Goal: Information Seeking & Learning: Compare options

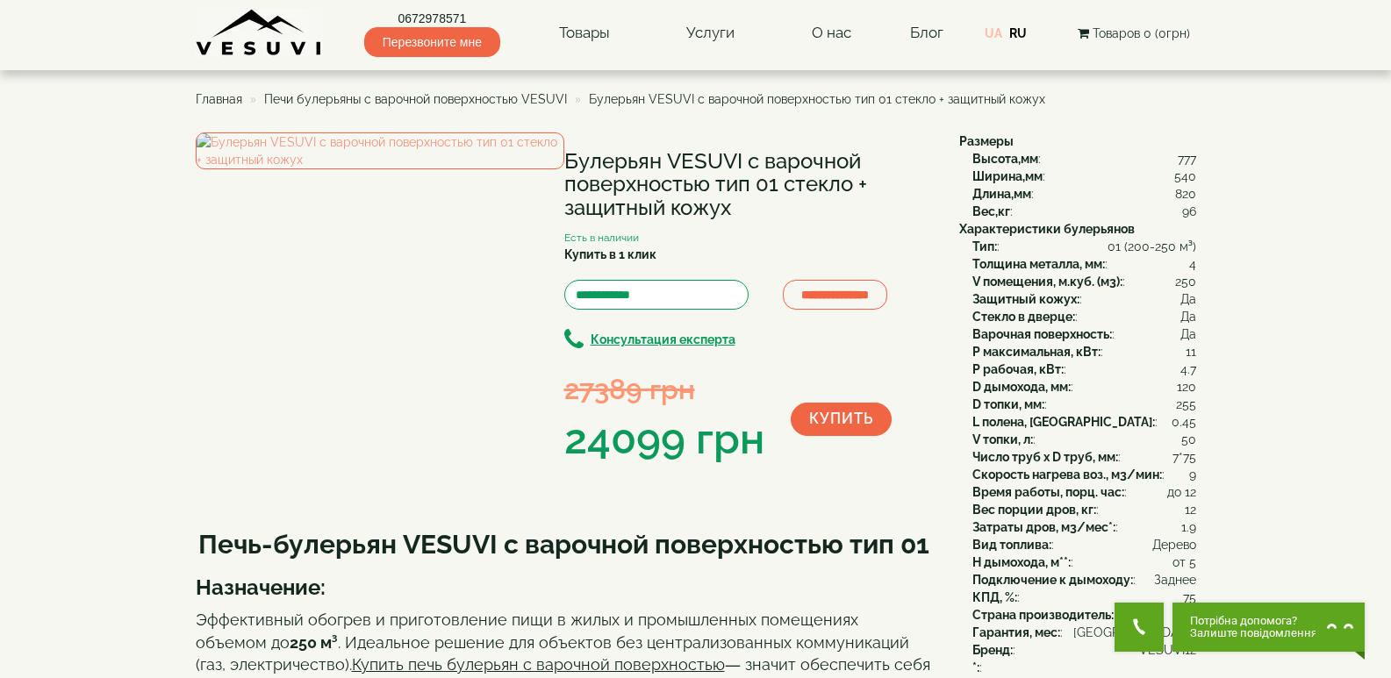
click at [1000, 32] on link "UA" at bounding box center [994, 33] width 18 height 14
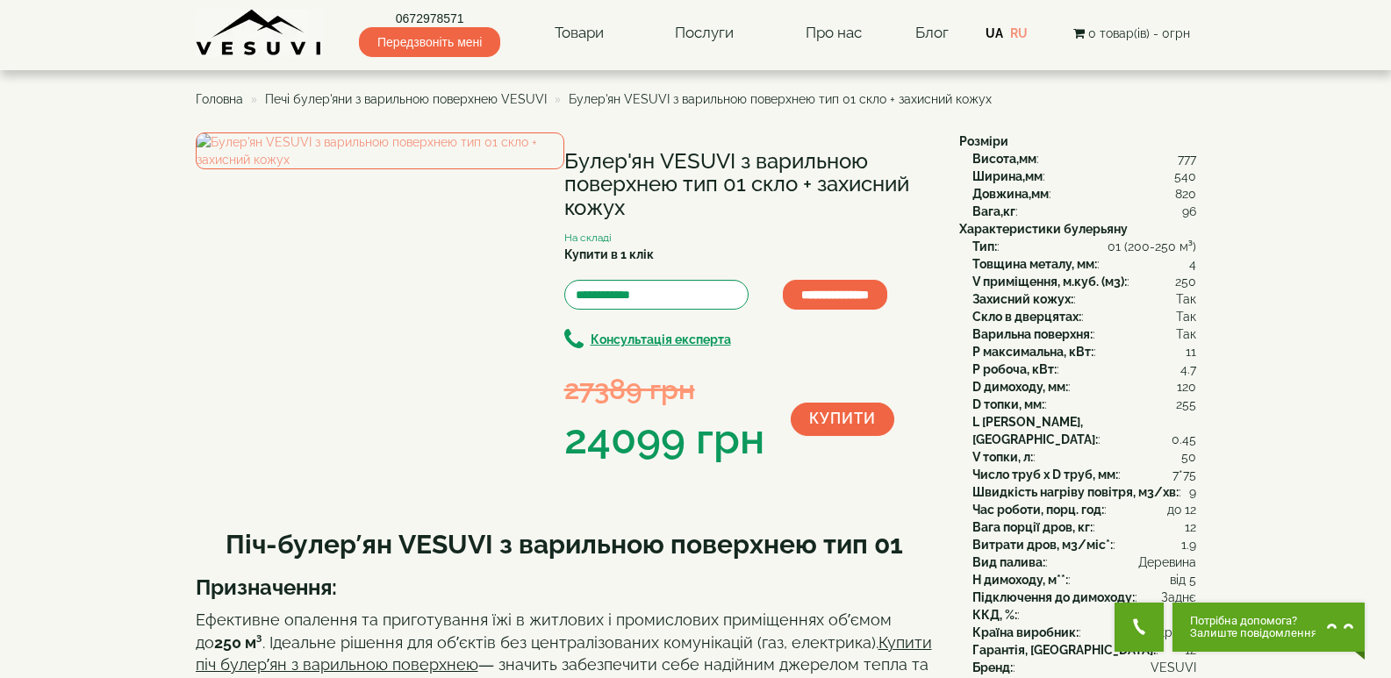
scroll to position [88, 0]
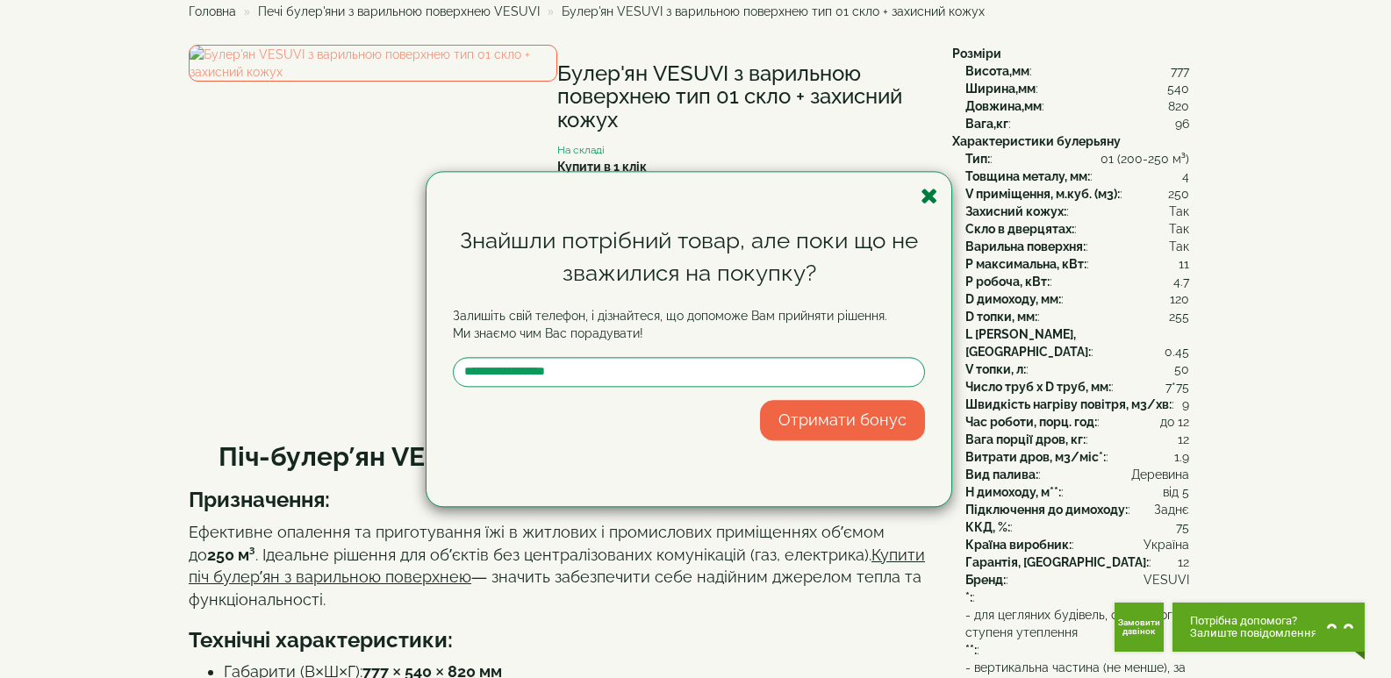
click at [932, 193] on icon "button" at bounding box center [930, 196] width 18 height 22
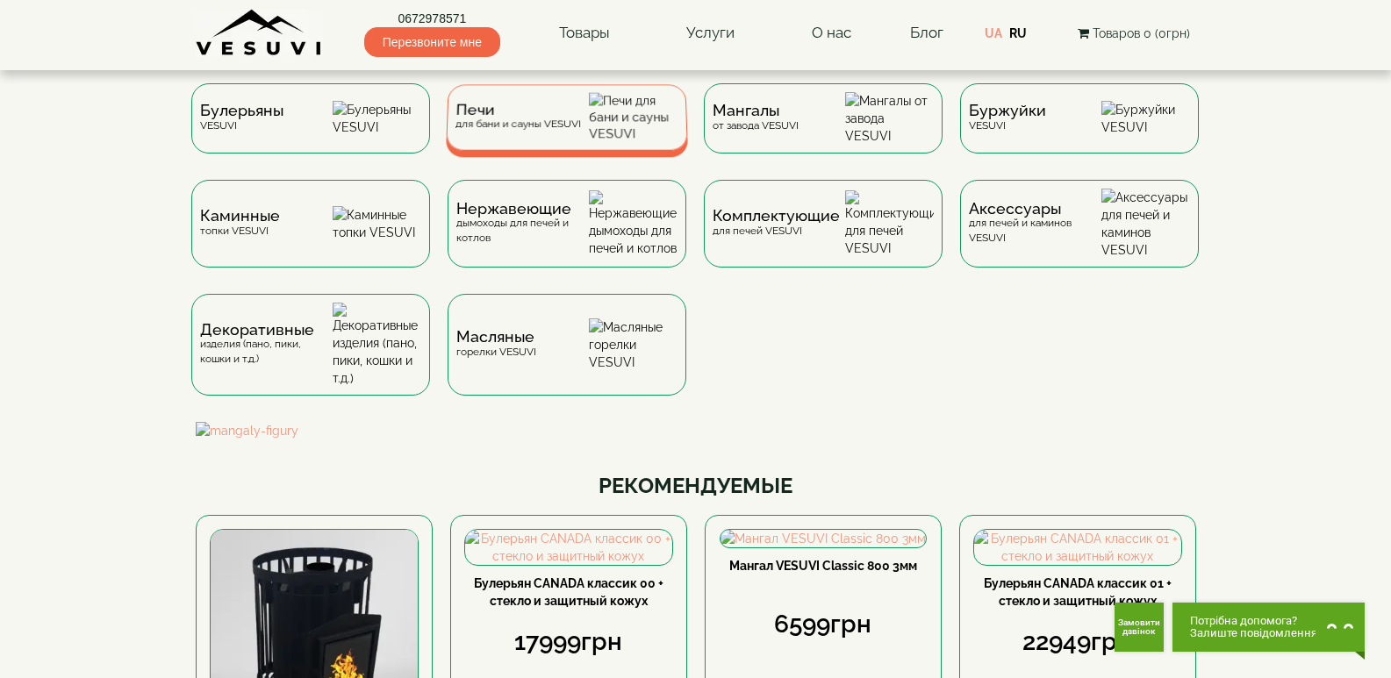
click at [522, 127] on div "Печи для бани и сауны VESUVI" at bounding box center [518, 117] width 126 height 27
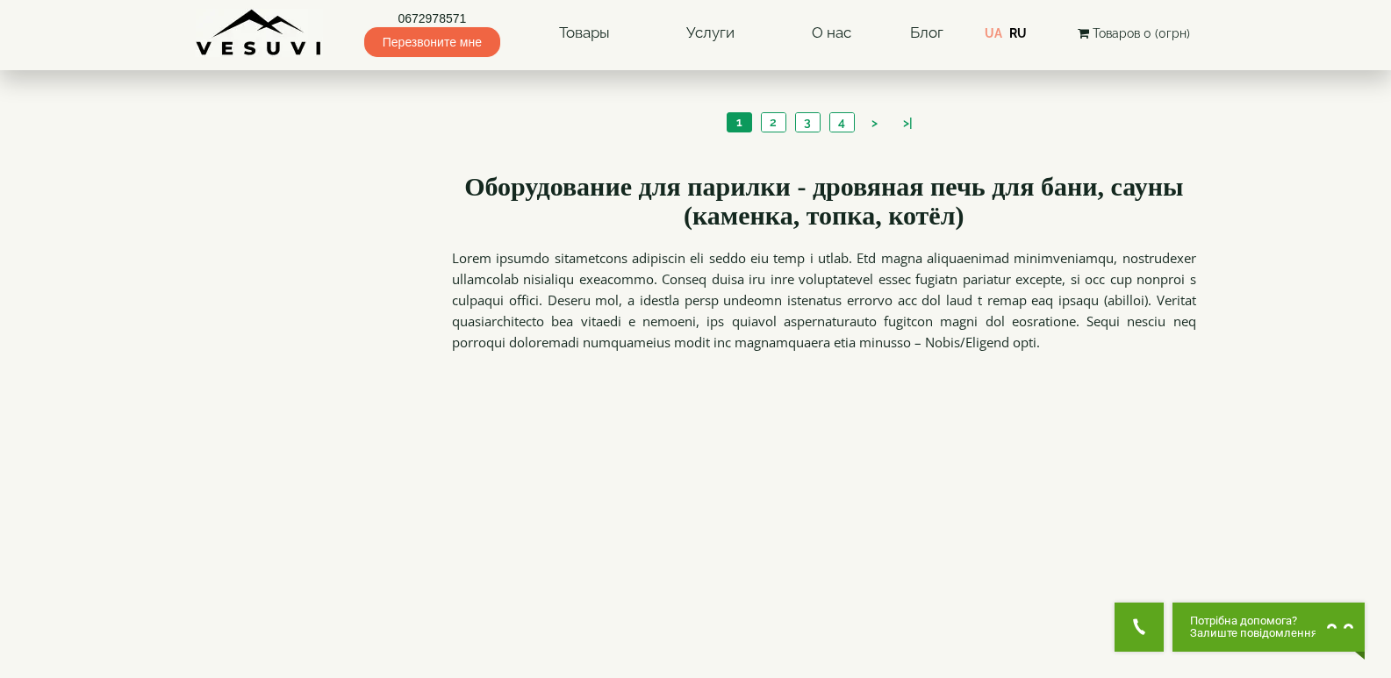
scroll to position [2019, 0]
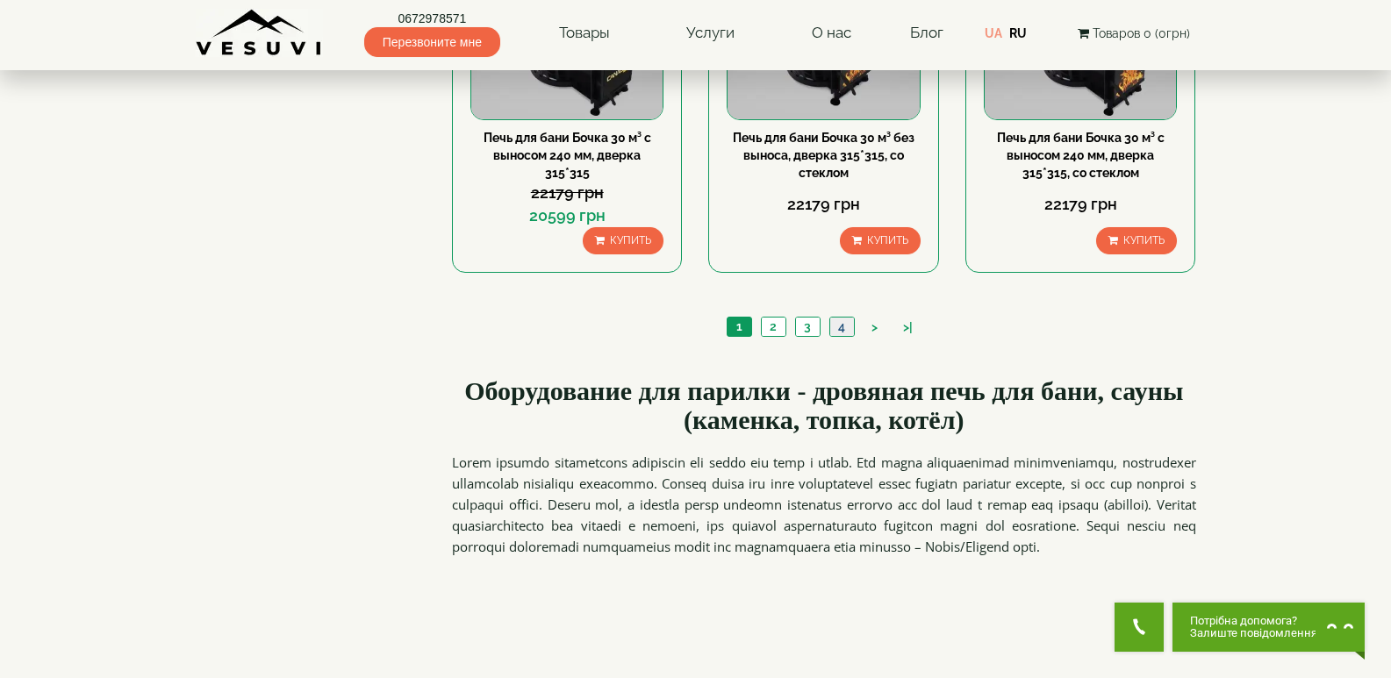
click at [841, 330] on link "4" at bounding box center [841, 327] width 25 height 18
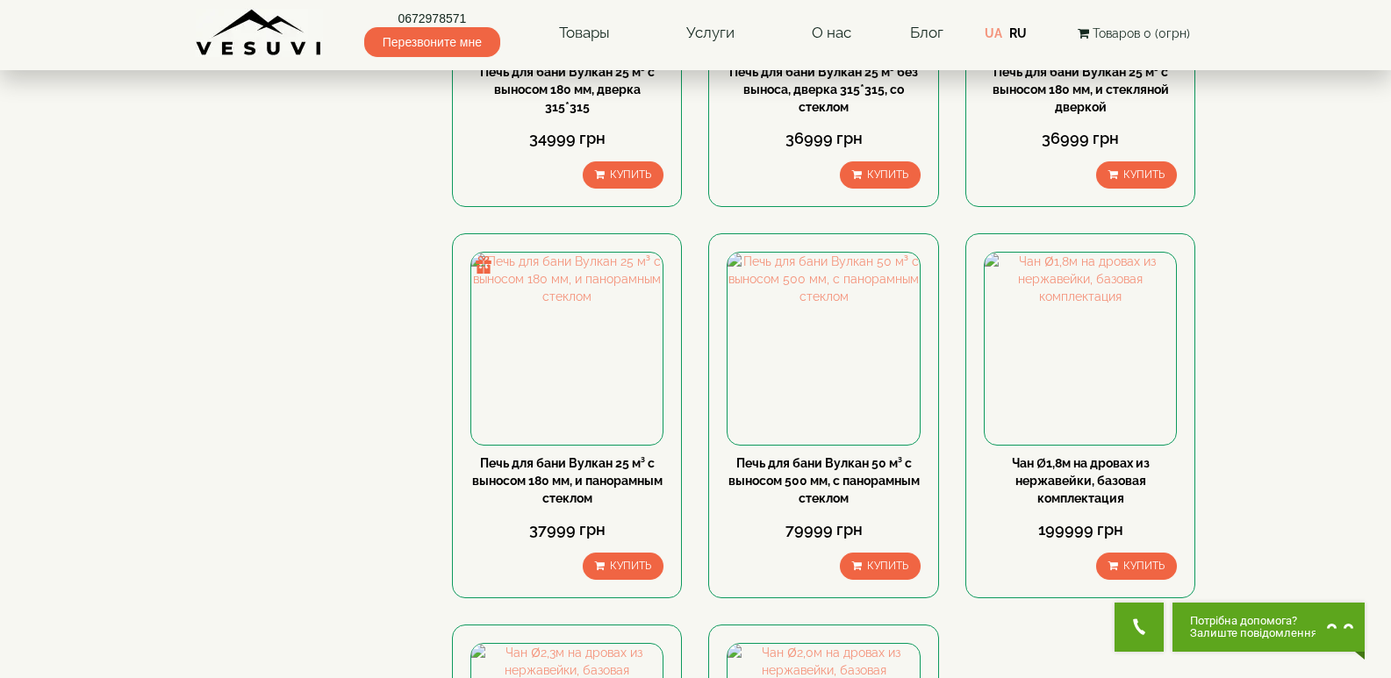
scroll to position [1300, 0]
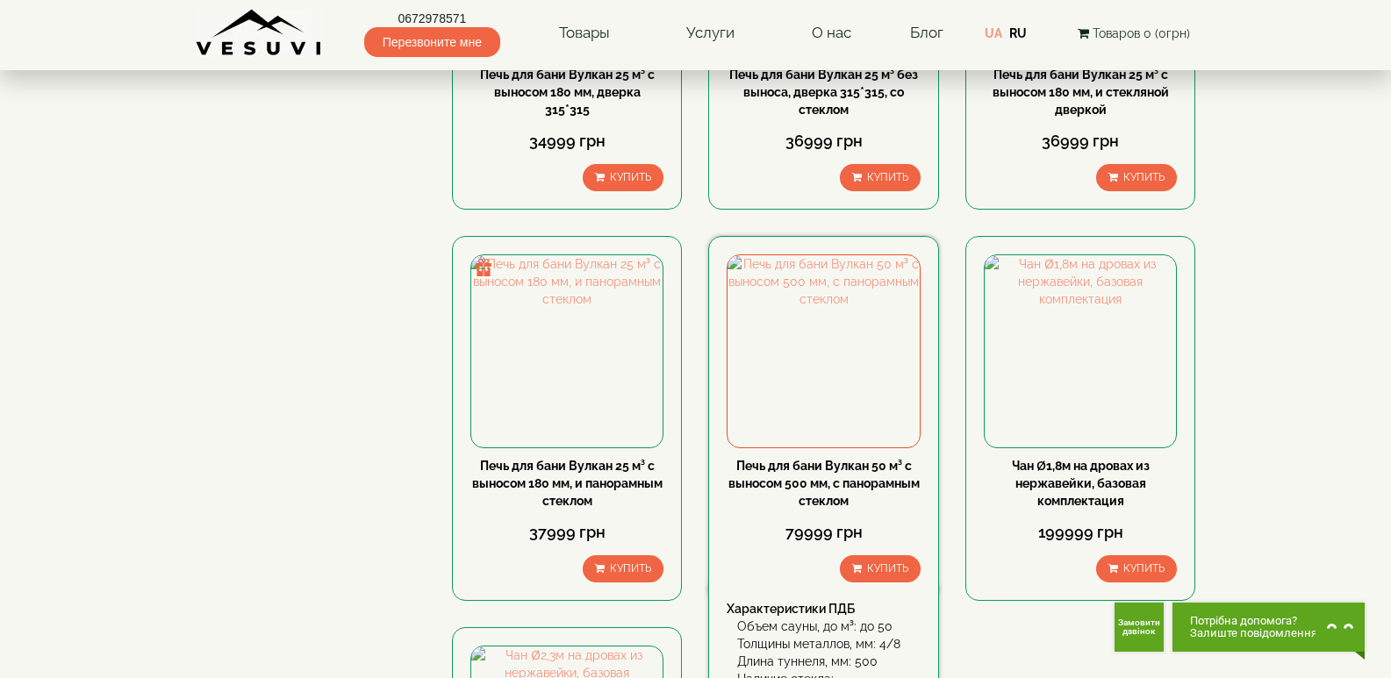
click at [804, 482] on link "Печь для бани Вулкан 50 м³ с выносом 500 мм, с панорамным стеклом" at bounding box center [824, 483] width 191 height 49
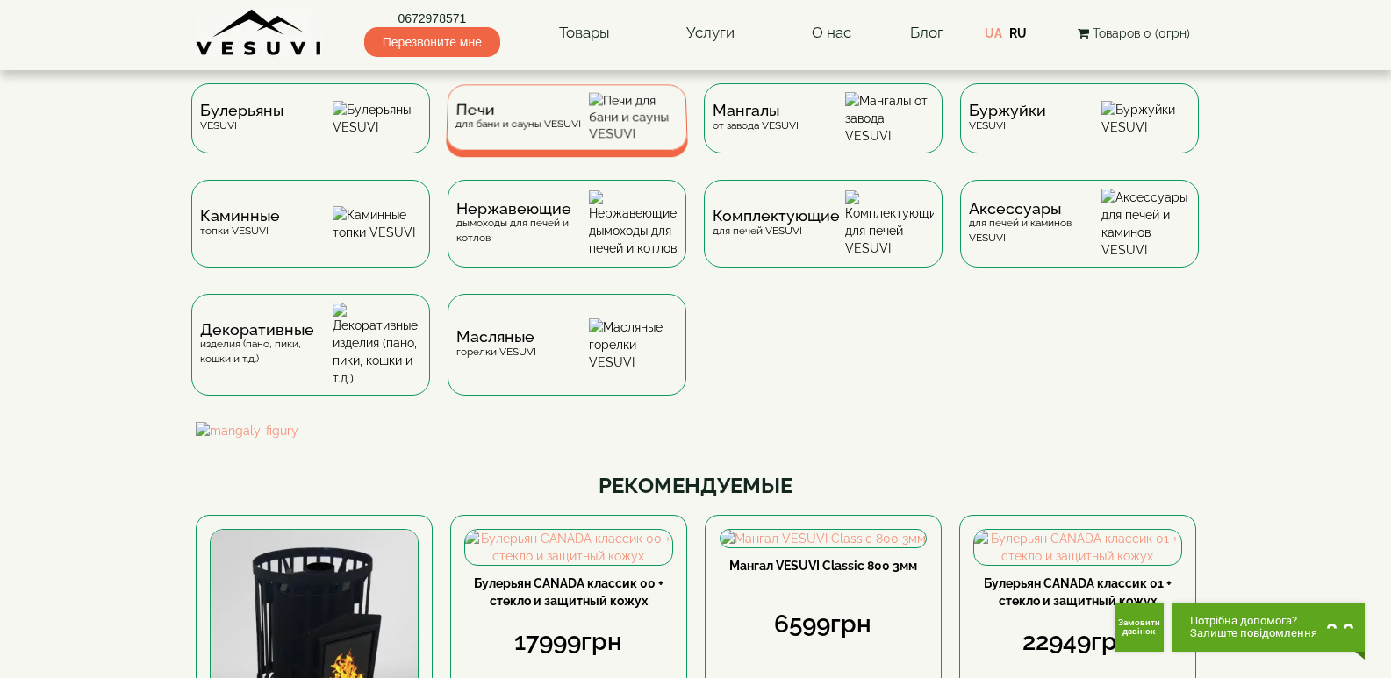
click at [569, 117] on span "Печи" at bounding box center [519, 110] width 126 height 13
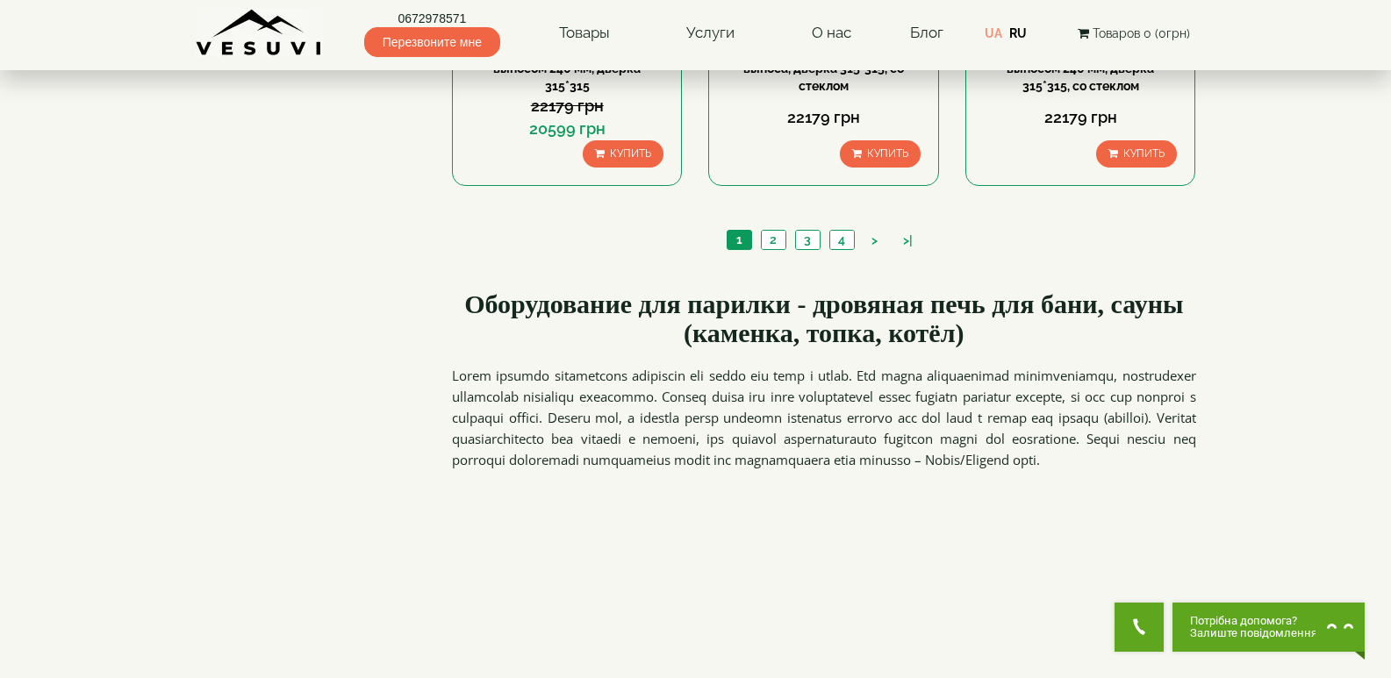
scroll to position [2107, 0]
click at [839, 238] on link "4" at bounding box center [841, 239] width 25 height 18
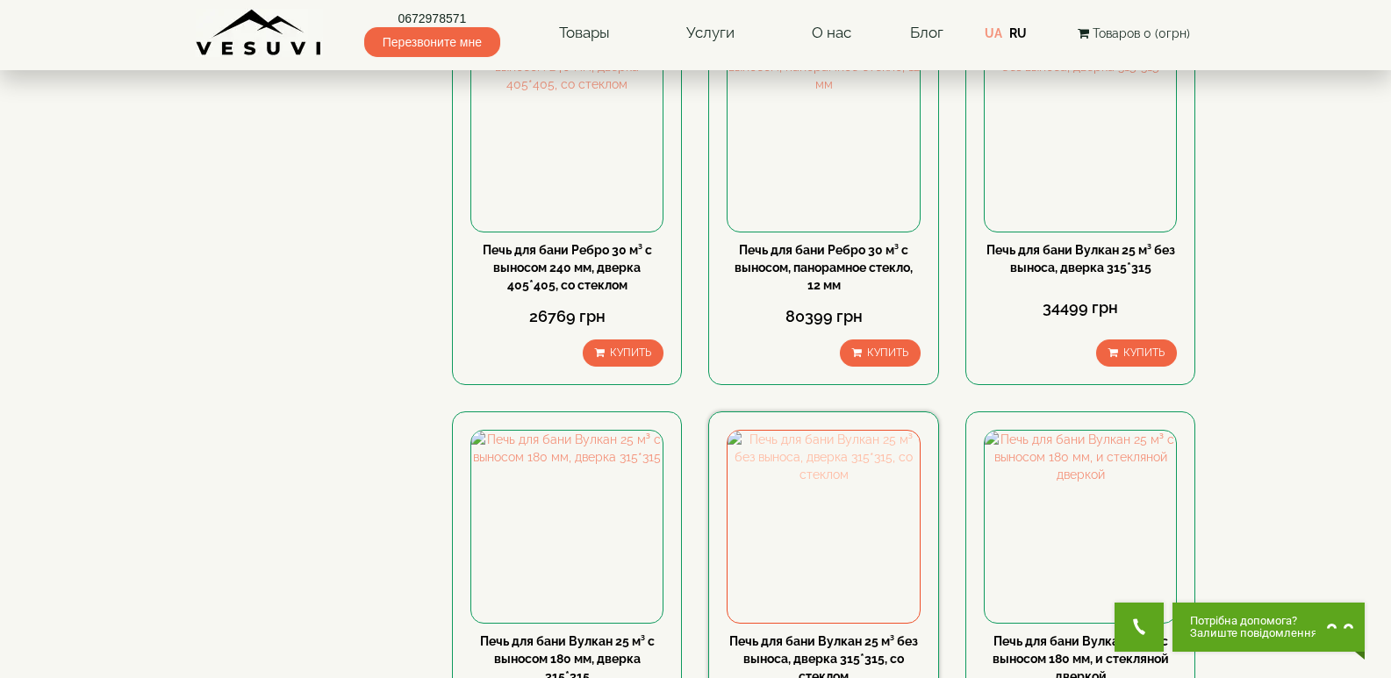
scroll to position [702, 0]
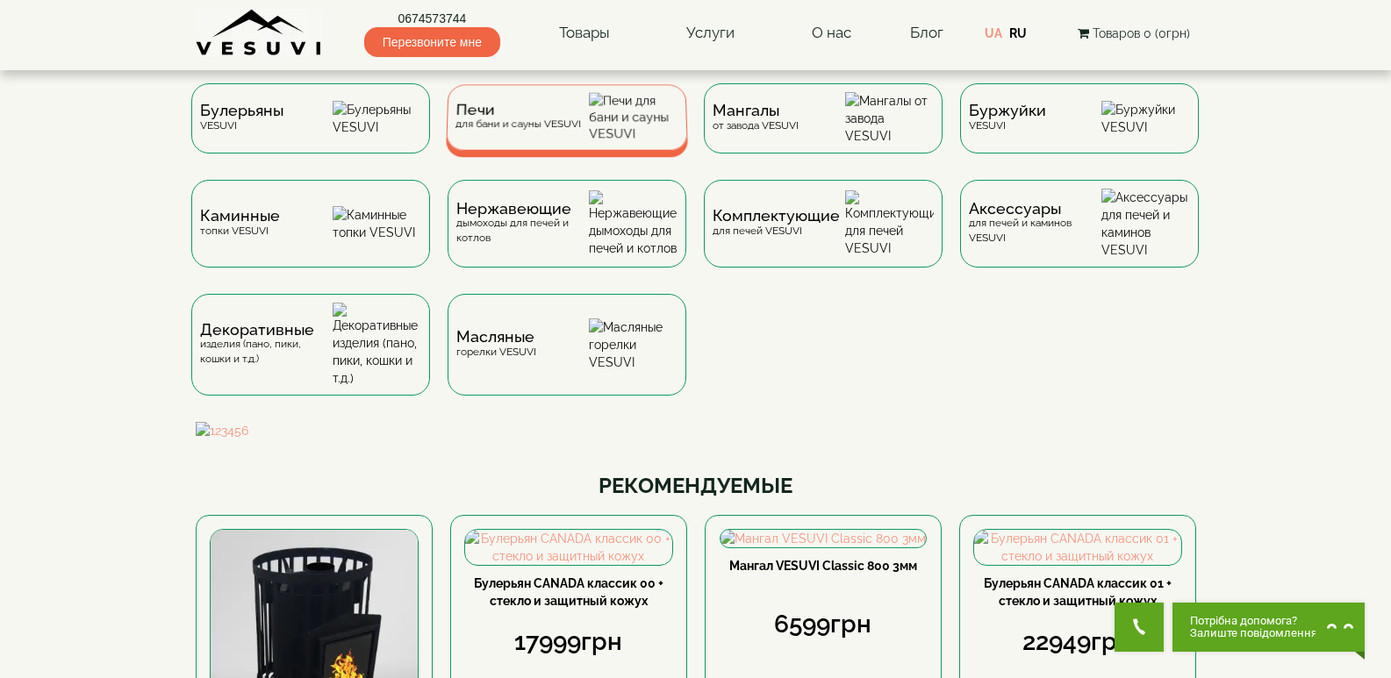
click at [535, 131] on div "Печи для бани и сауны VESUVI" at bounding box center [518, 117] width 126 height 27
click at [612, 142] on img at bounding box center [634, 117] width 90 height 49
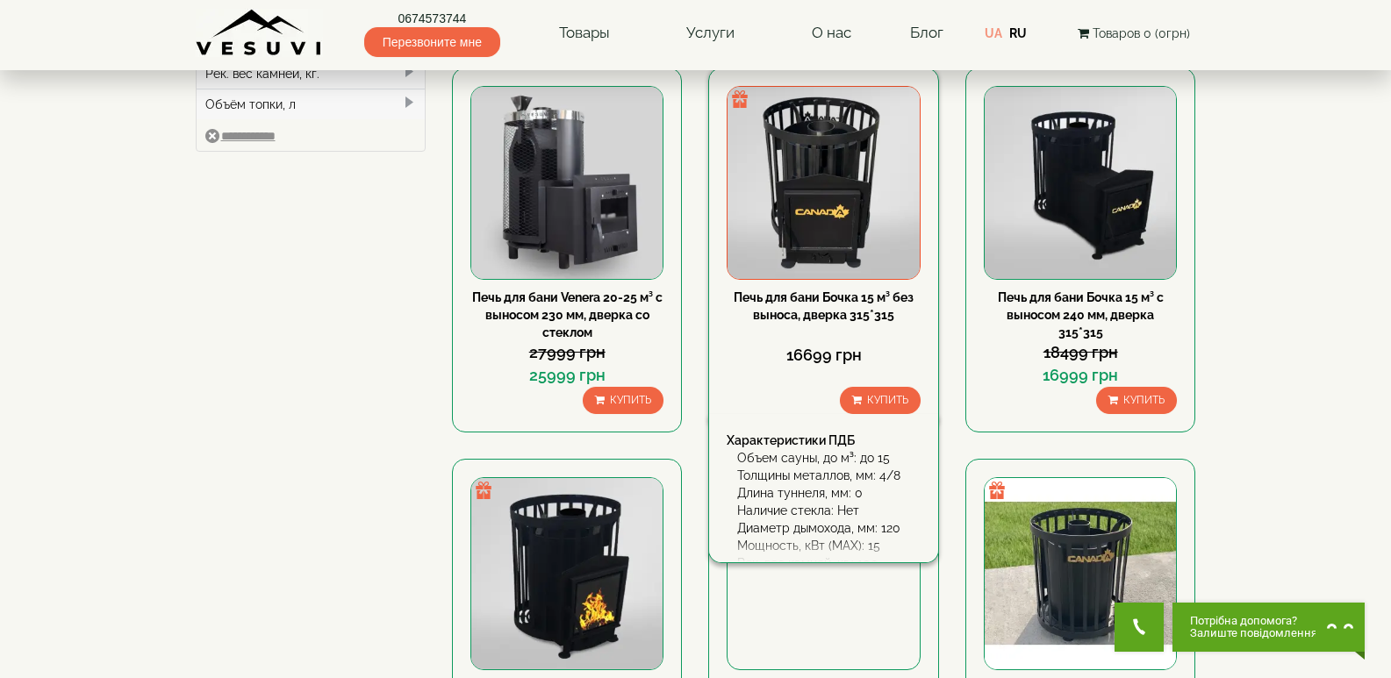
scroll to position [263, 0]
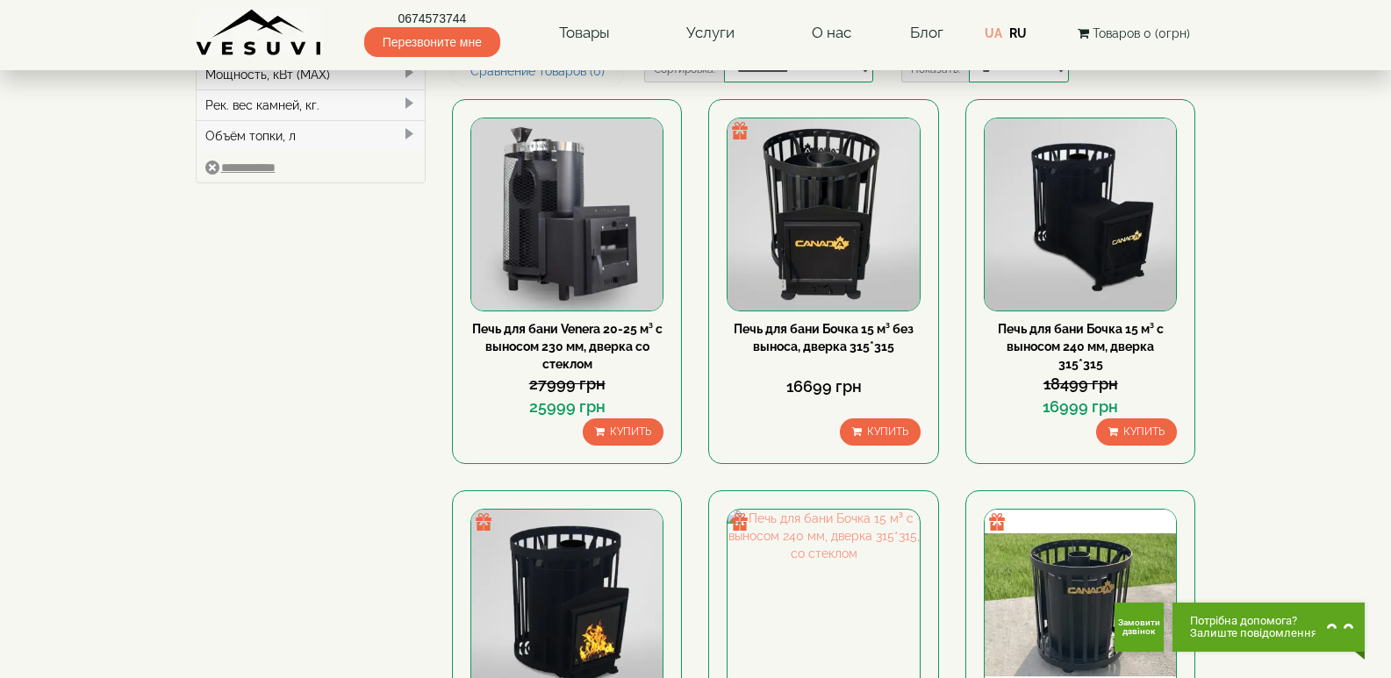
drag, startPoint x: 578, startPoint y: 338, endPoint x: 372, endPoint y: 401, distance: 214.9
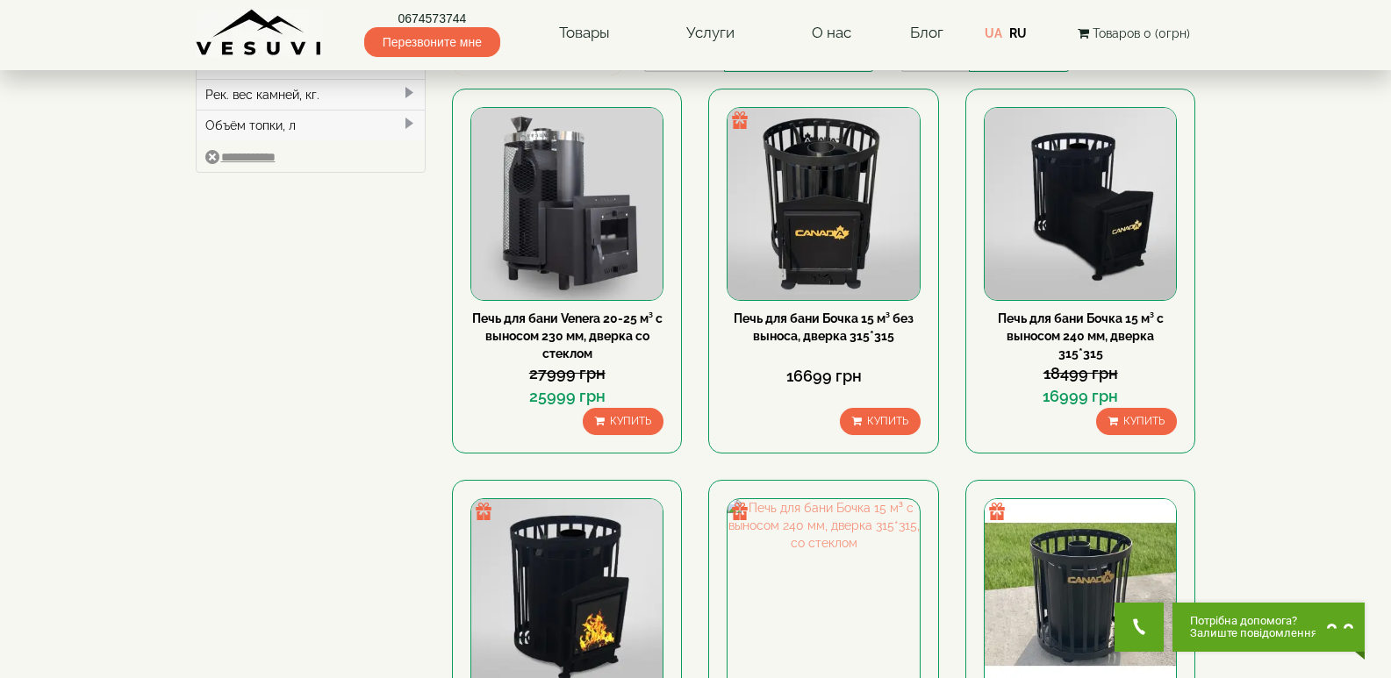
scroll to position [88, 0]
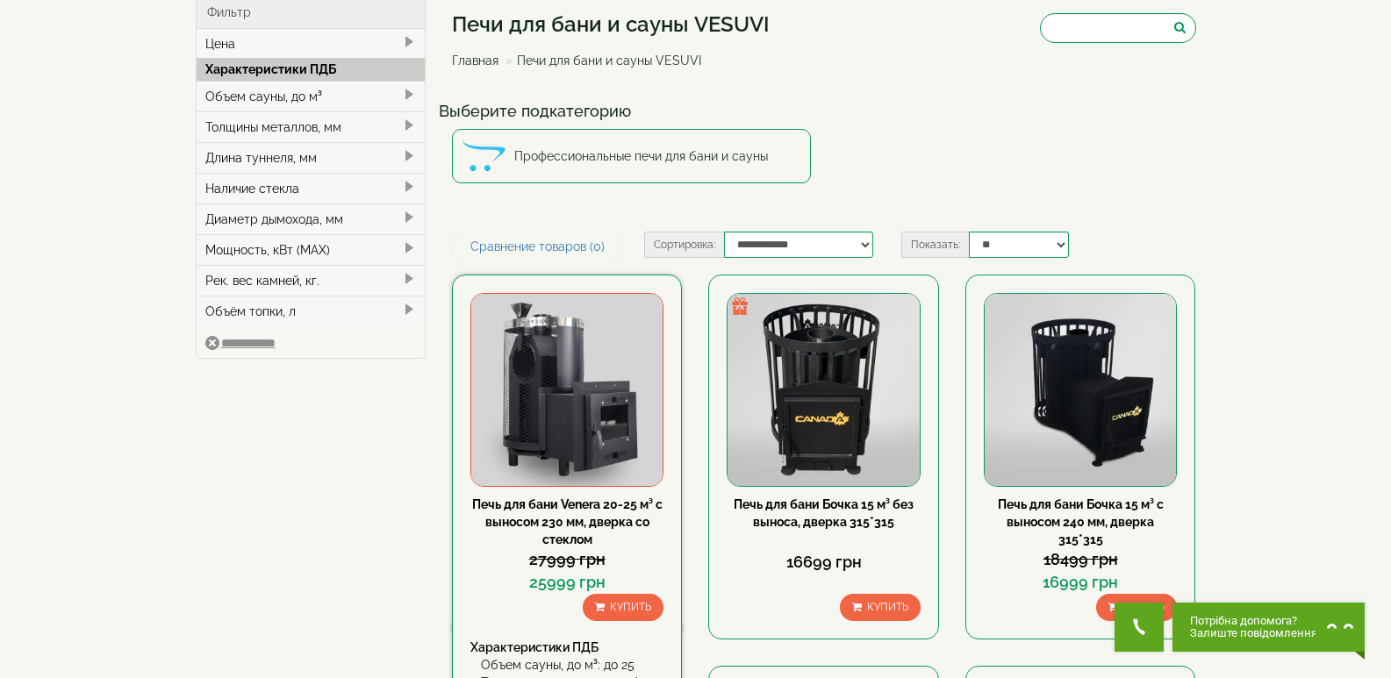
click at [606, 513] on div "Печь для бани Venera 20-25 м³ с выносом 230 мм, дверка со стеклом" at bounding box center [566, 522] width 193 height 53
click at [585, 509] on link "Печь для бани Venera 20-25 м³ с выносом 230 мм, дверка со стеклом" at bounding box center [567, 522] width 190 height 49
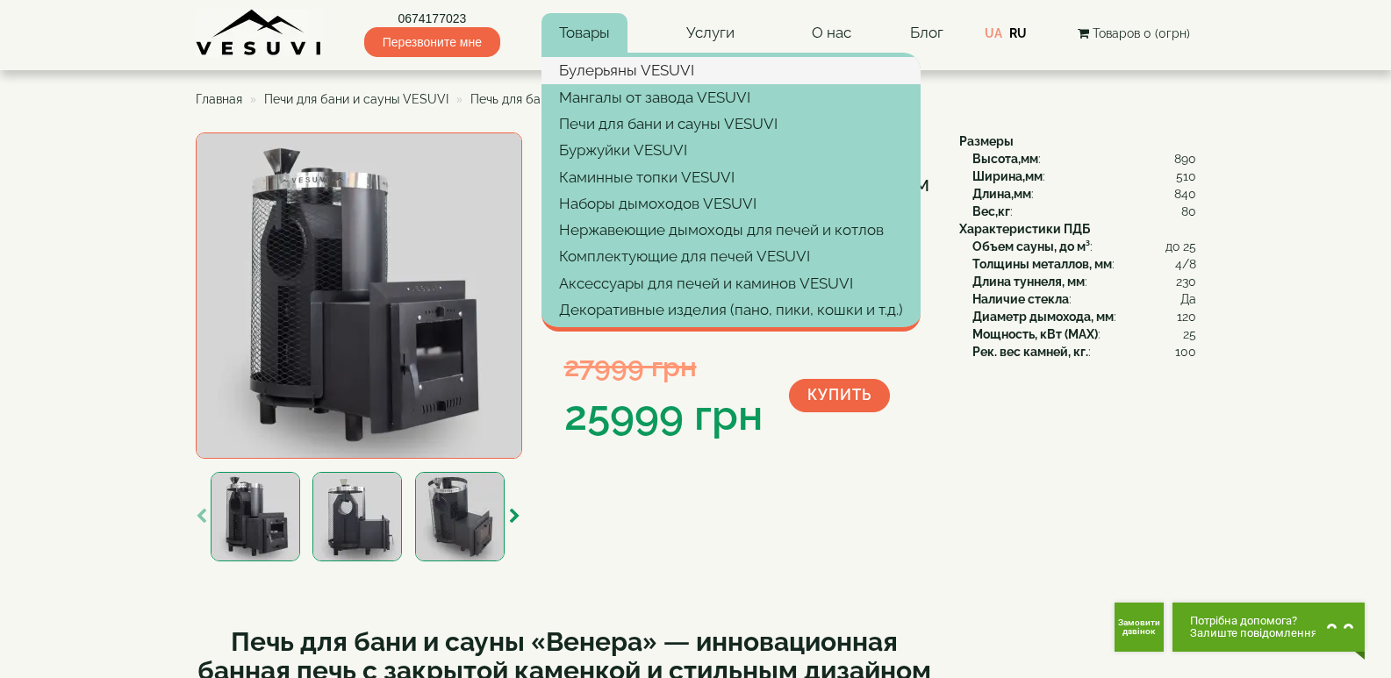
click at [606, 75] on link "Булерьяны VESUVI" at bounding box center [731, 70] width 379 height 26
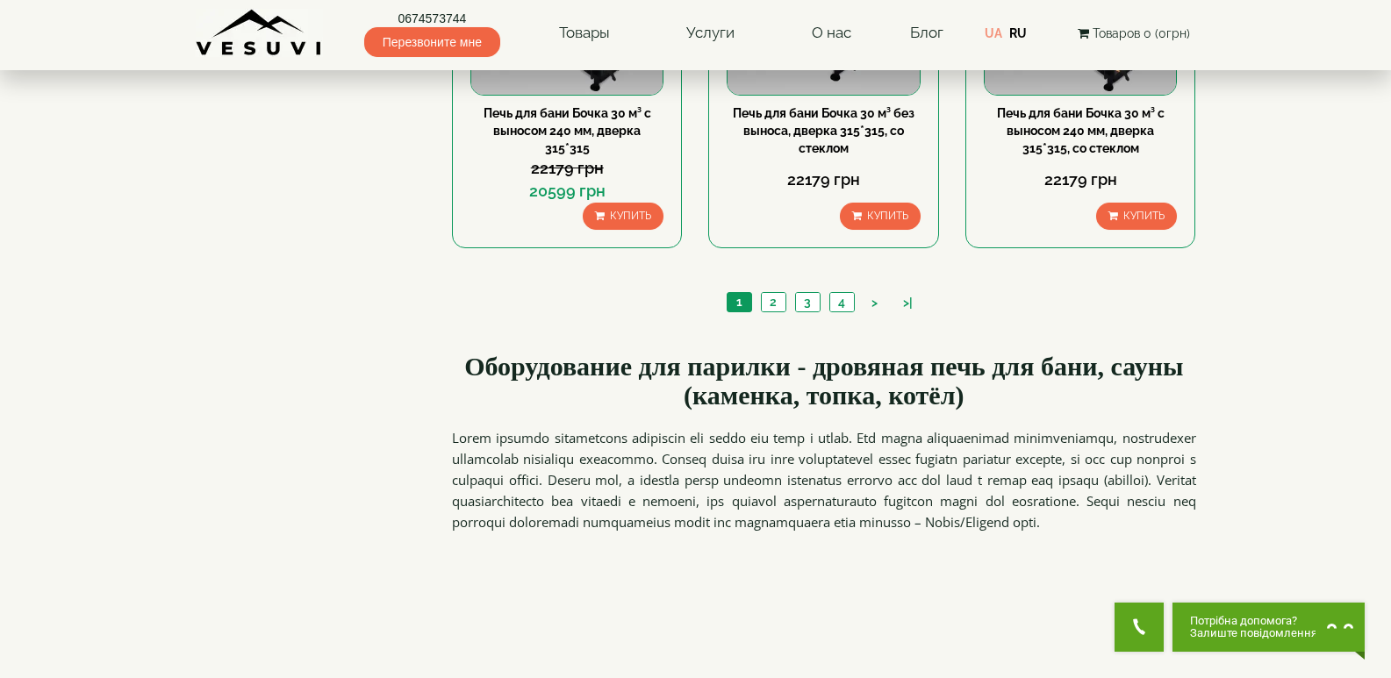
scroll to position [2019, 0]
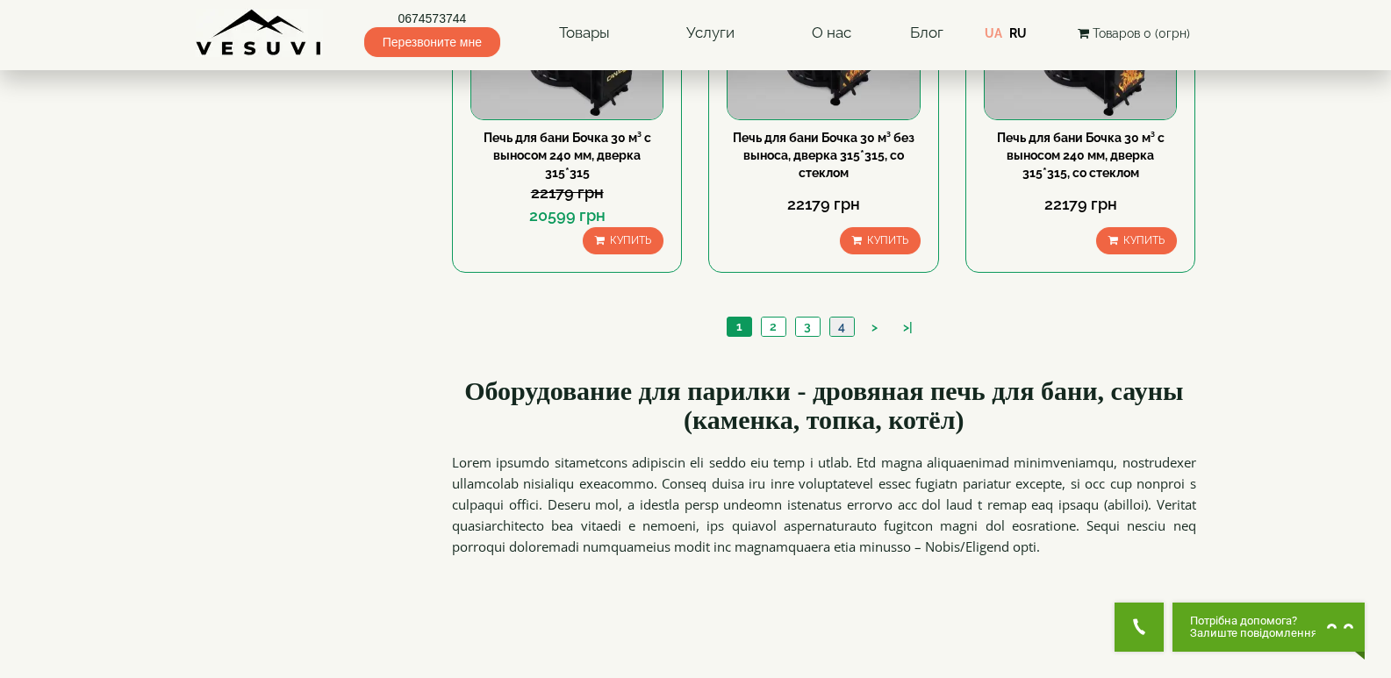
click at [843, 330] on link "4" at bounding box center [841, 327] width 25 height 18
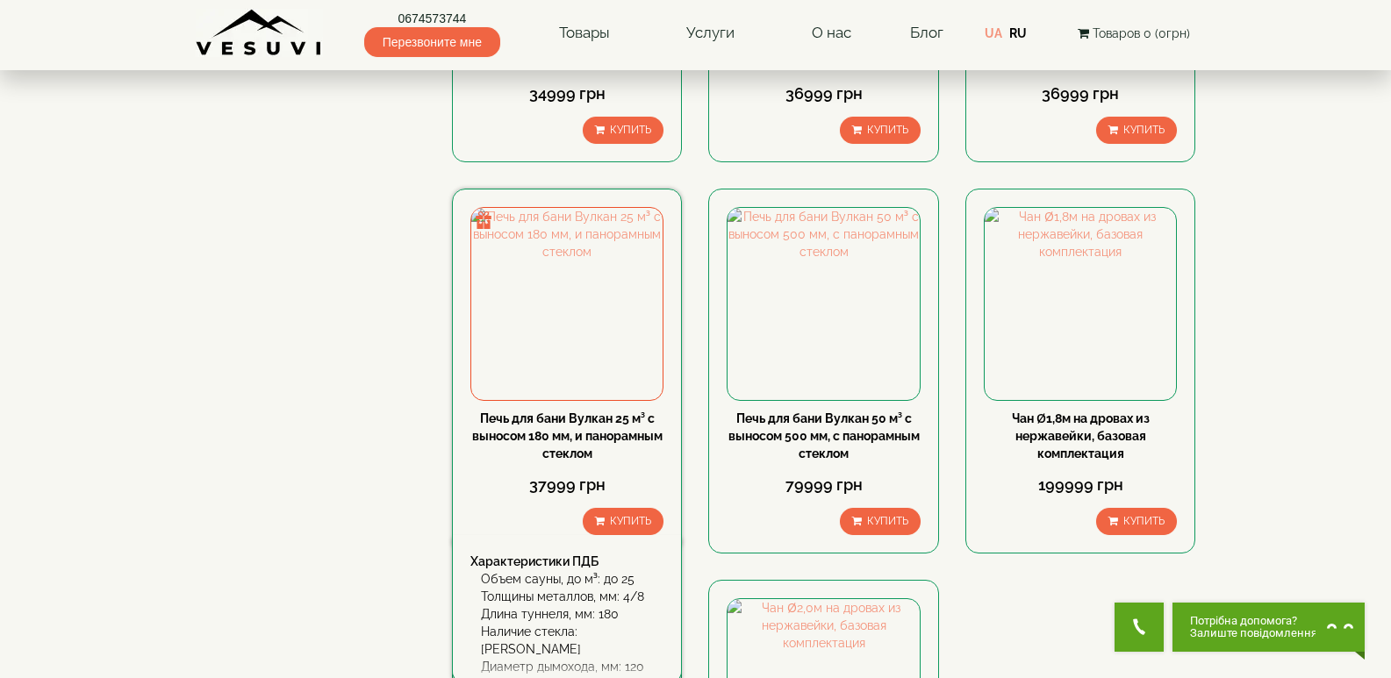
scroll to position [1317, 0]
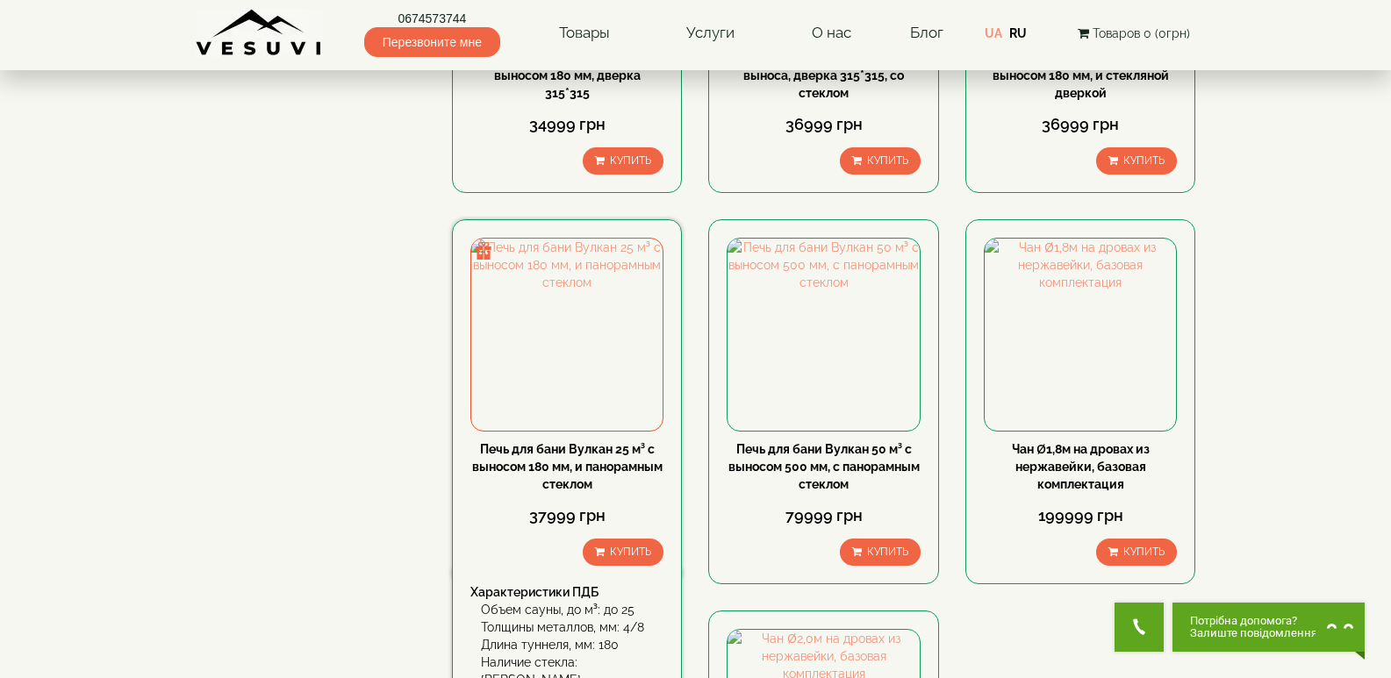
click at [582, 475] on div "Печь для бани Вулкан 25 м³ с выносом 180 мм, и панорамным стеклом" at bounding box center [566, 467] width 193 height 53
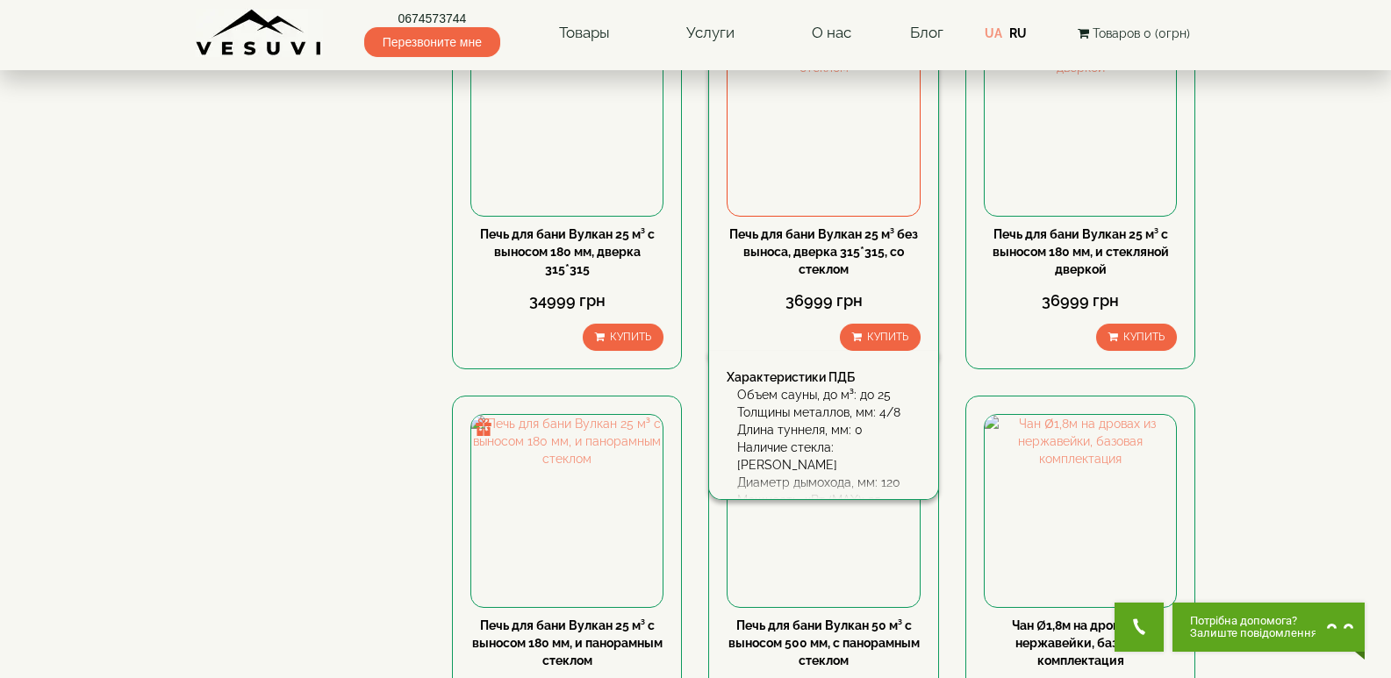
scroll to position [1141, 0]
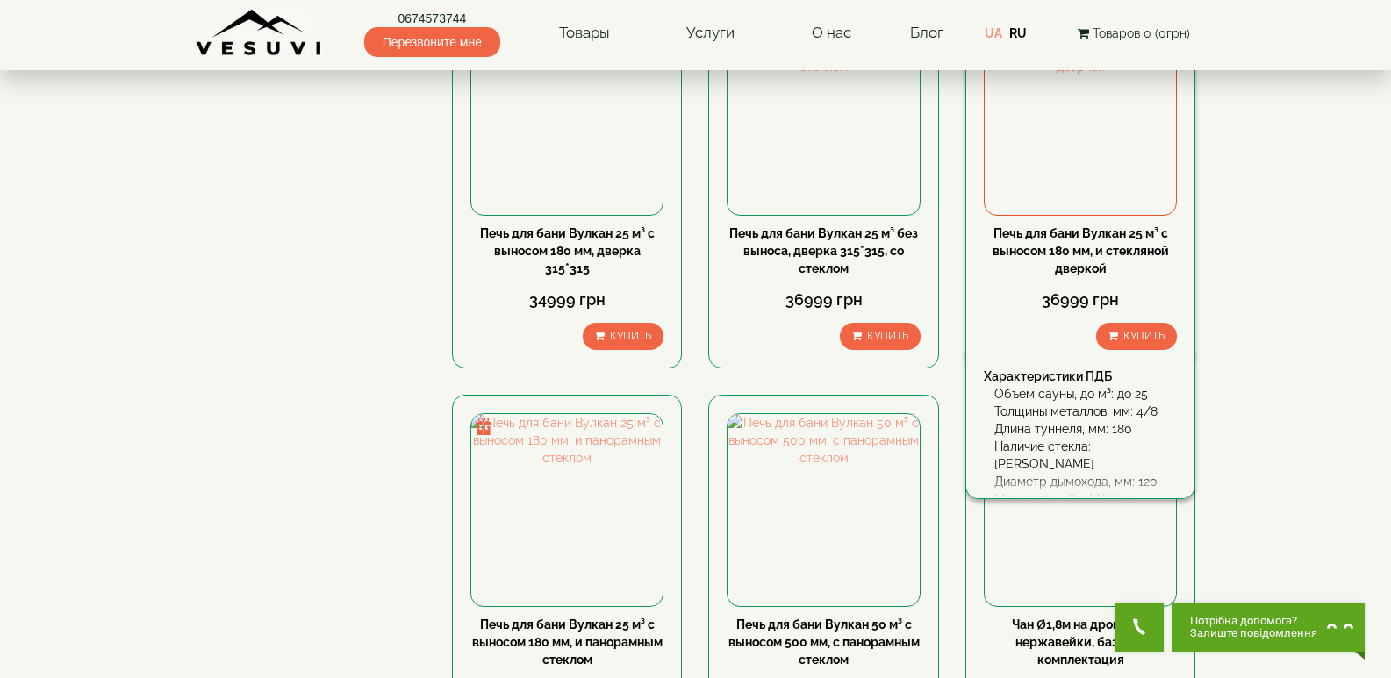
click at [1087, 249] on link "Печь для бани Вулкан 25 м³ с выносом 180 мм, и стекляной дверкой" at bounding box center [1081, 250] width 176 height 49
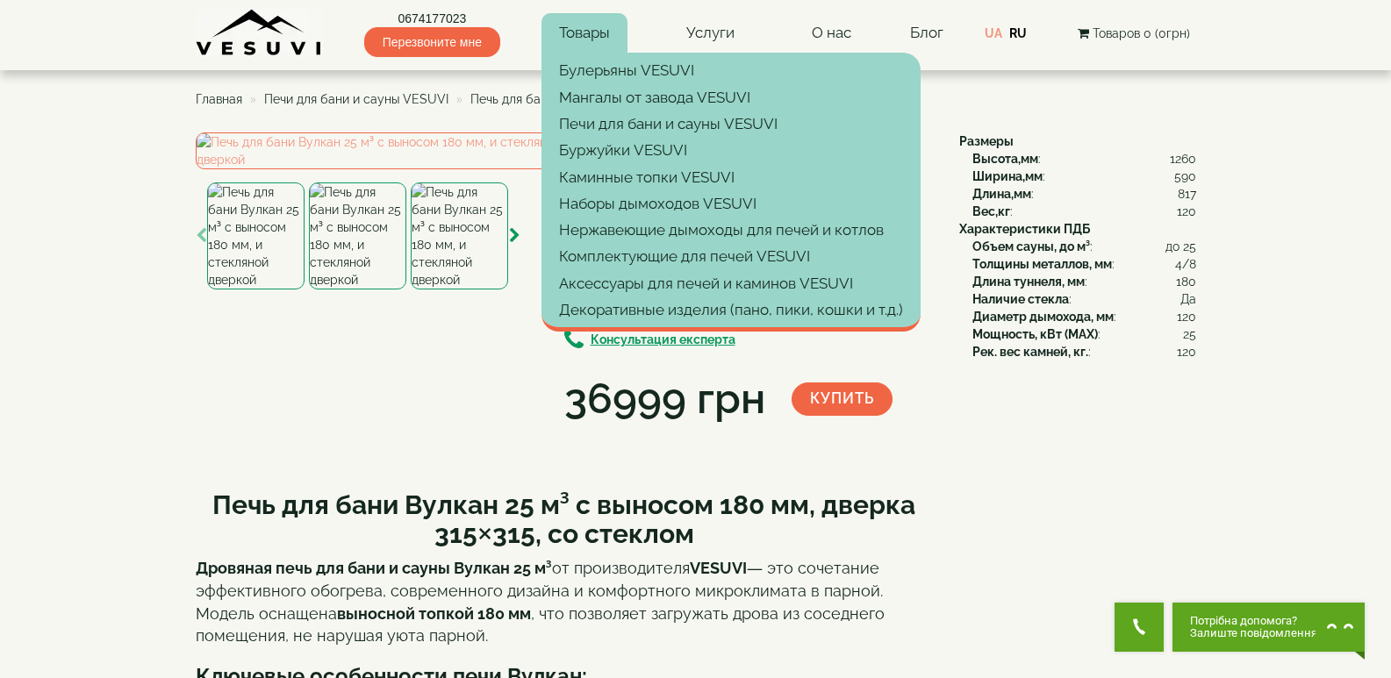
click at [599, 33] on link "Товары" at bounding box center [585, 33] width 86 height 40
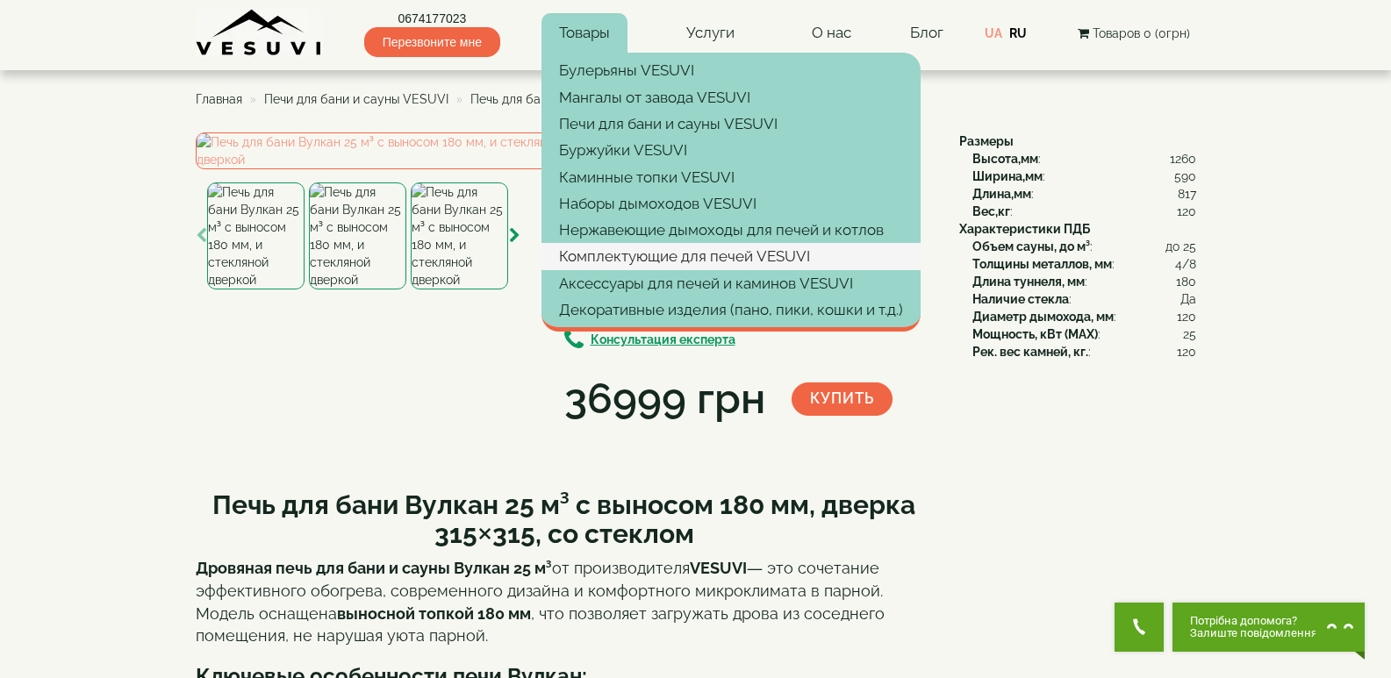
click at [656, 252] on link "Комплектующие для печей VESUVI" at bounding box center [731, 256] width 379 height 26
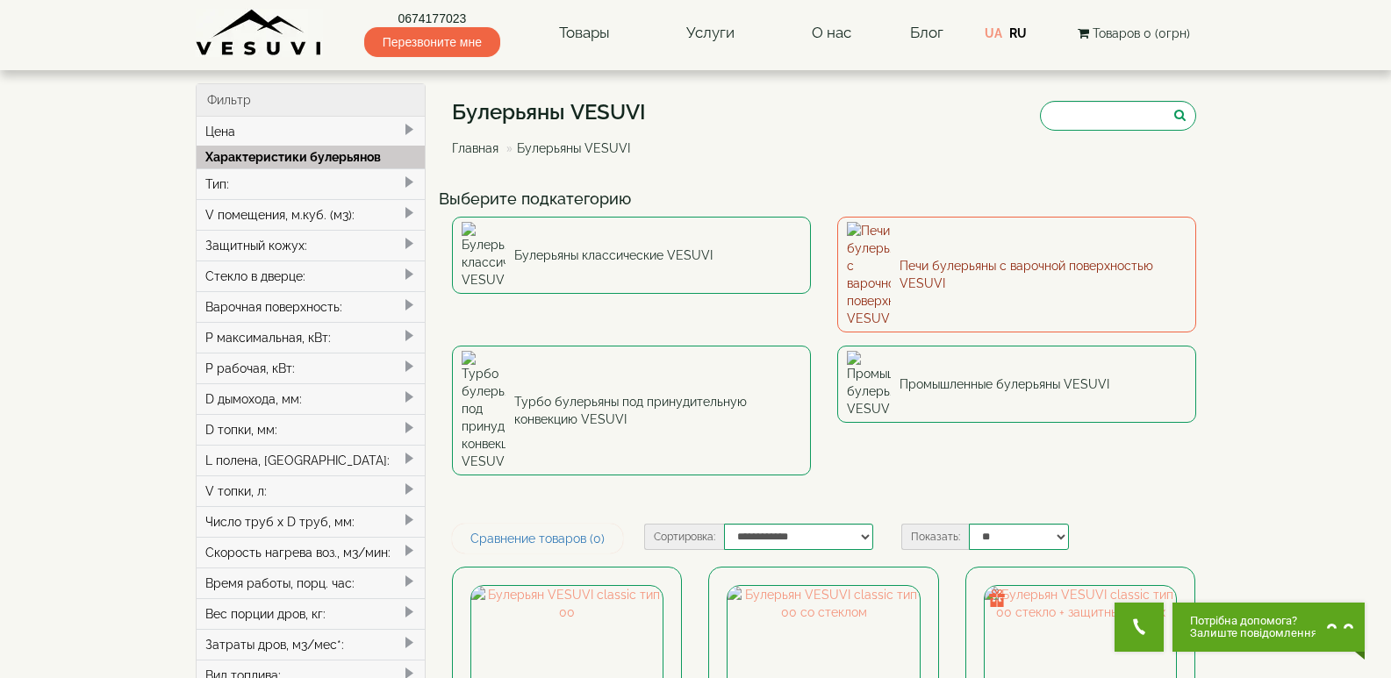
click at [1006, 240] on link "Печи булерьяны с варочной поверхностью VESUVI" at bounding box center [1016, 275] width 359 height 116
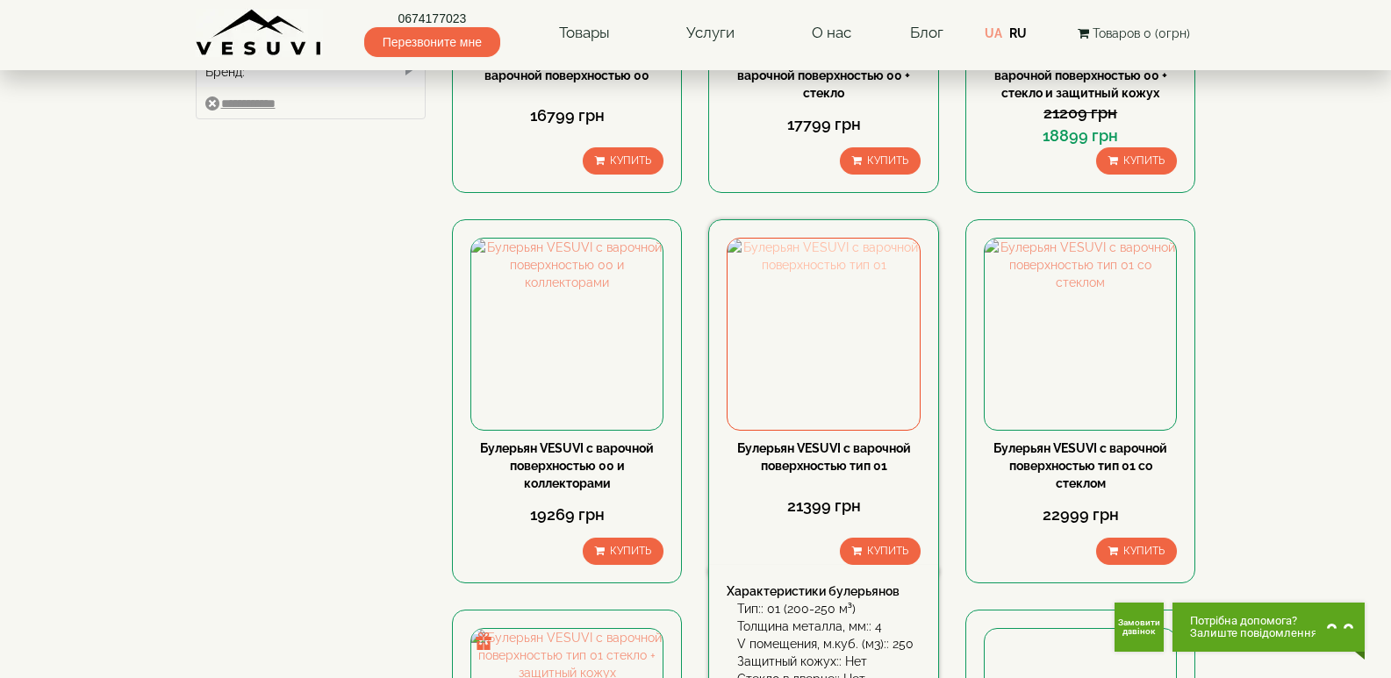
scroll to position [790, 0]
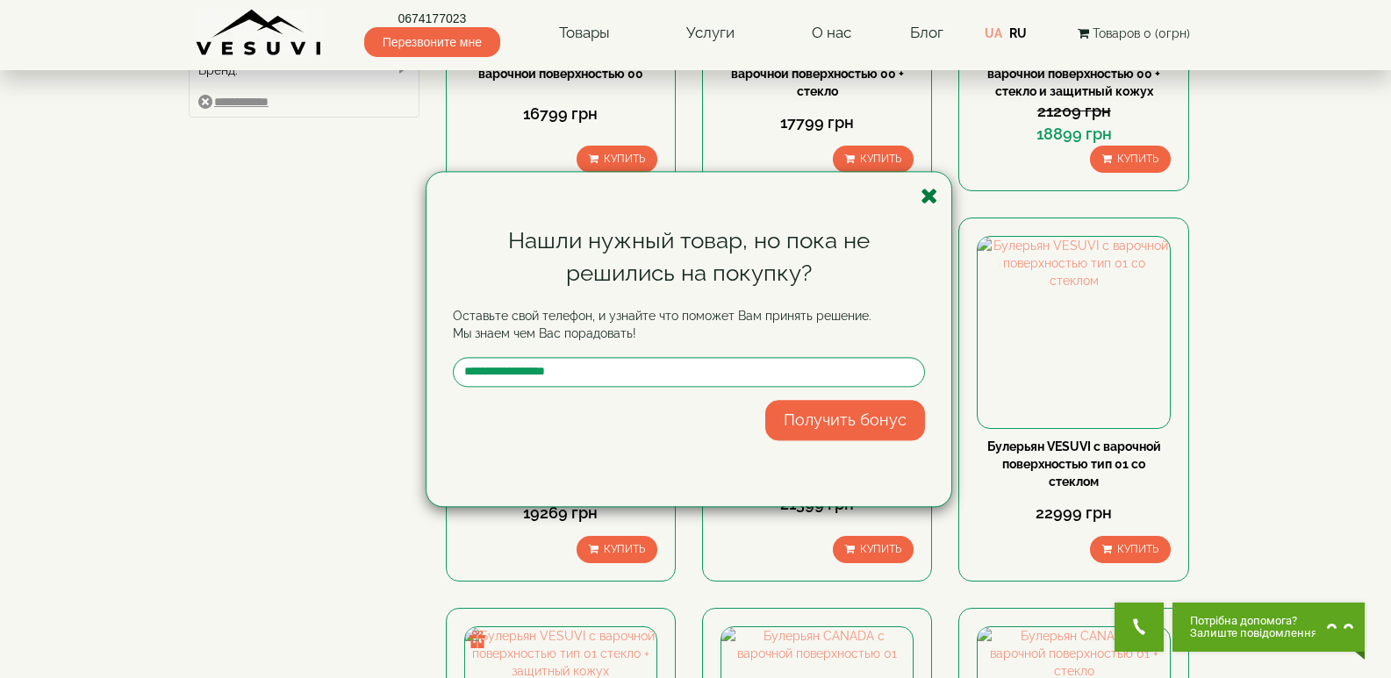
click at [927, 186] on icon "button" at bounding box center [930, 196] width 18 height 22
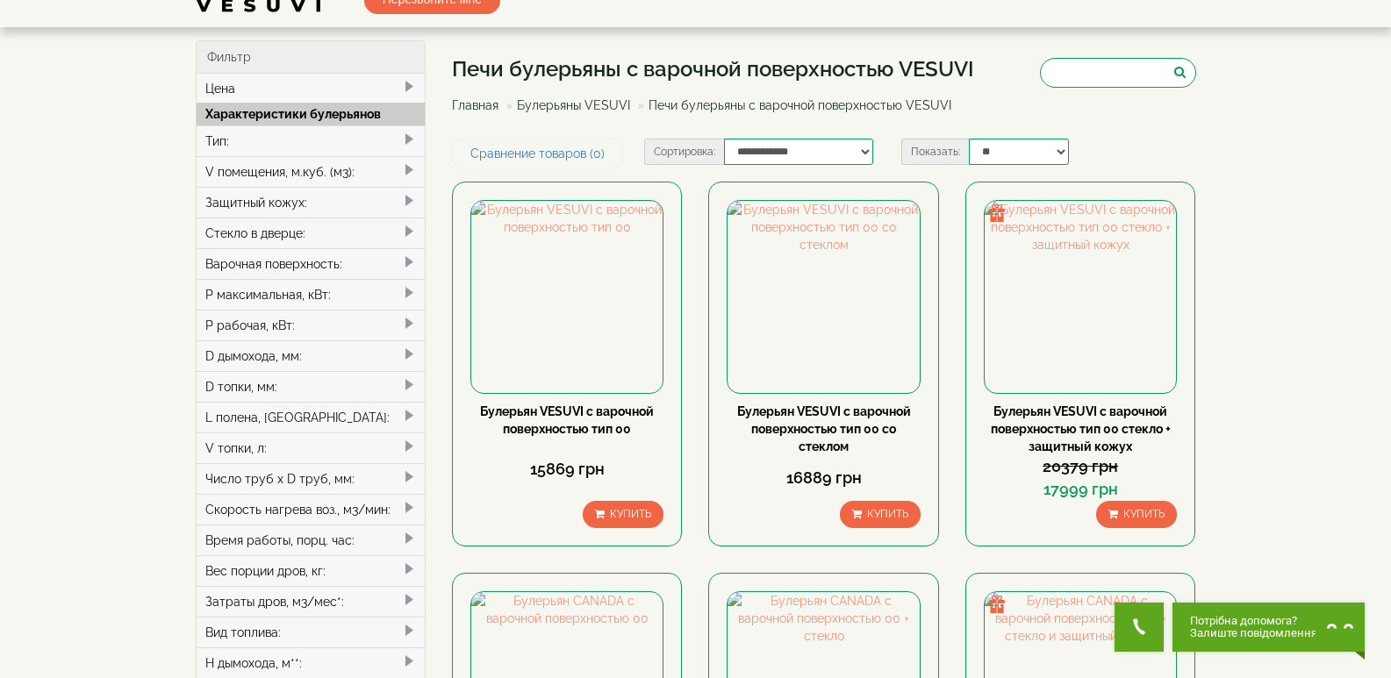
scroll to position [0, 0]
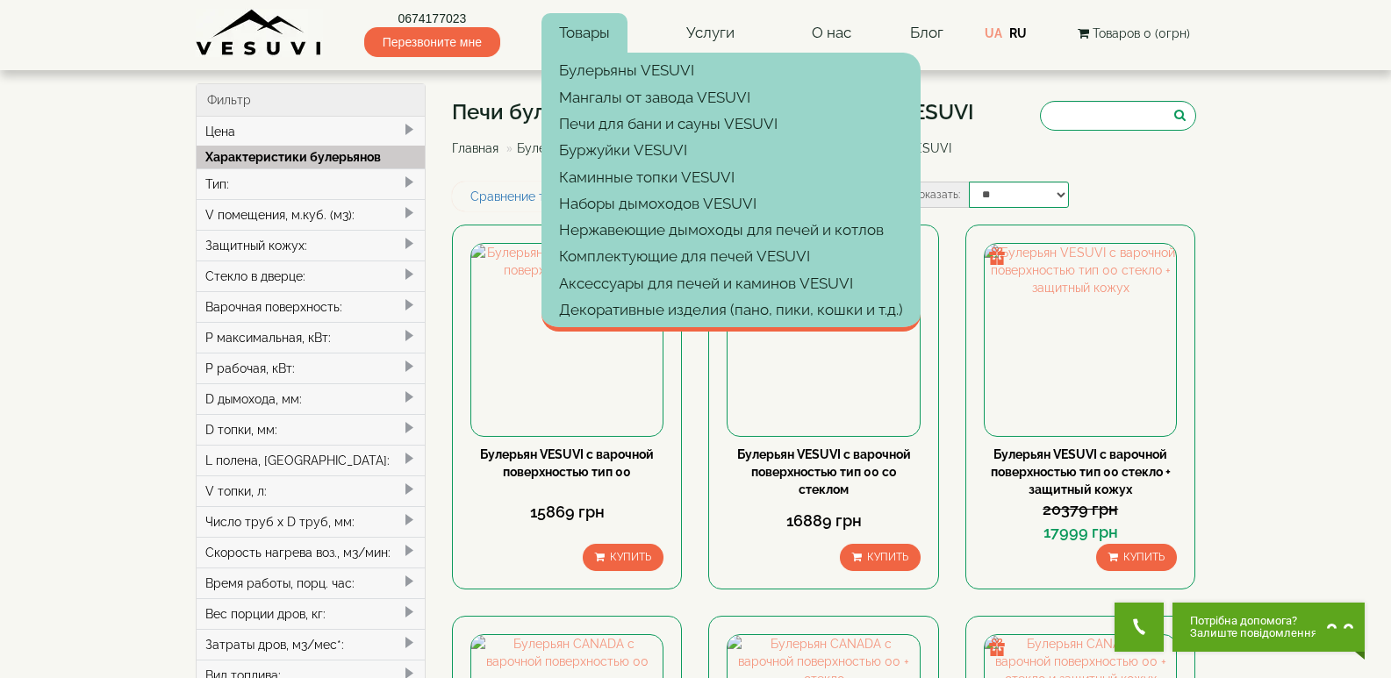
click at [583, 33] on link "Товары" at bounding box center [585, 33] width 86 height 40
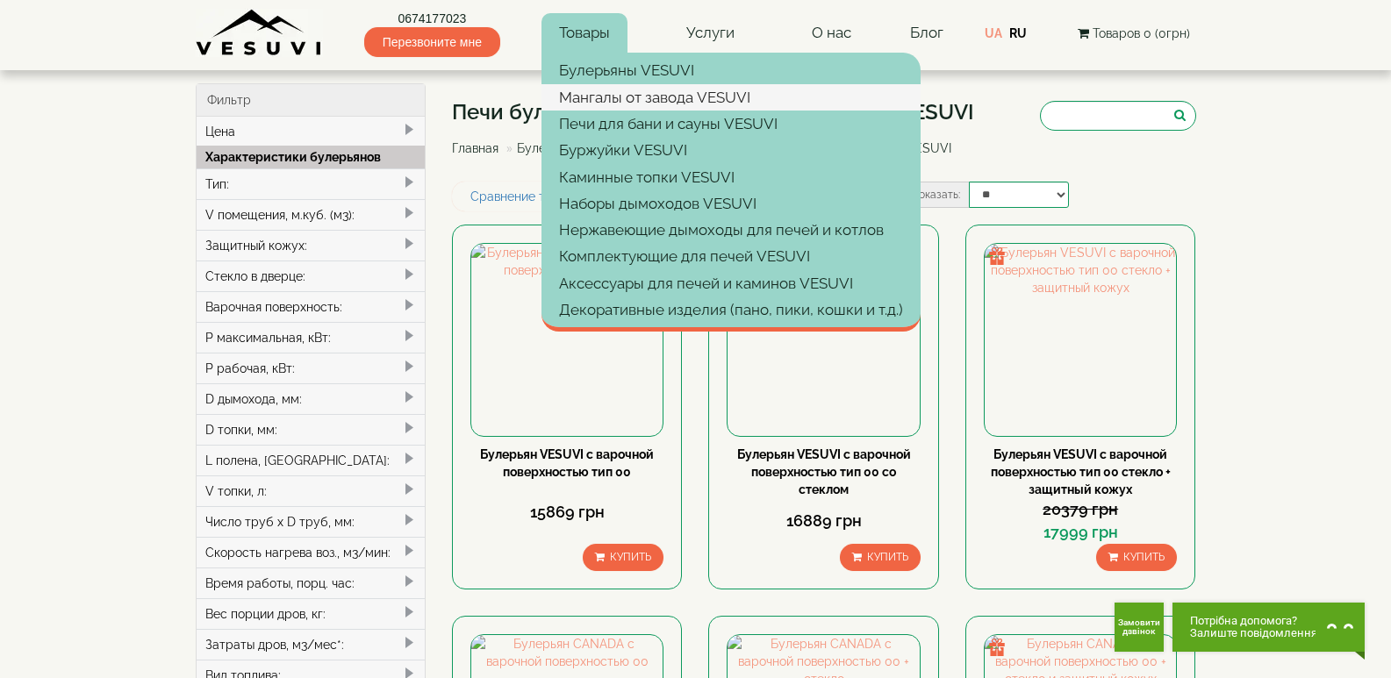
click at [609, 97] on link "Мангалы от завода VESUVI" at bounding box center [731, 97] width 379 height 26
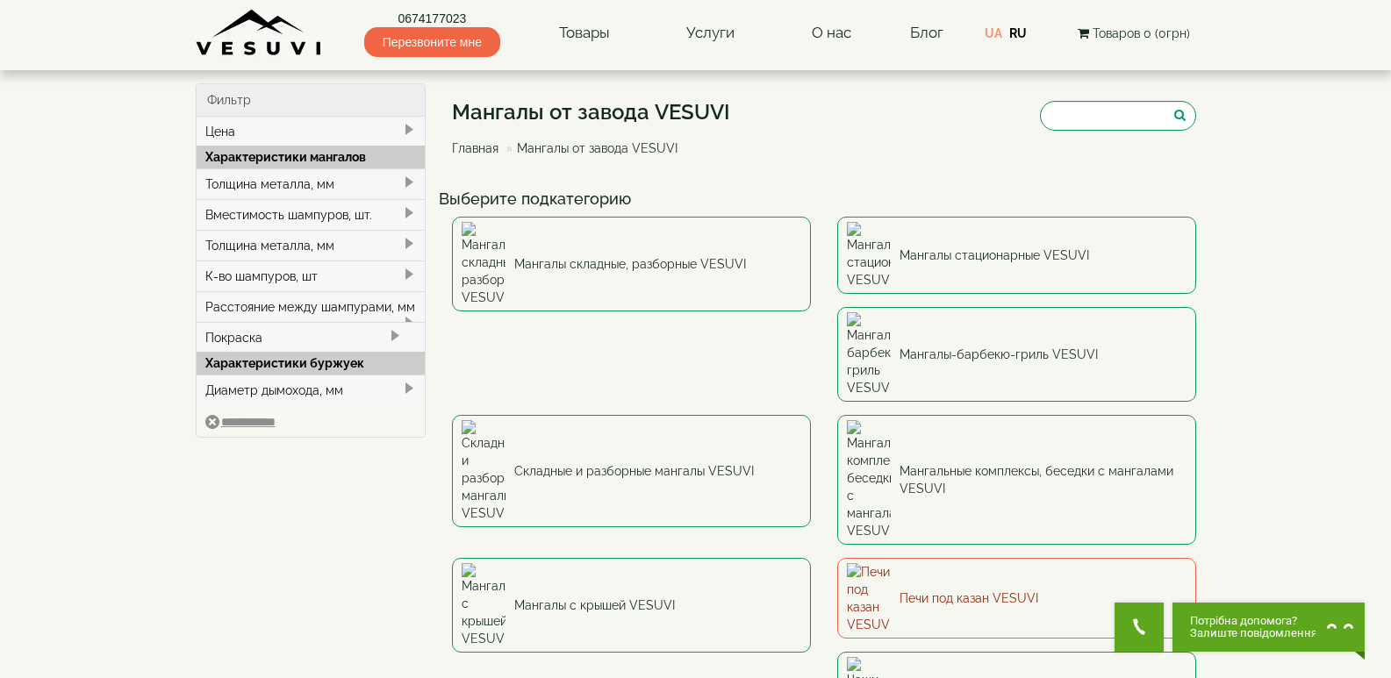
click at [837, 558] on link "Печи под казан VESUVI" at bounding box center [1016, 598] width 359 height 81
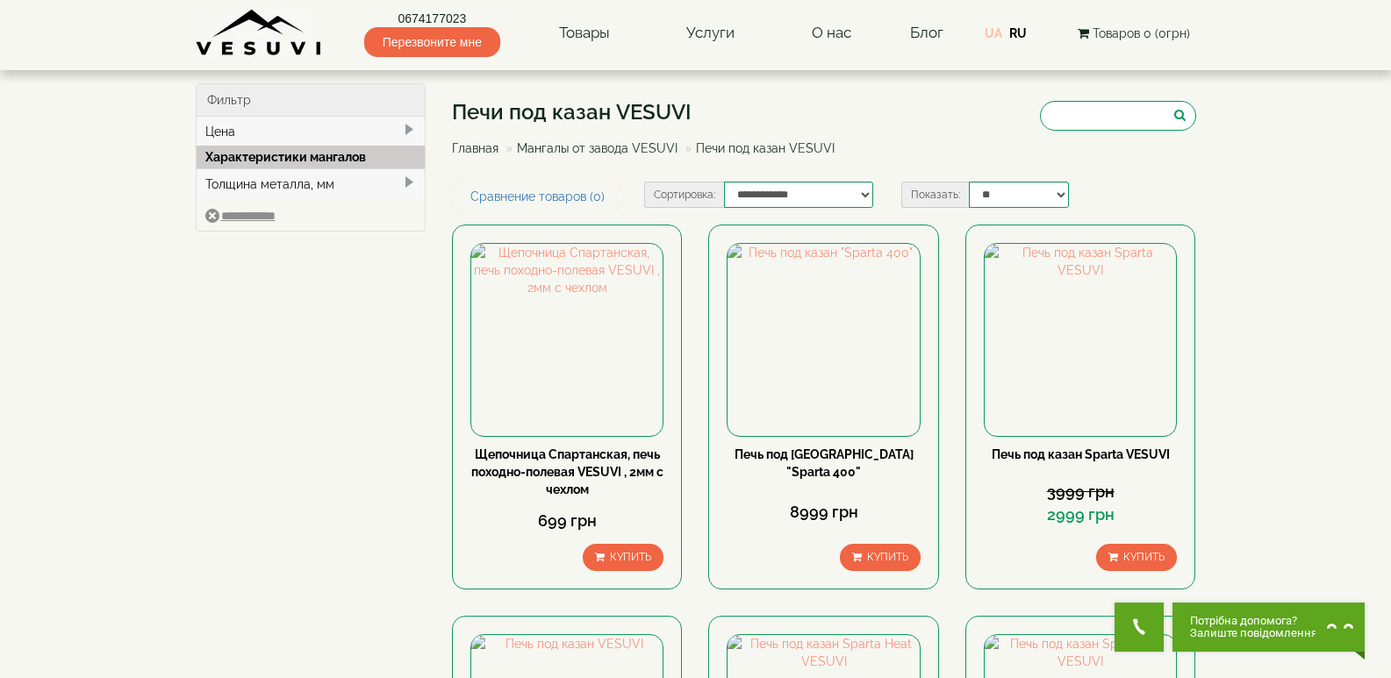
click at [994, 33] on link "UA" at bounding box center [994, 33] width 18 height 14
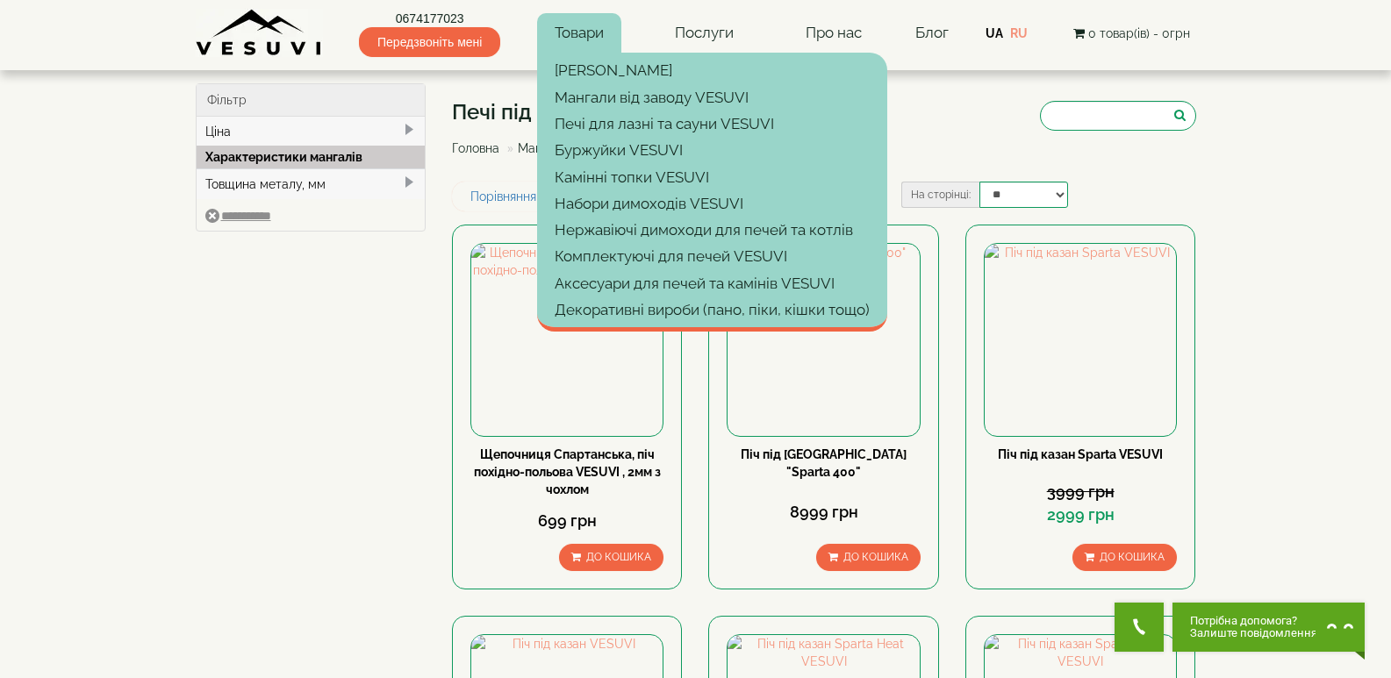
click at [575, 35] on link "Товари" at bounding box center [579, 33] width 84 height 40
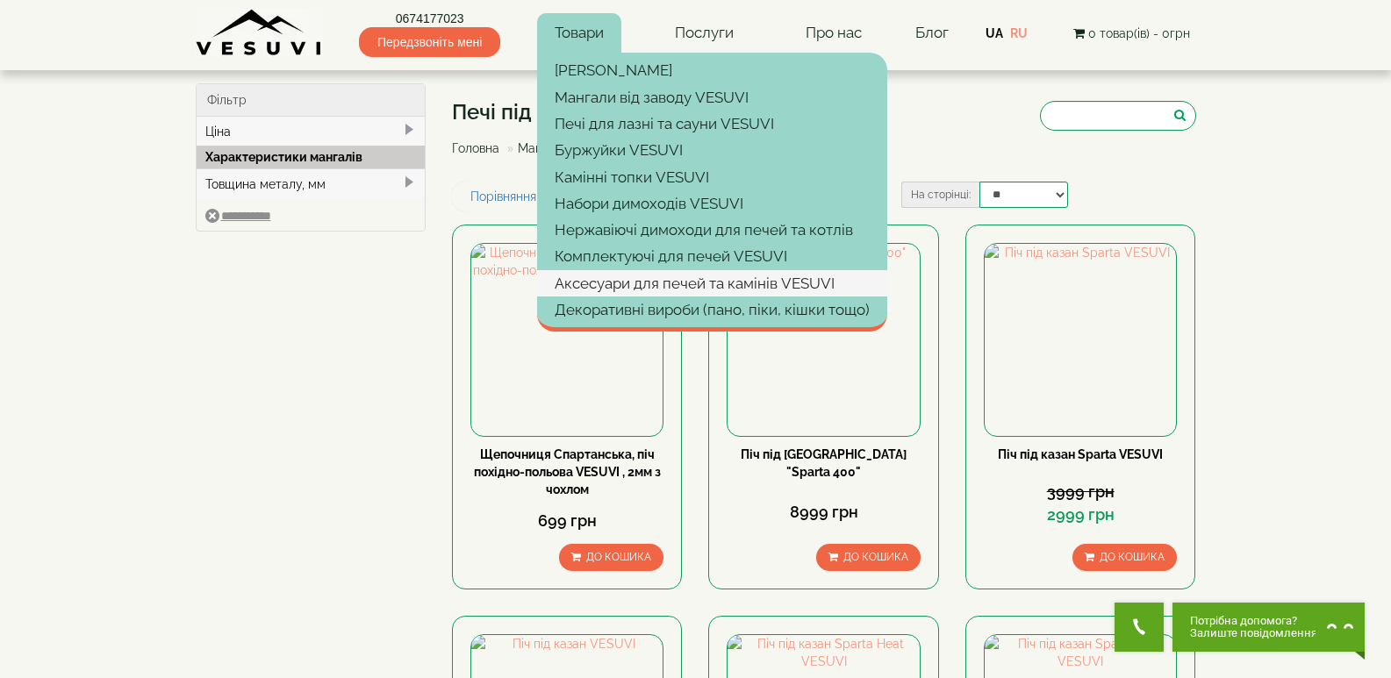
click at [629, 283] on link "Аксесуари для печей та камінів VESUVI" at bounding box center [712, 283] width 350 height 26
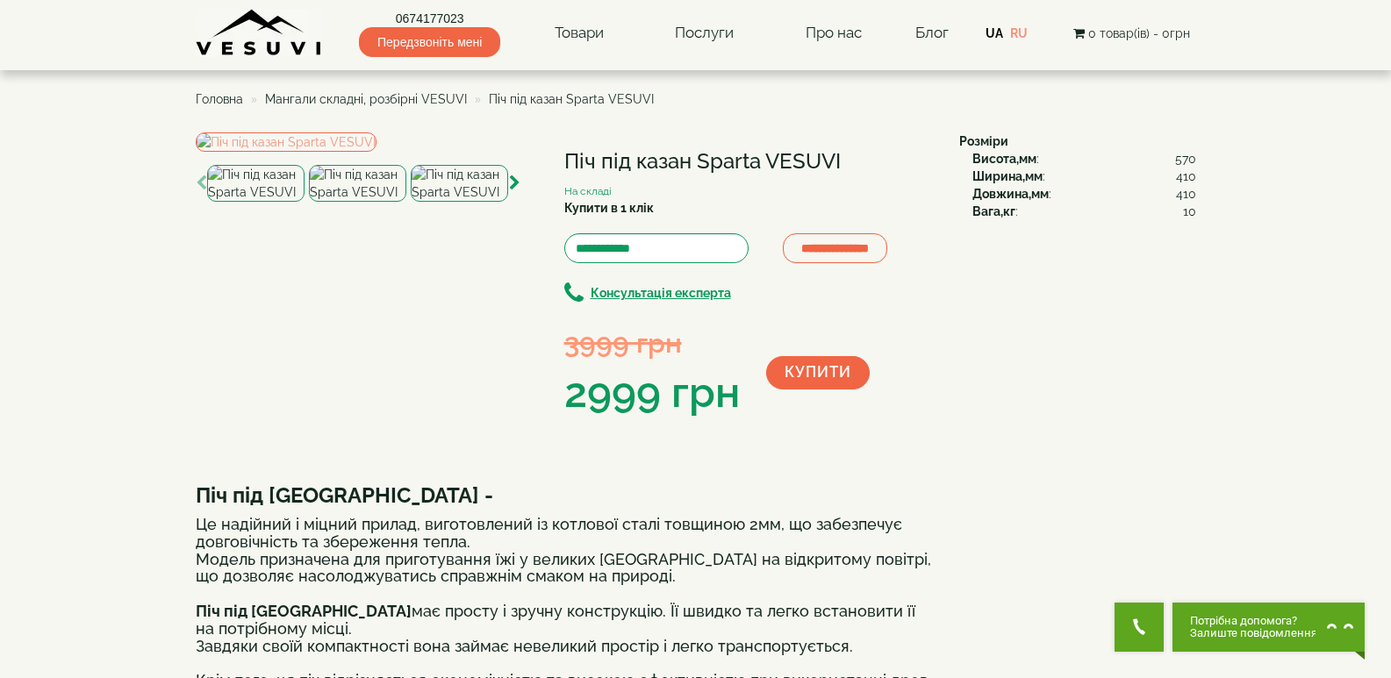
drag, startPoint x: 569, startPoint y: 155, endPoint x: 851, endPoint y: 158, distance: 282.6
click at [851, 158] on h1 "Піч під казан Sparta VESUVI" at bounding box center [748, 161] width 369 height 23
copy h1 "Піч під казан Sparta VESUVI"
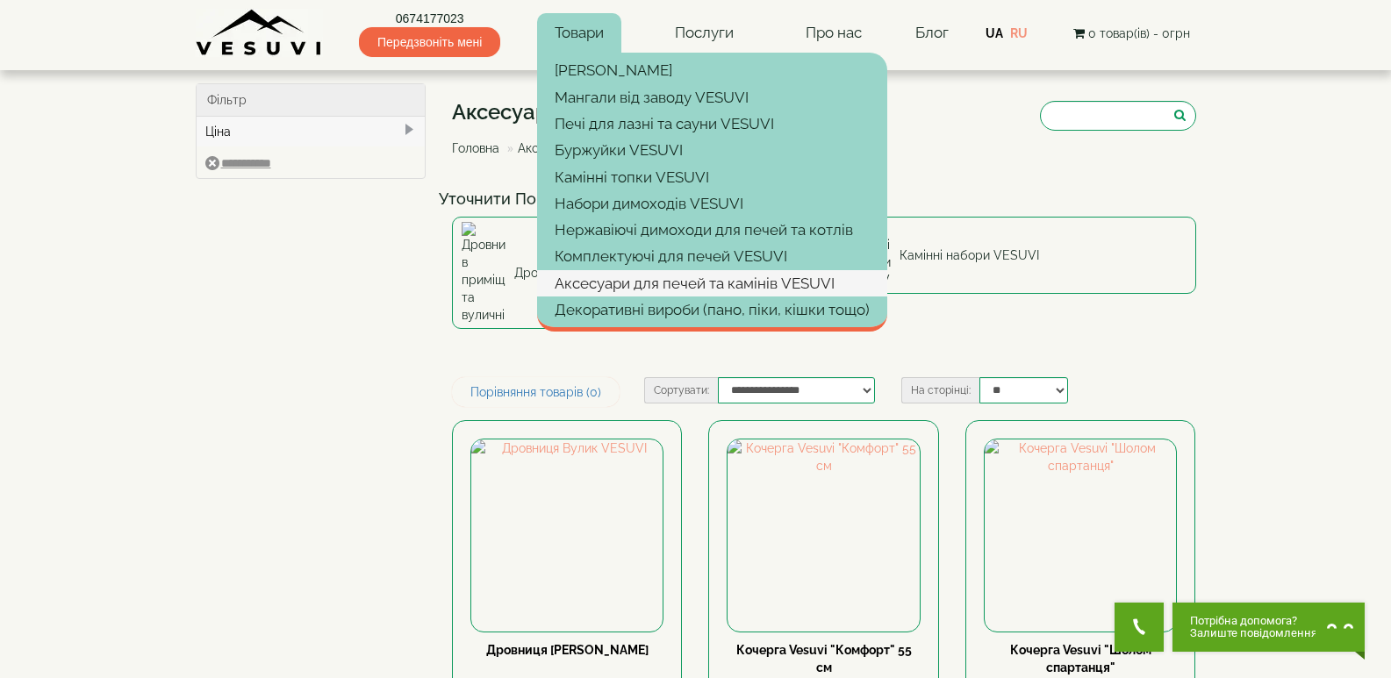
click at [635, 276] on link "Аксесуари для печей та камінів VESUVI" at bounding box center [712, 283] width 350 height 26
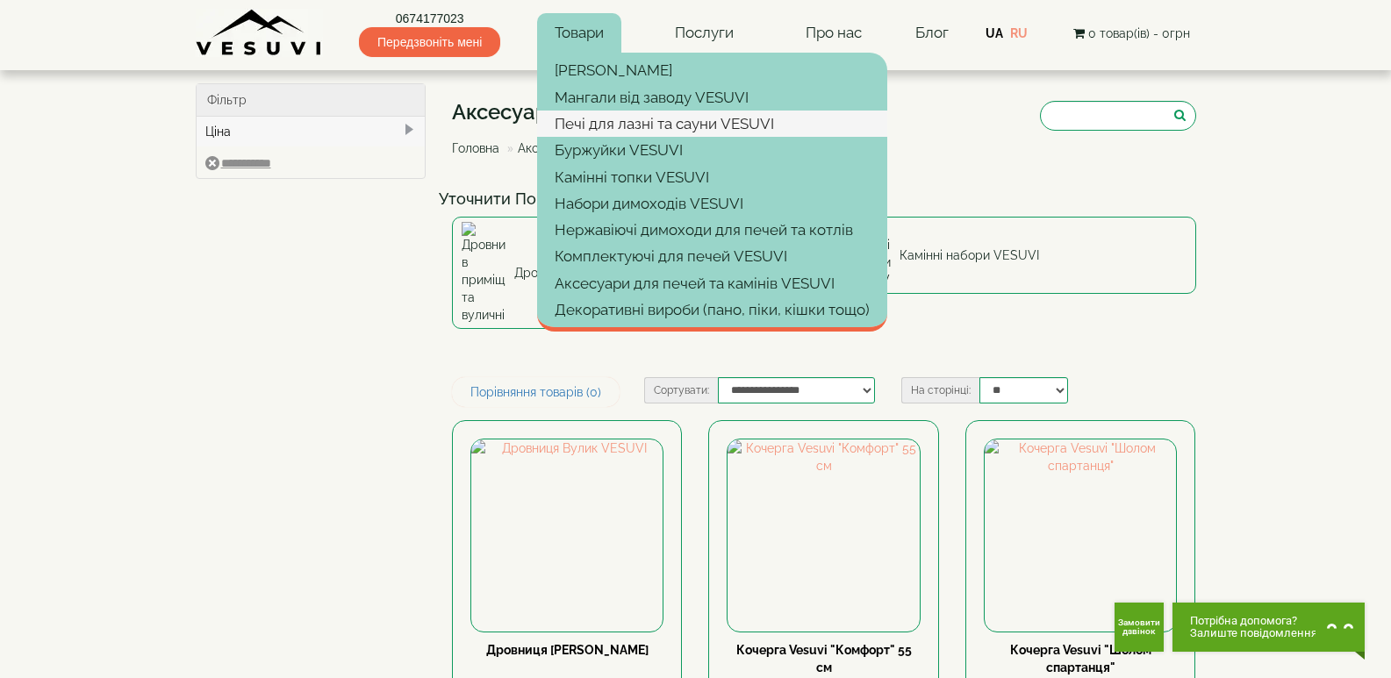
click at [614, 126] on link "Печі для лазні та сауни VESUVI" at bounding box center [712, 124] width 350 height 26
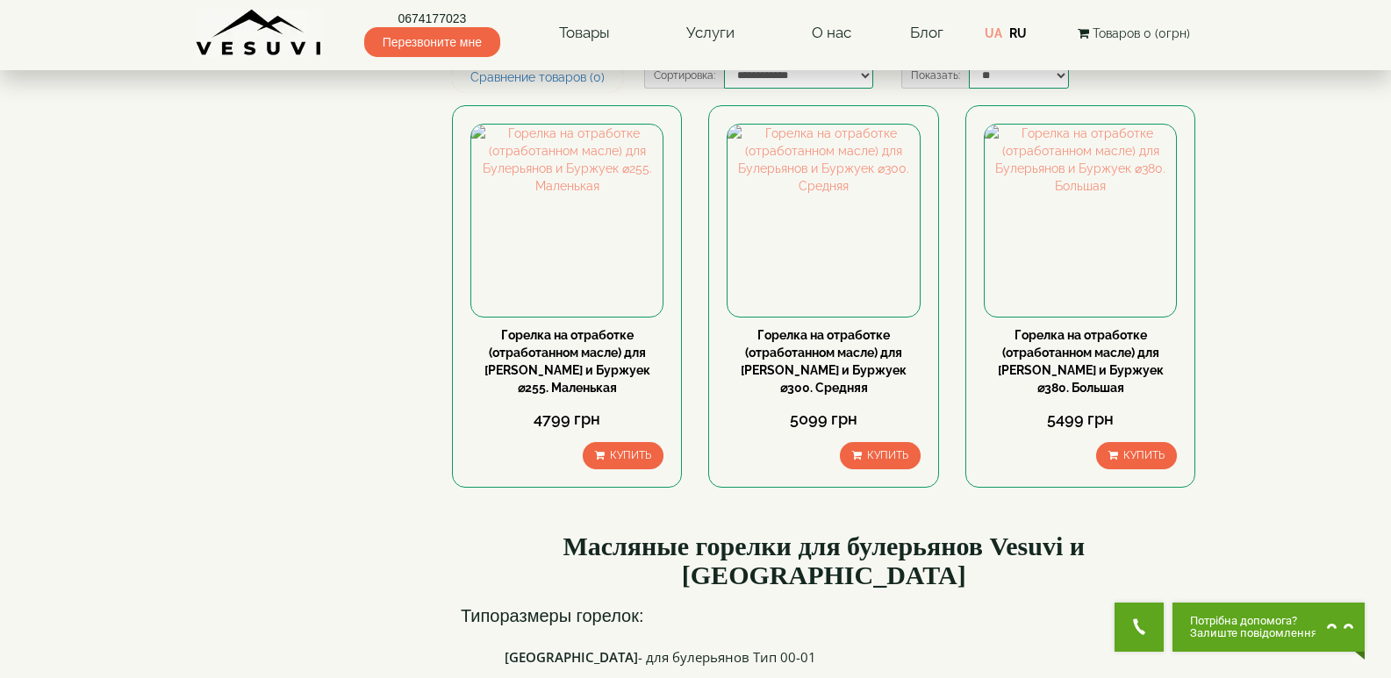
scroll to position [88, 0]
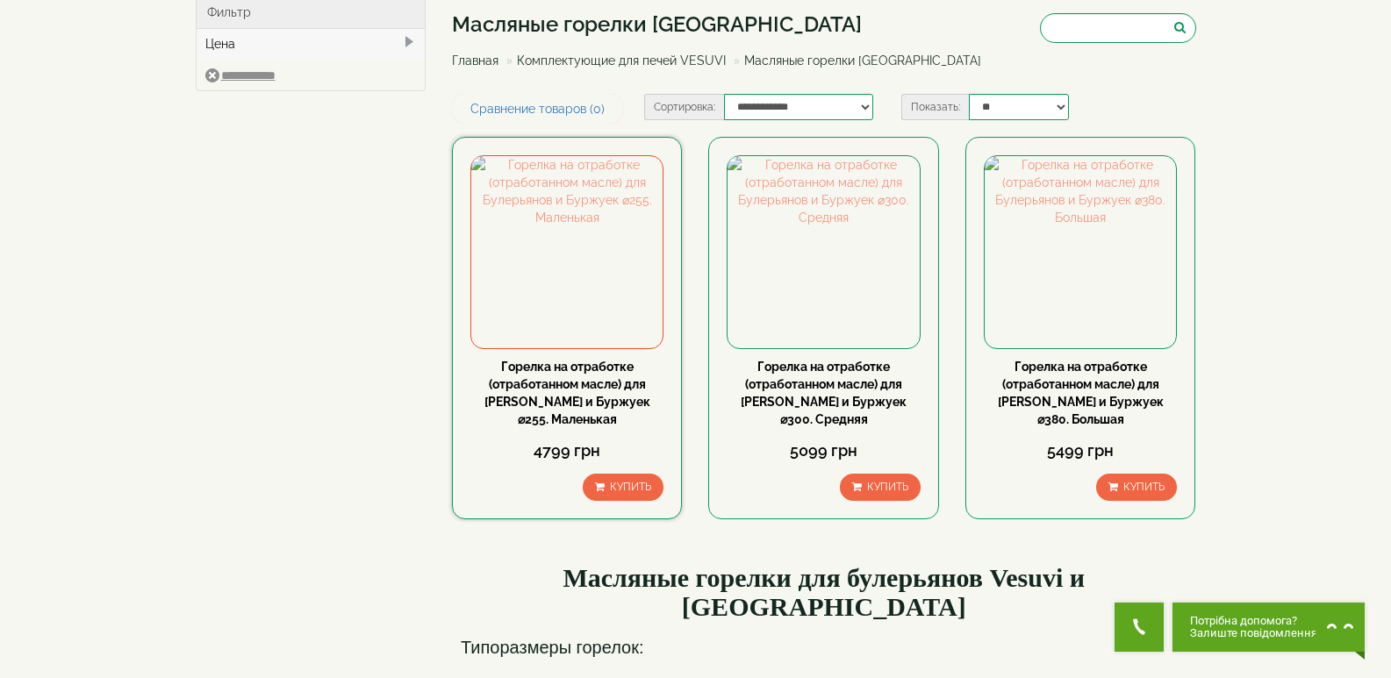
click at [585, 386] on link "Горелка на отработке (отработанном масле) для Булерьянов и Буржуек ⌀255. Малень…" at bounding box center [568, 393] width 166 height 67
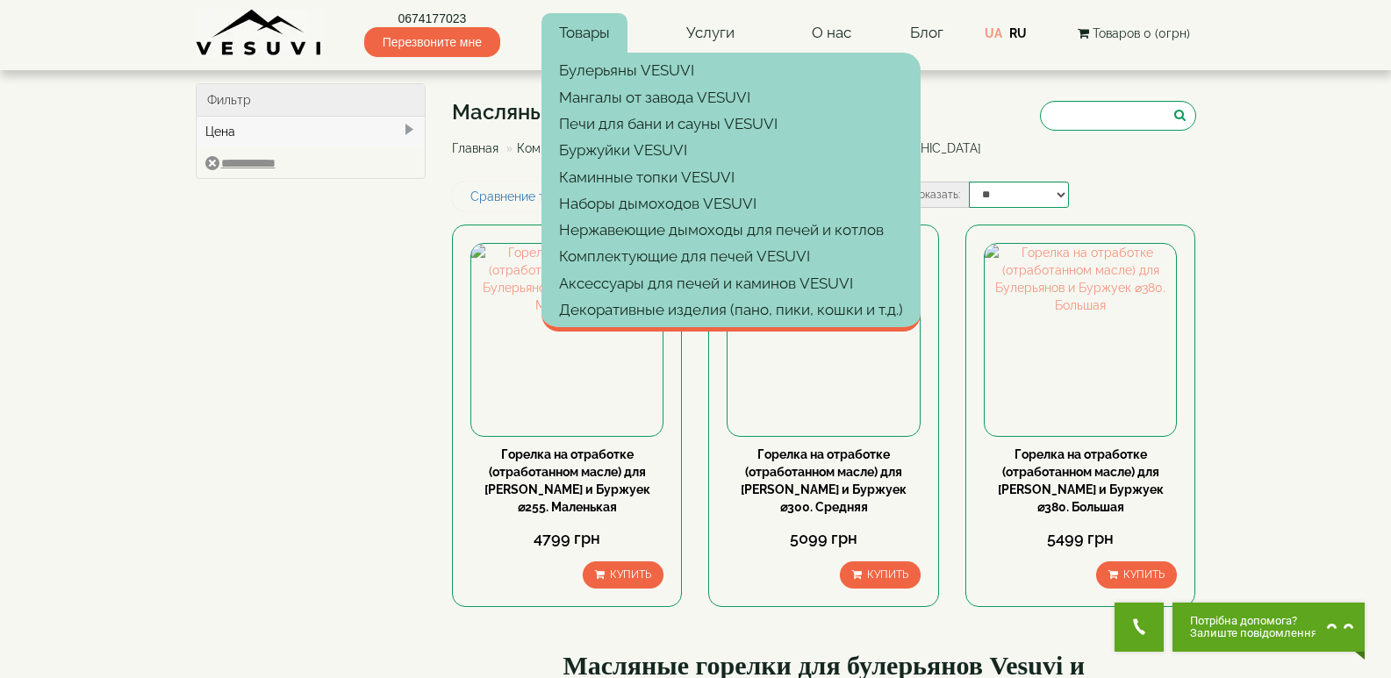
click at [589, 30] on link "Товары" at bounding box center [585, 33] width 86 height 40
click at [594, 24] on link "Товары" at bounding box center [585, 33] width 86 height 40
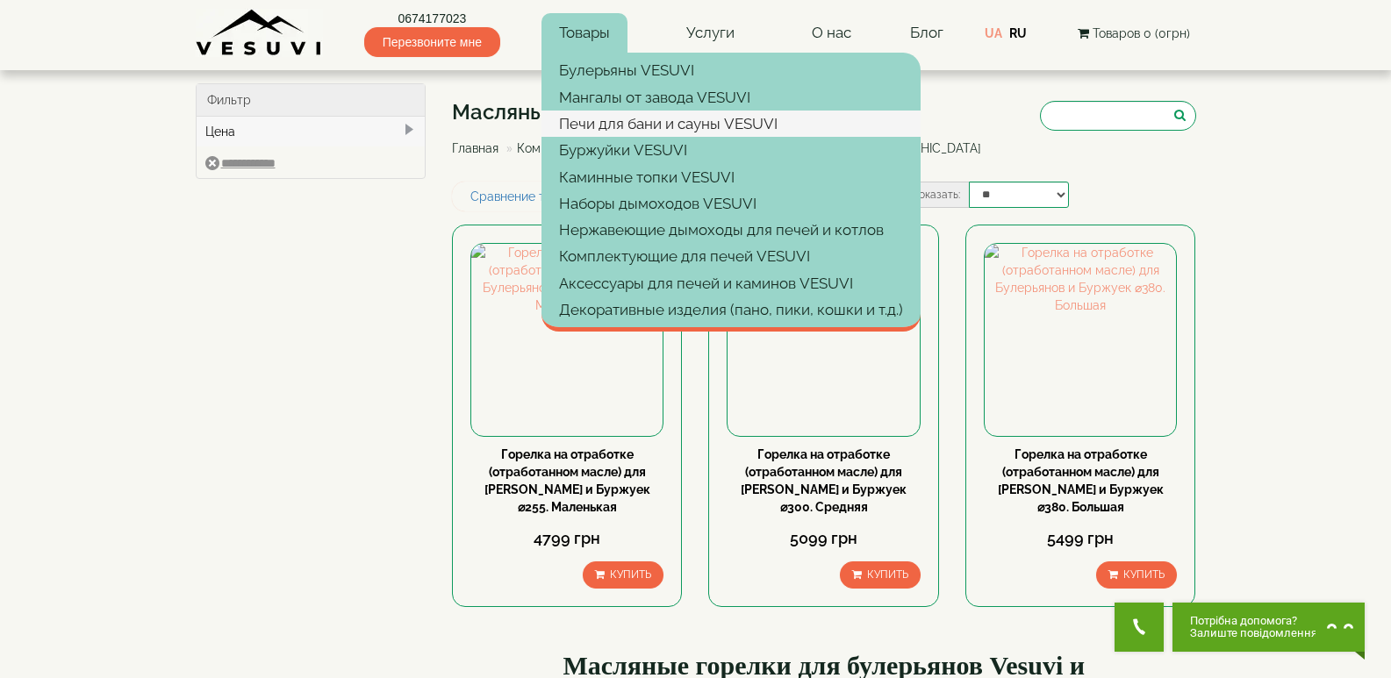
click at [647, 123] on link "Печи для бани и сауны VESUVI" at bounding box center [731, 124] width 379 height 26
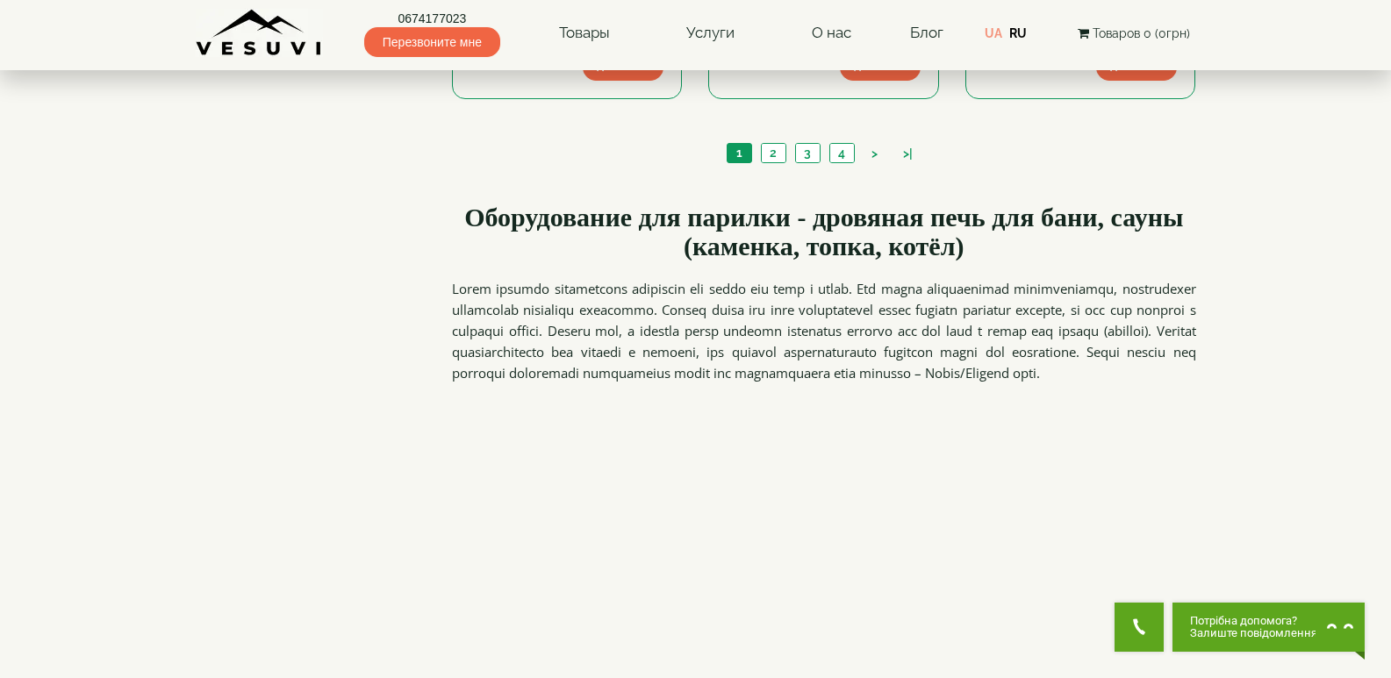
scroll to position [2194, 0]
click at [835, 152] on link "4" at bounding box center [841, 151] width 25 height 18
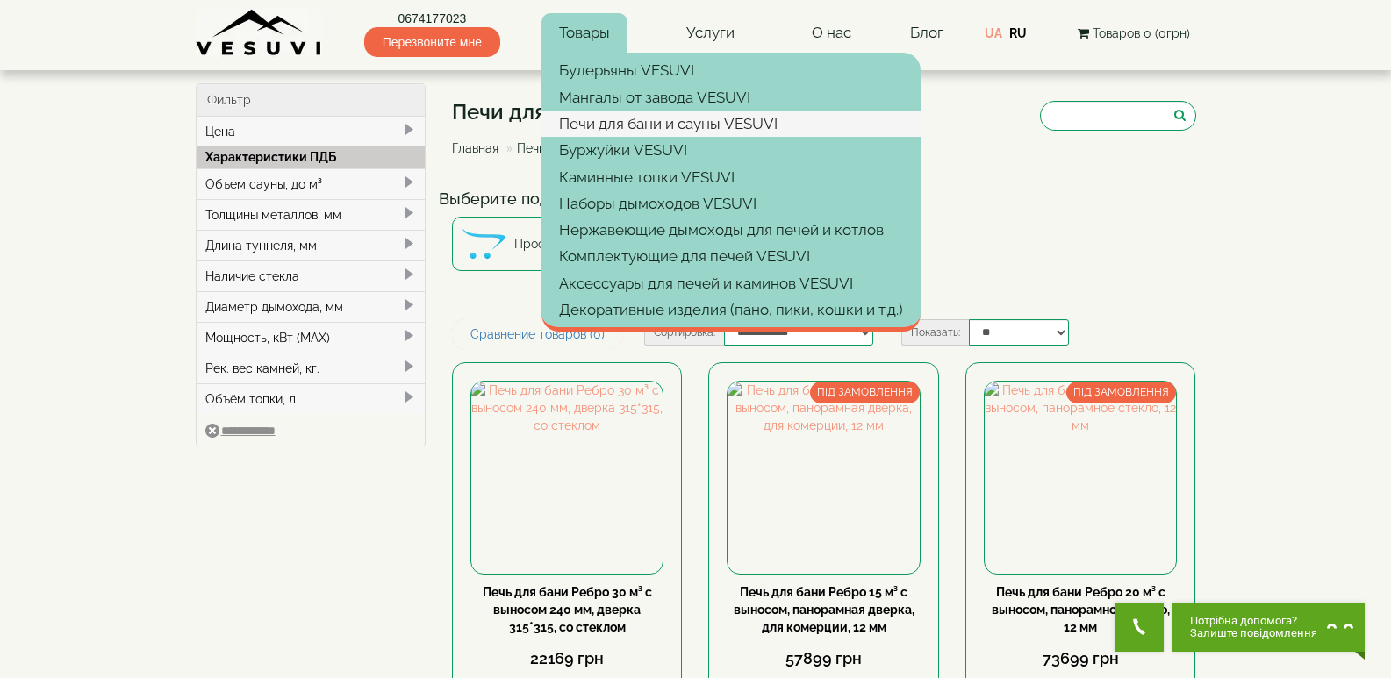
click at [599, 125] on link "Печи для бани и сауны VESUVI" at bounding box center [731, 124] width 379 height 26
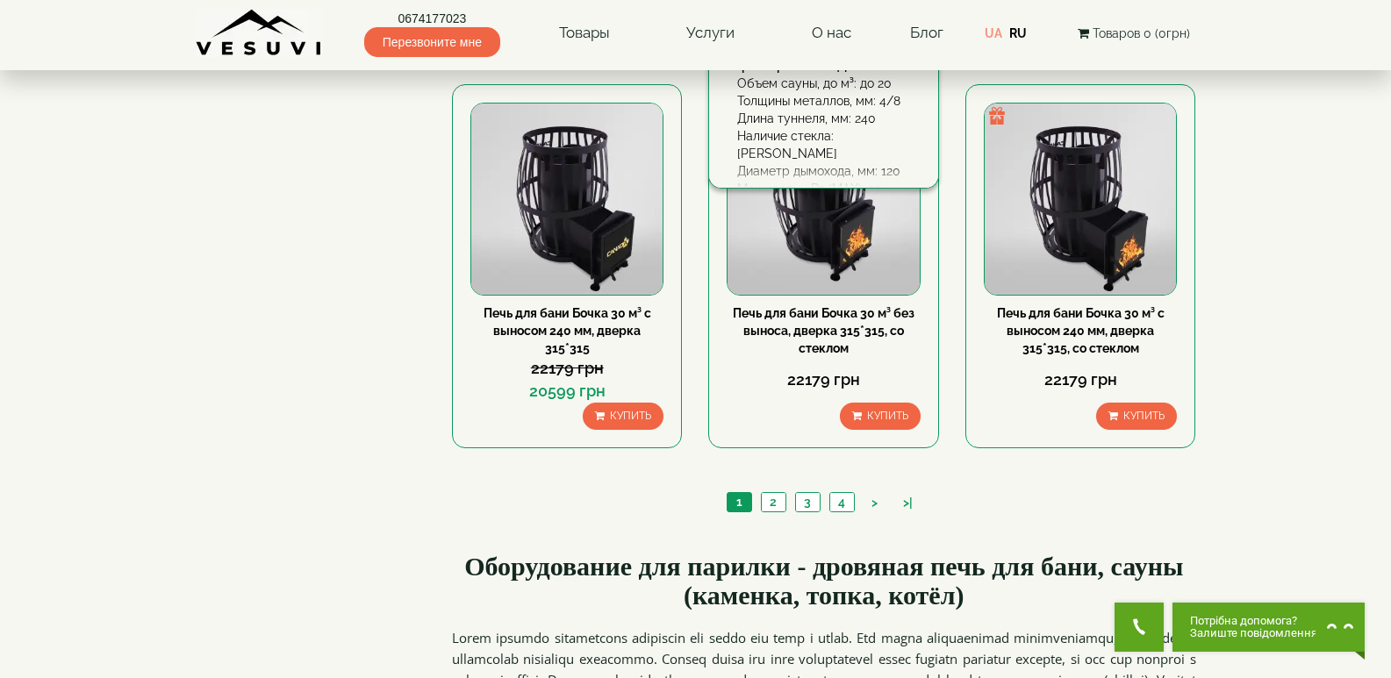
scroll to position [2019, 0]
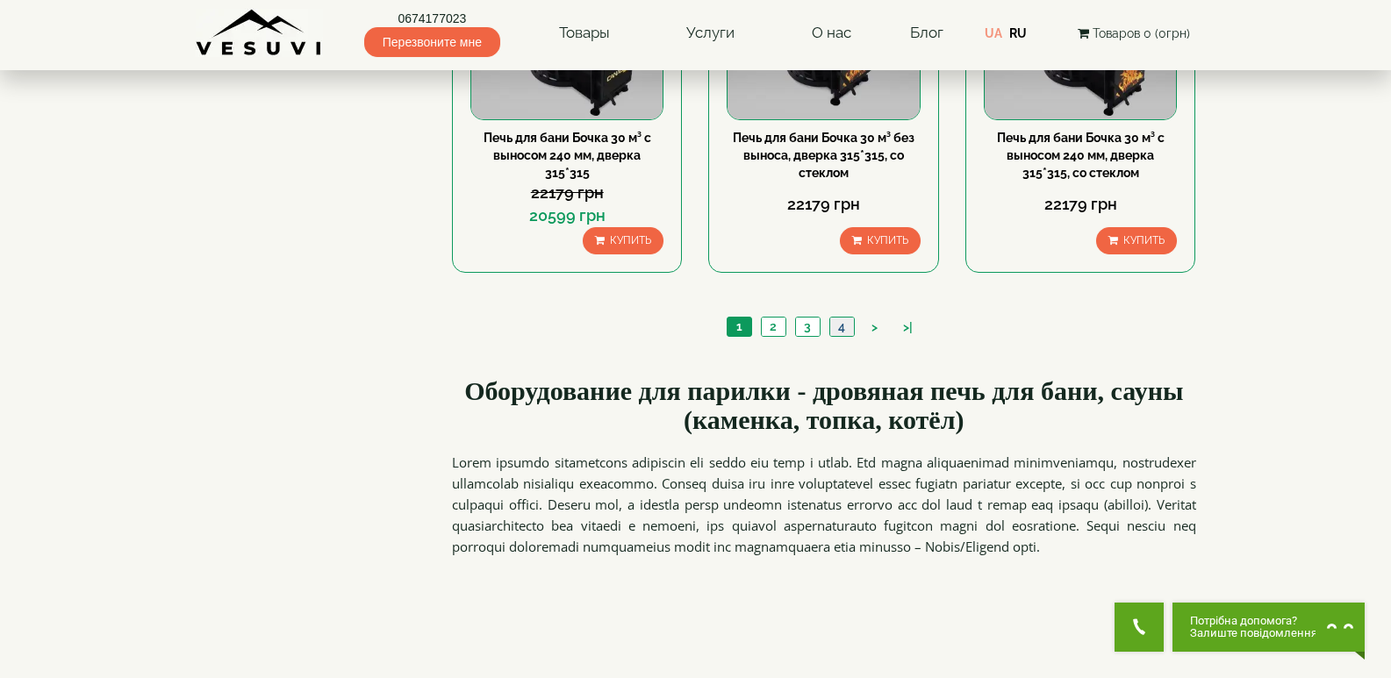
click at [846, 325] on link "4" at bounding box center [841, 327] width 25 height 18
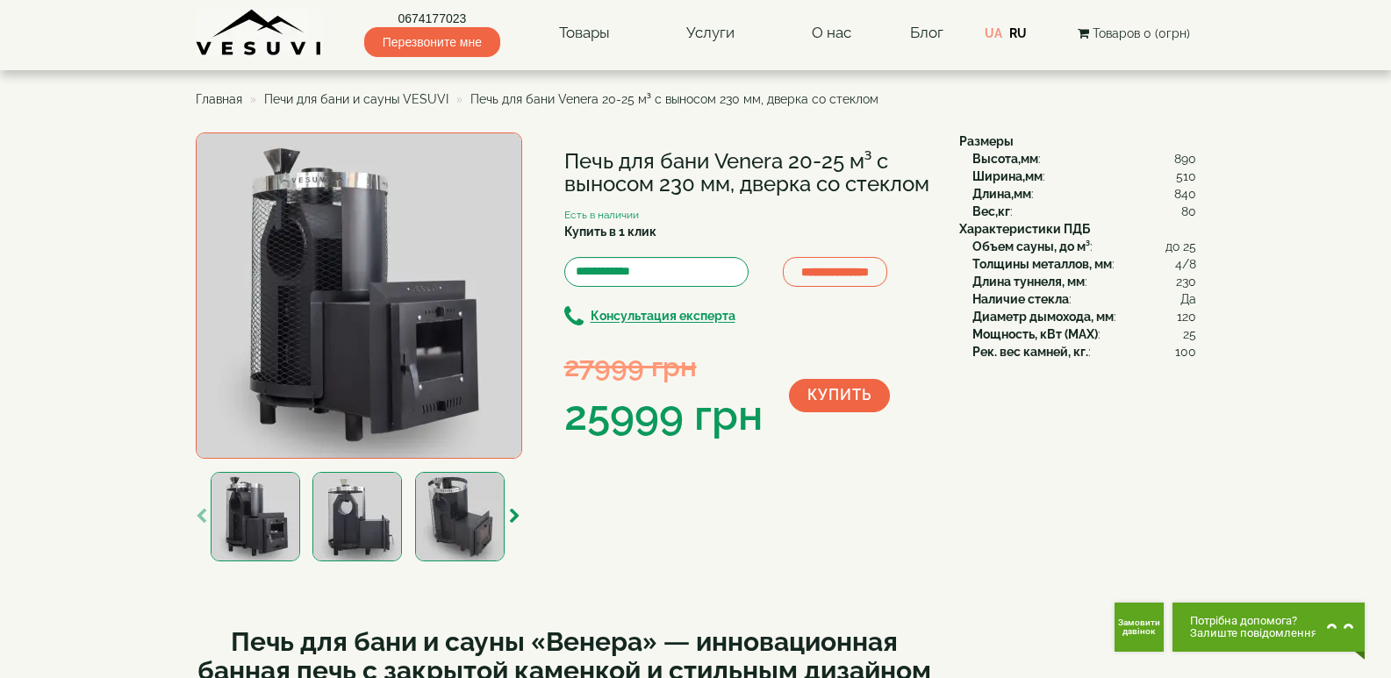
click at [958, 479] on div "**********" at bounding box center [696, 579] width 1001 height 893
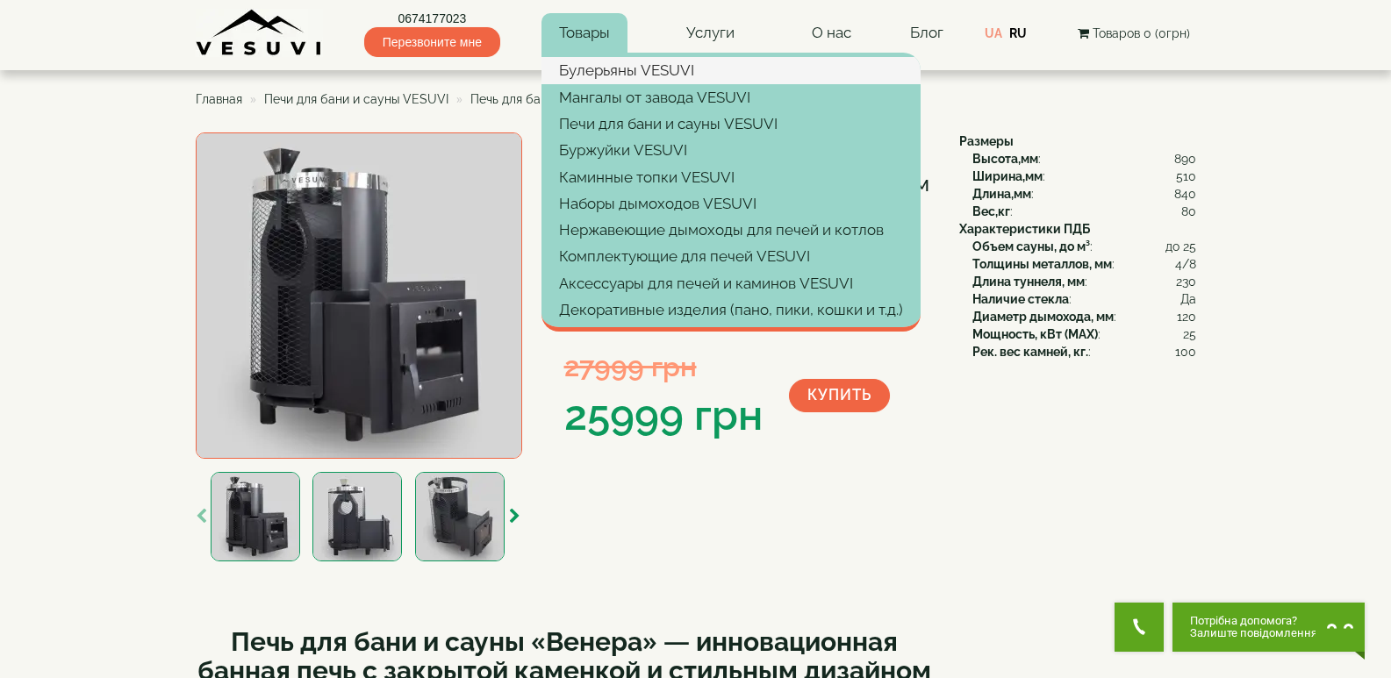
click at [601, 68] on link "Булерьяны VESUVI" at bounding box center [731, 70] width 379 height 26
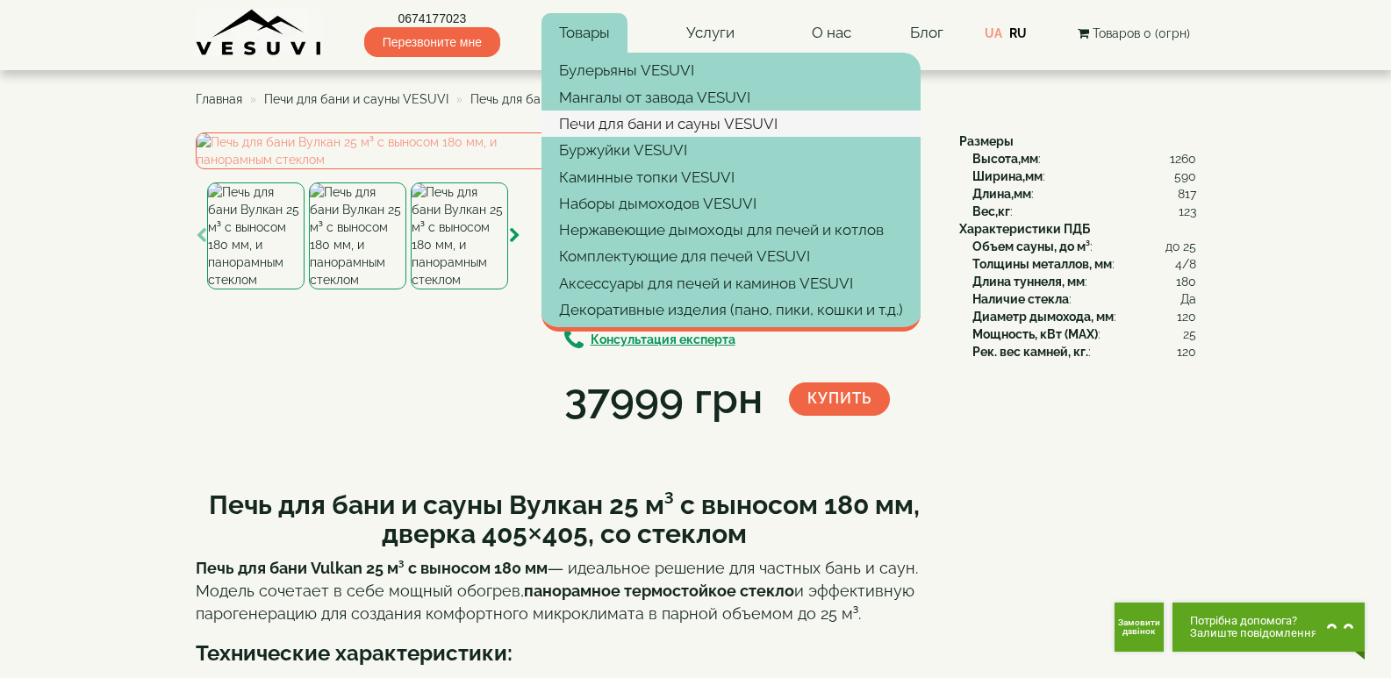
click at [613, 127] on link "Печи для бани и сауны VESUVI" at bounding box center [731, 124] width 379 height 26
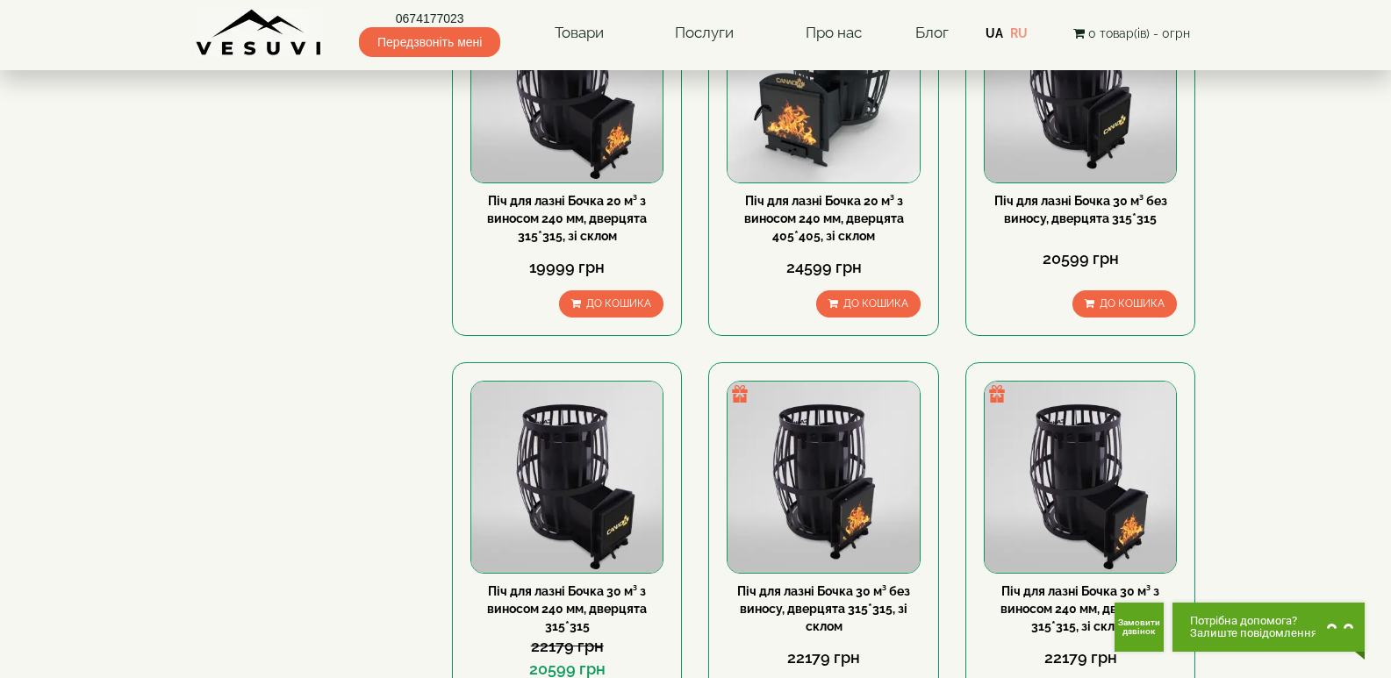
scroll to position [1843, 0]
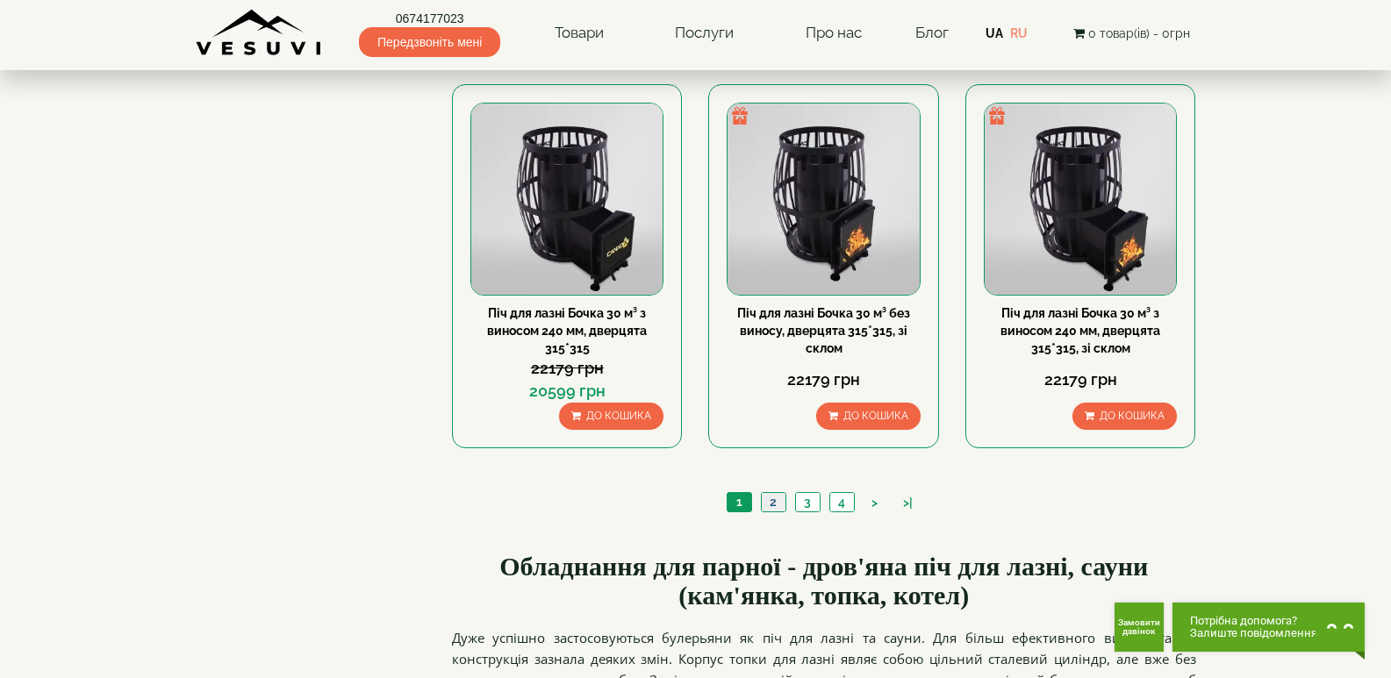
click at [772, 499] on link "2" at bounding box center [773, 502] width 25 height 18
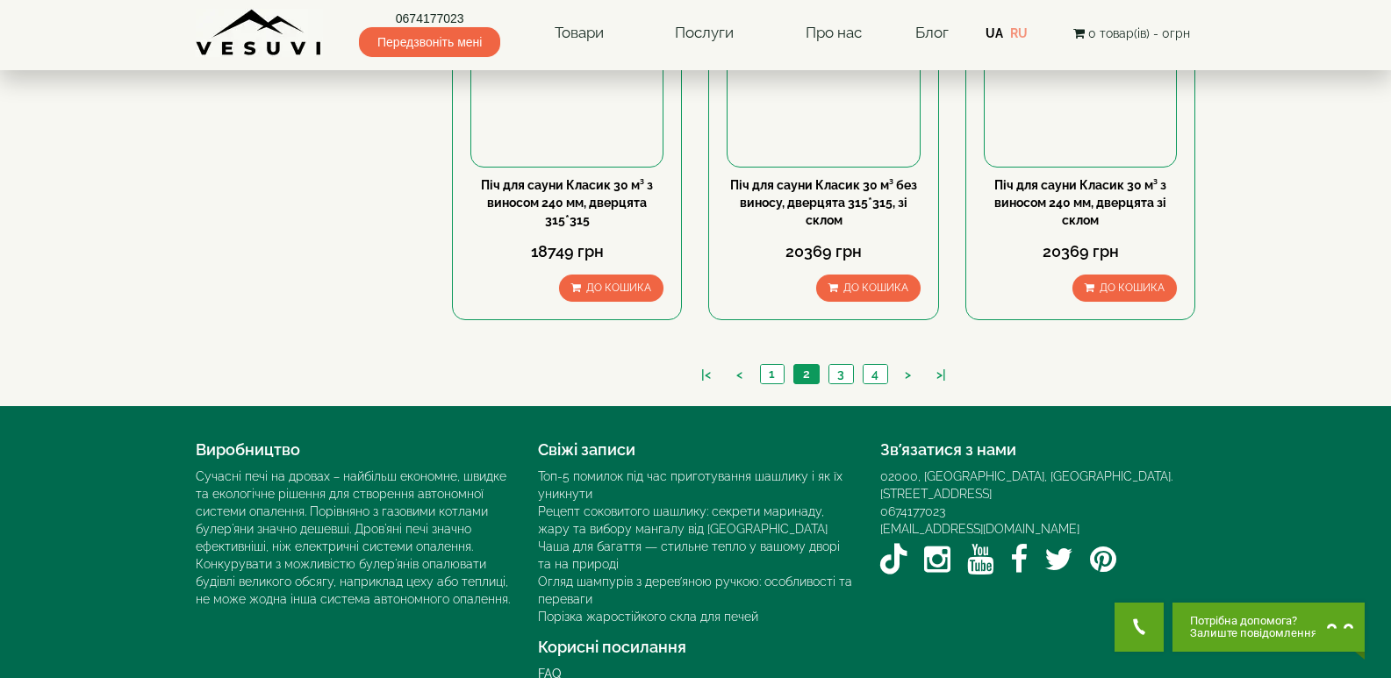
scroll to position [2002, 0]
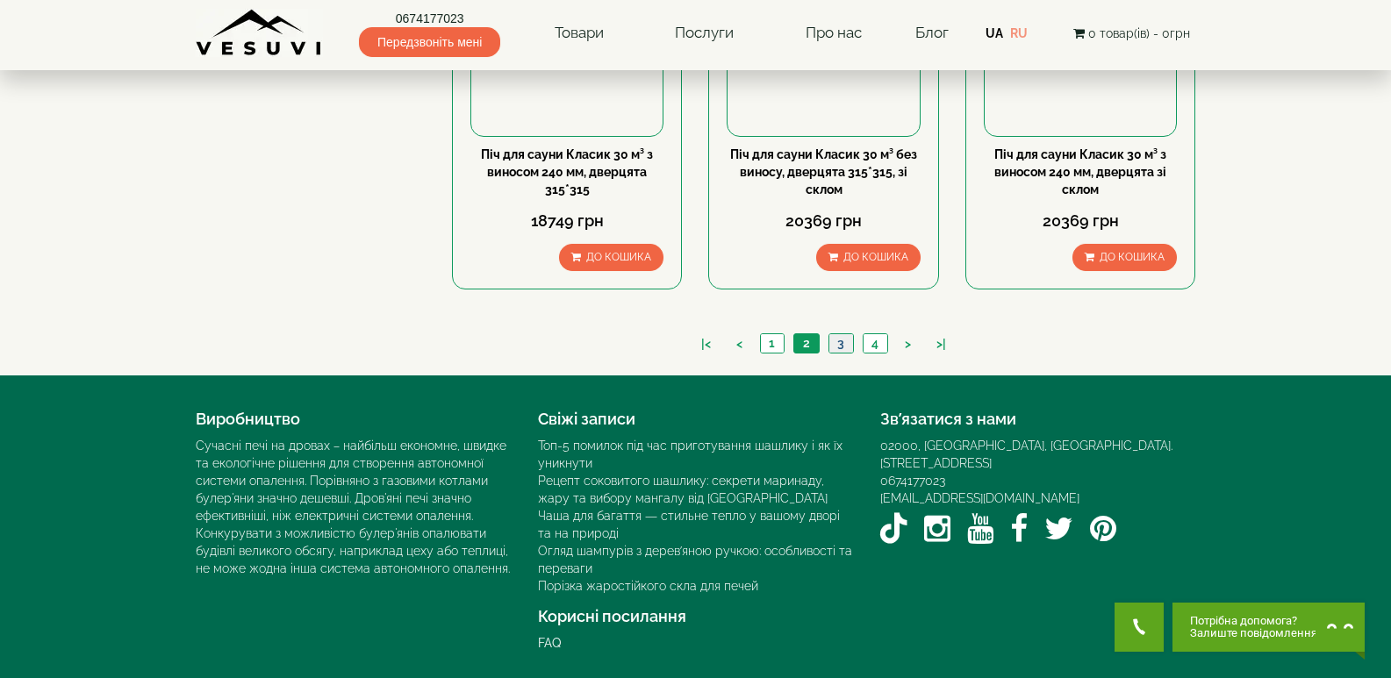
click at [841, 341] on link "3" at bounding box center [841, 343] width 25 height 18
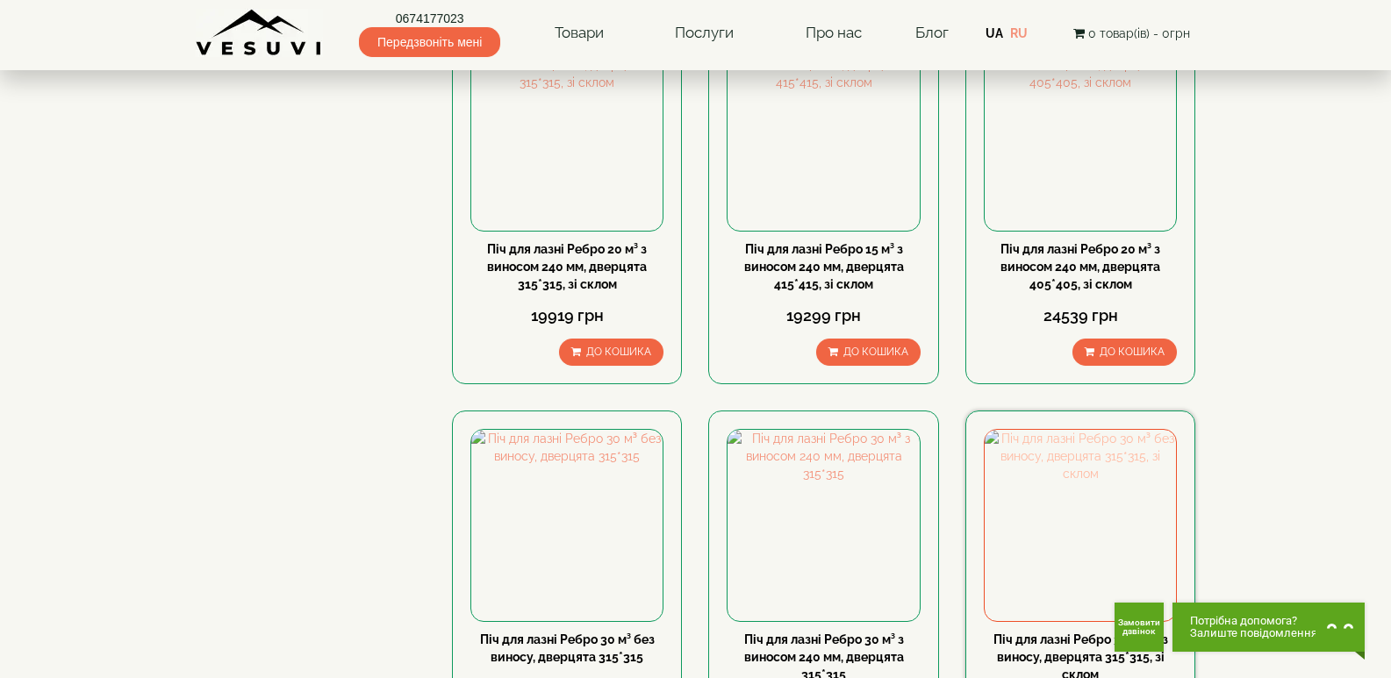
scroll to position [1492, 0]
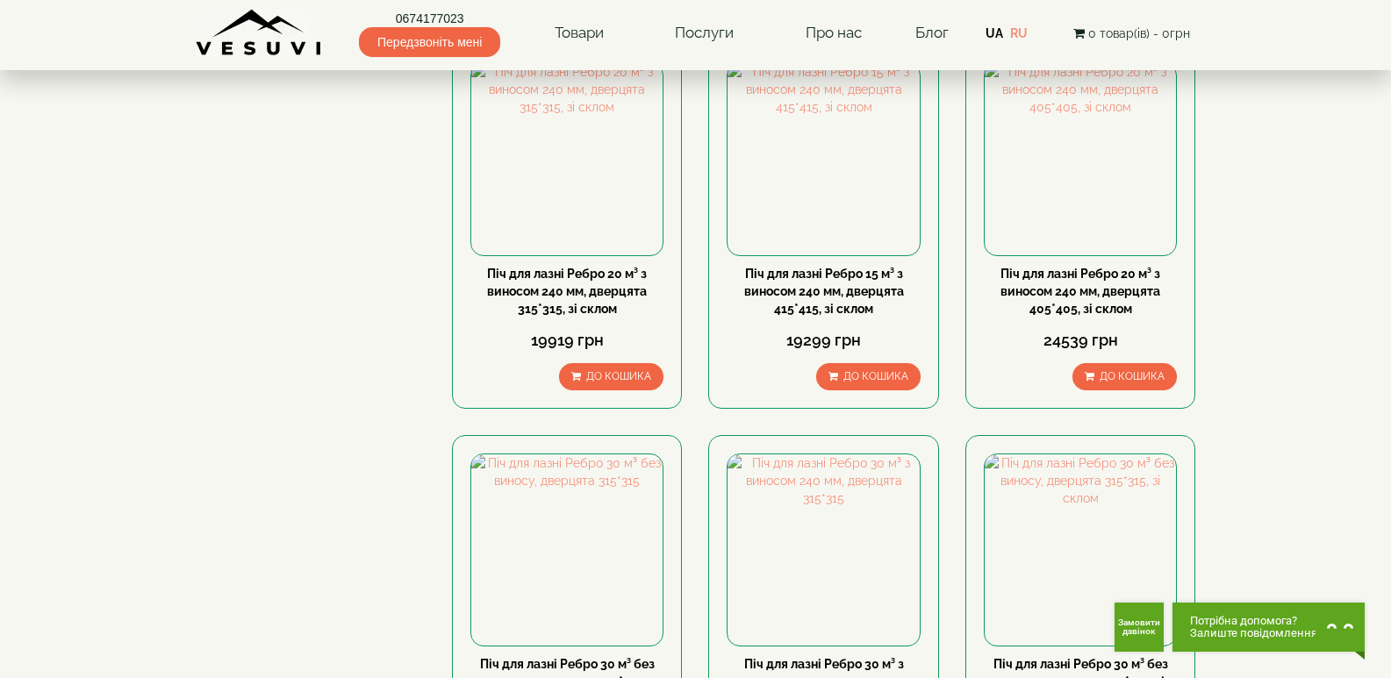
drag, startPoint x: 1100, startPoint y: 283, endPoint x: 1344, endPoint y: 348, distance: 252.5
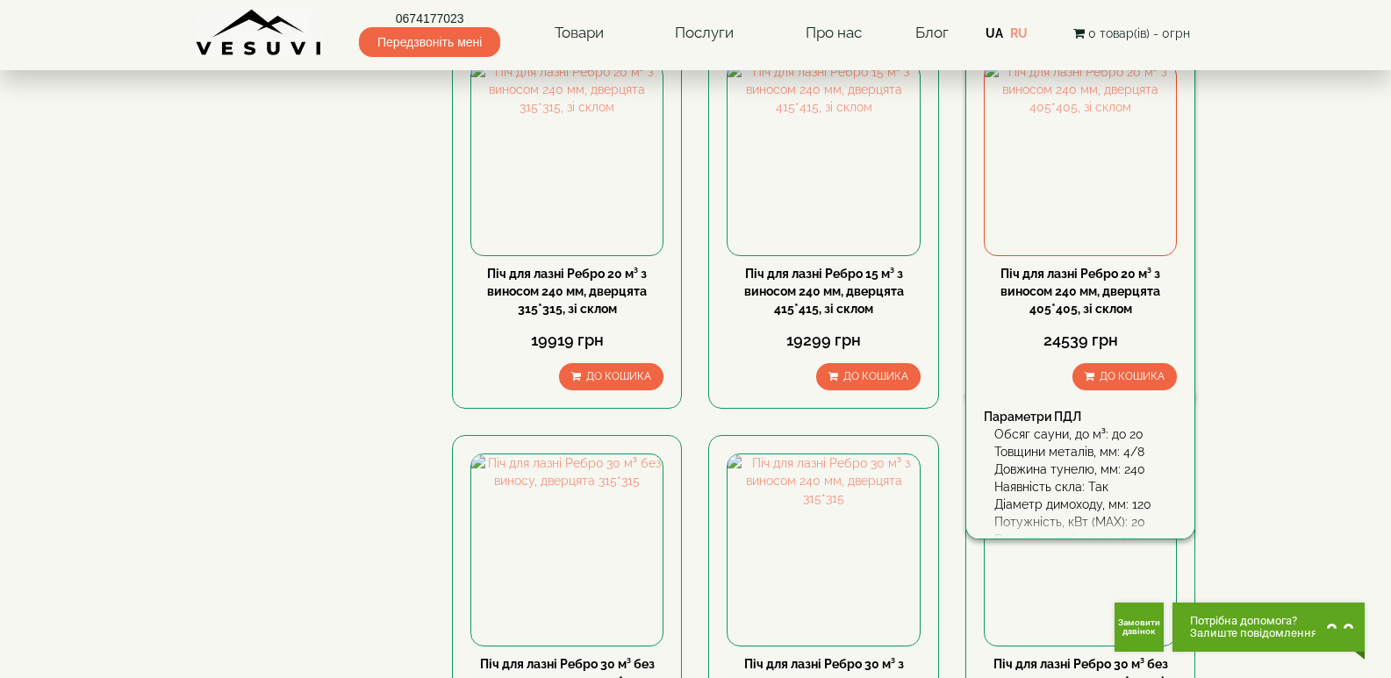
click at [1052, 304] on link "Піч для лазні Ребро 20 м³ з виносом 240 мм, дверцята 405*405, зі склом" at bounding box center [1081, 291] width 160 height 49
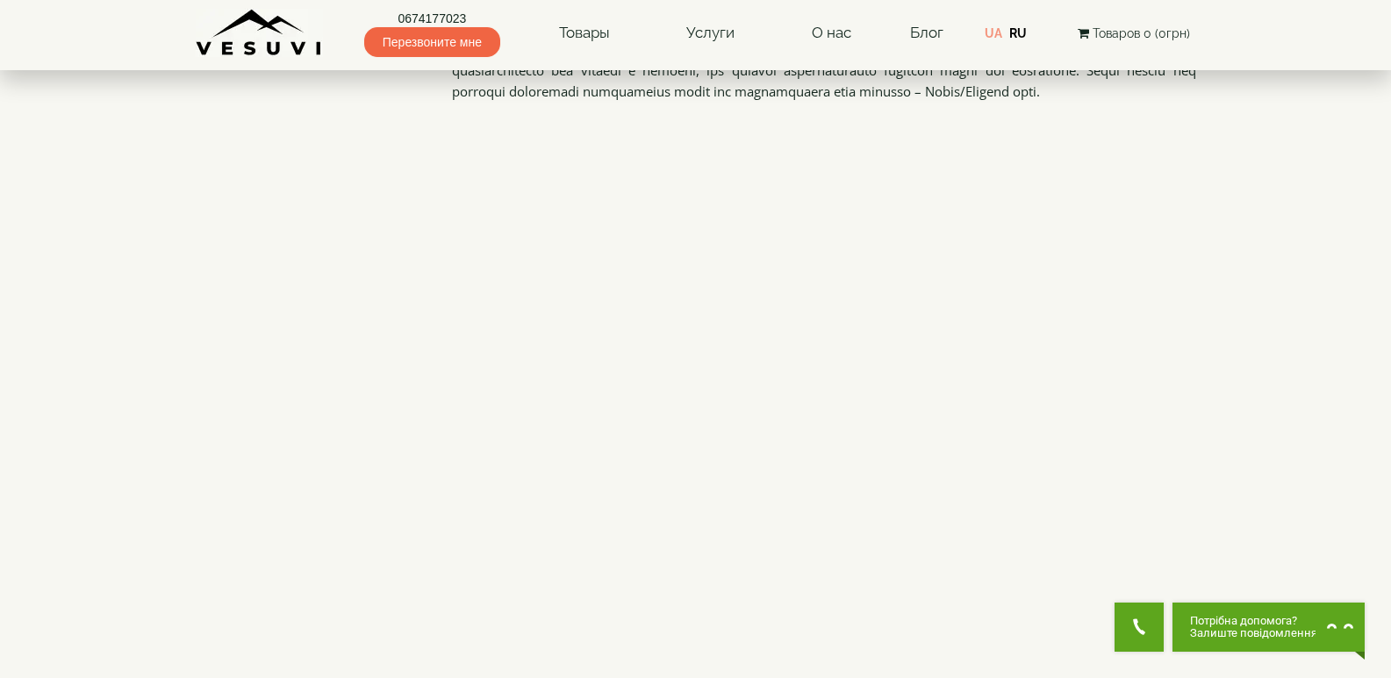
scroll to position [2194, 0]
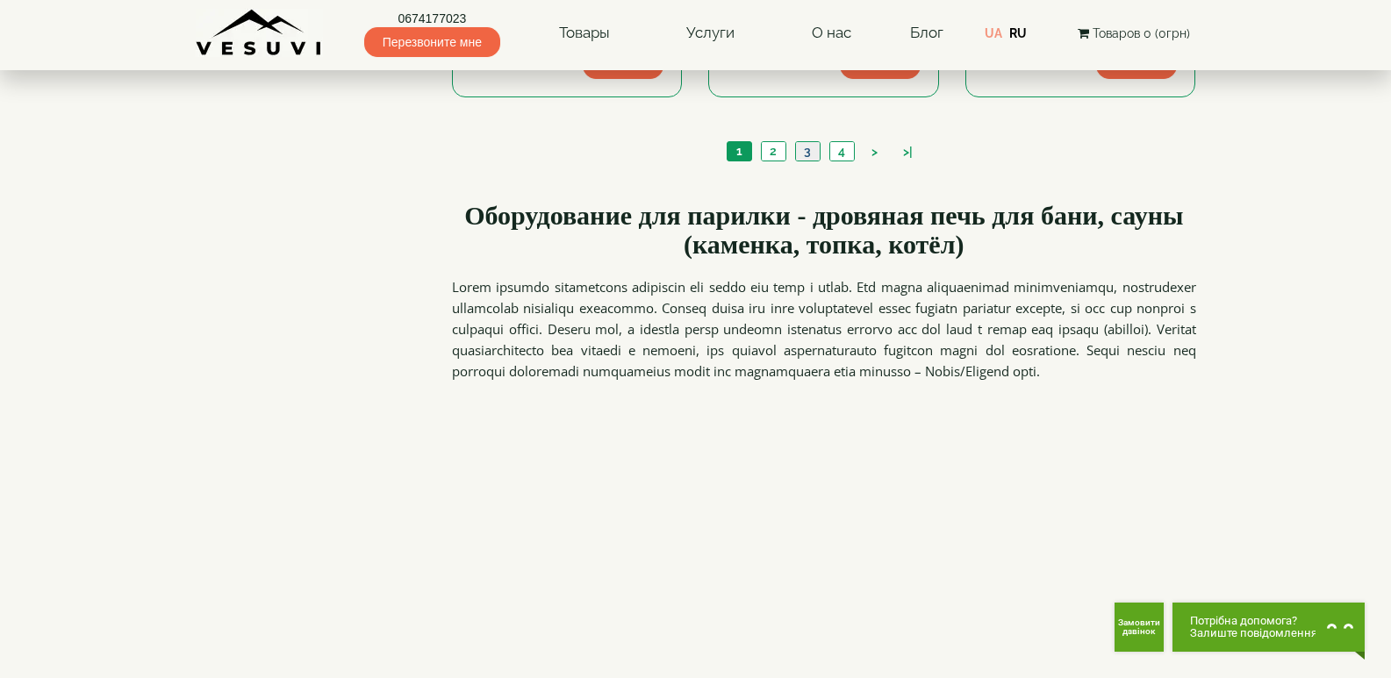
click at [806, 149] on link "3" at bounding box center [807, 151] width 25 height 18
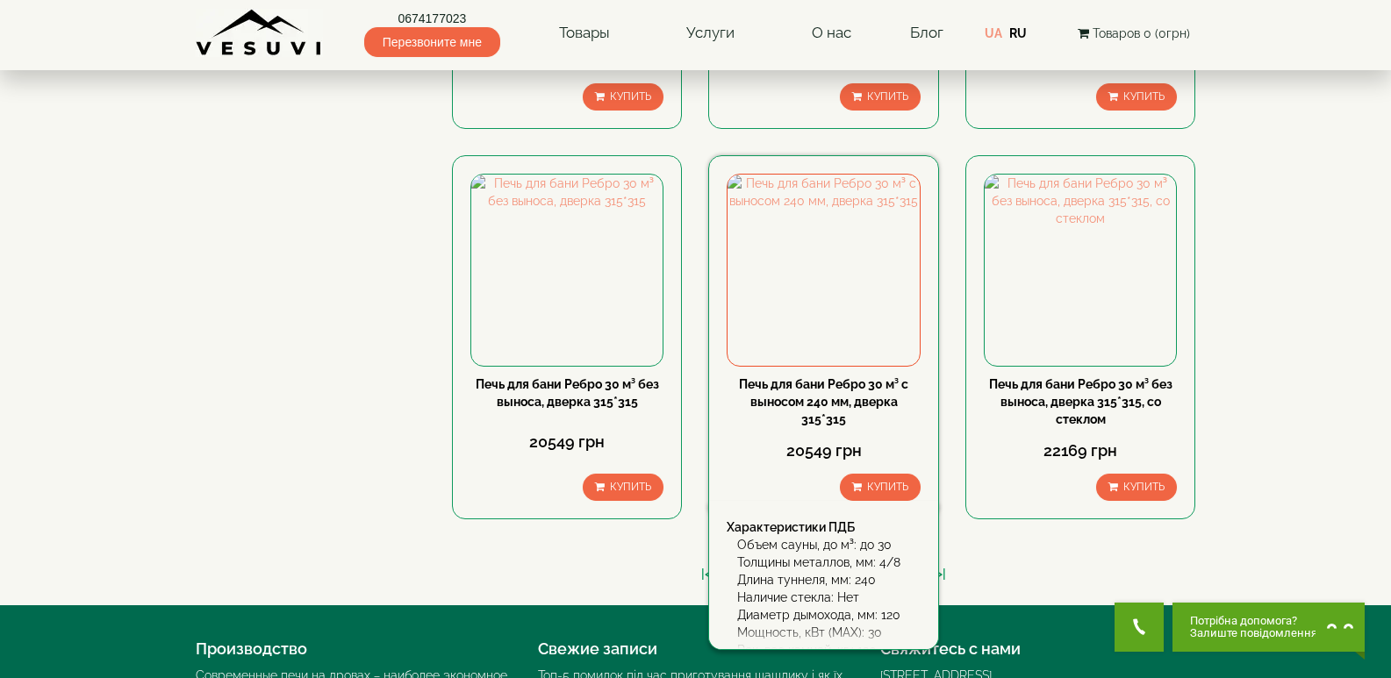
scroll to position [2002, 0]
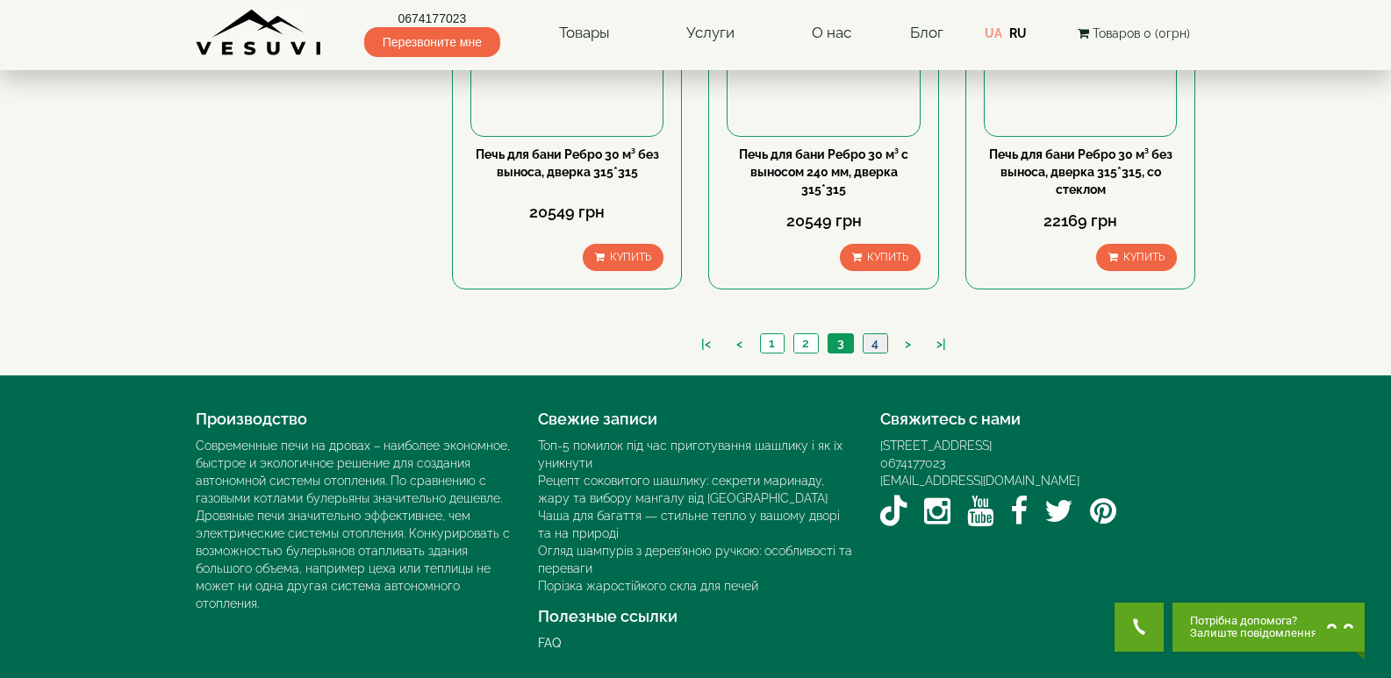
click at [874, 340] on link "4" at bounding box center [875, 343] width 25 height 18
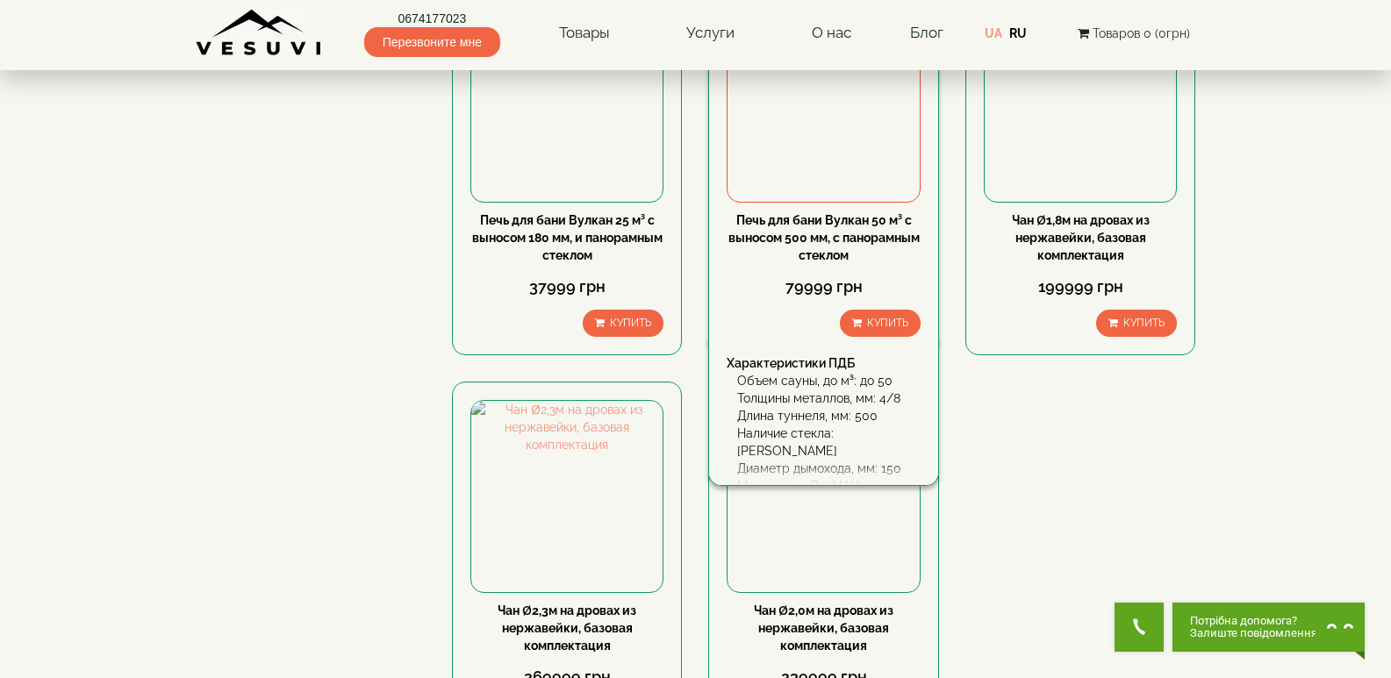
scroll to position [1755, 0]
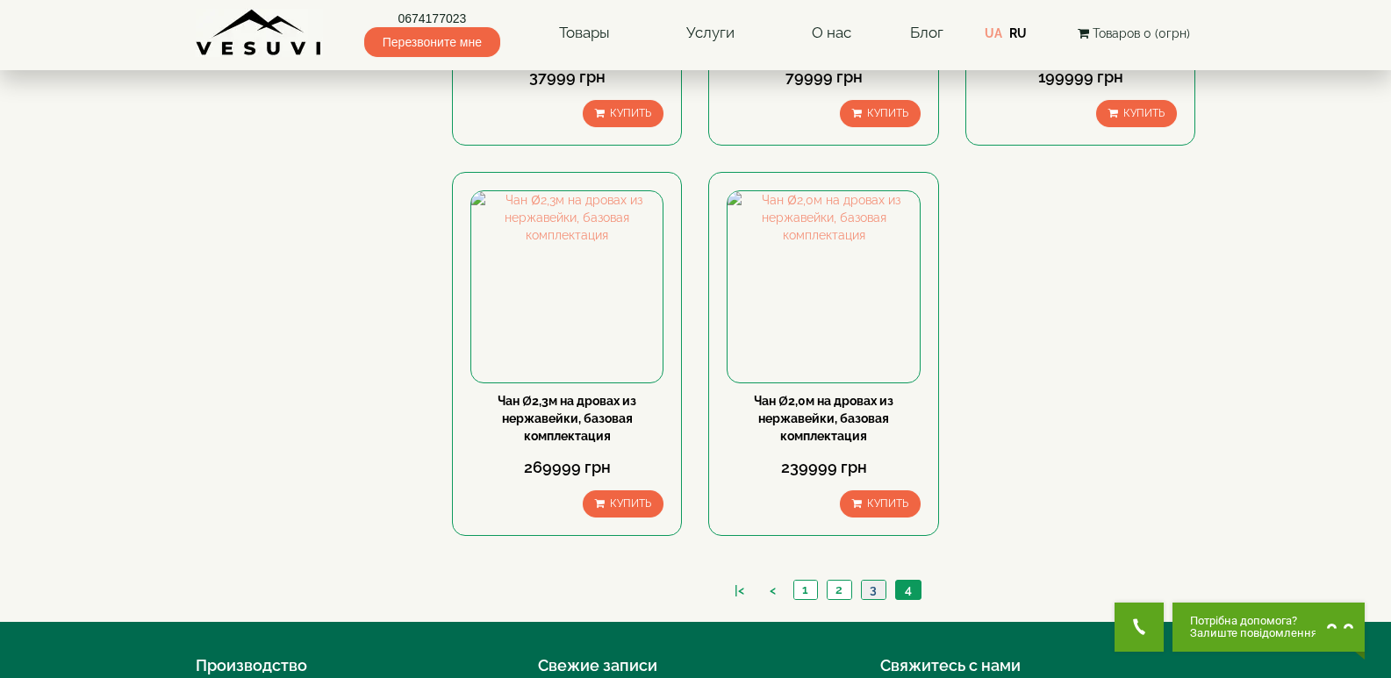
click at [875, 592] on link "3" at bounding box center [873, 590] width 25 height 18
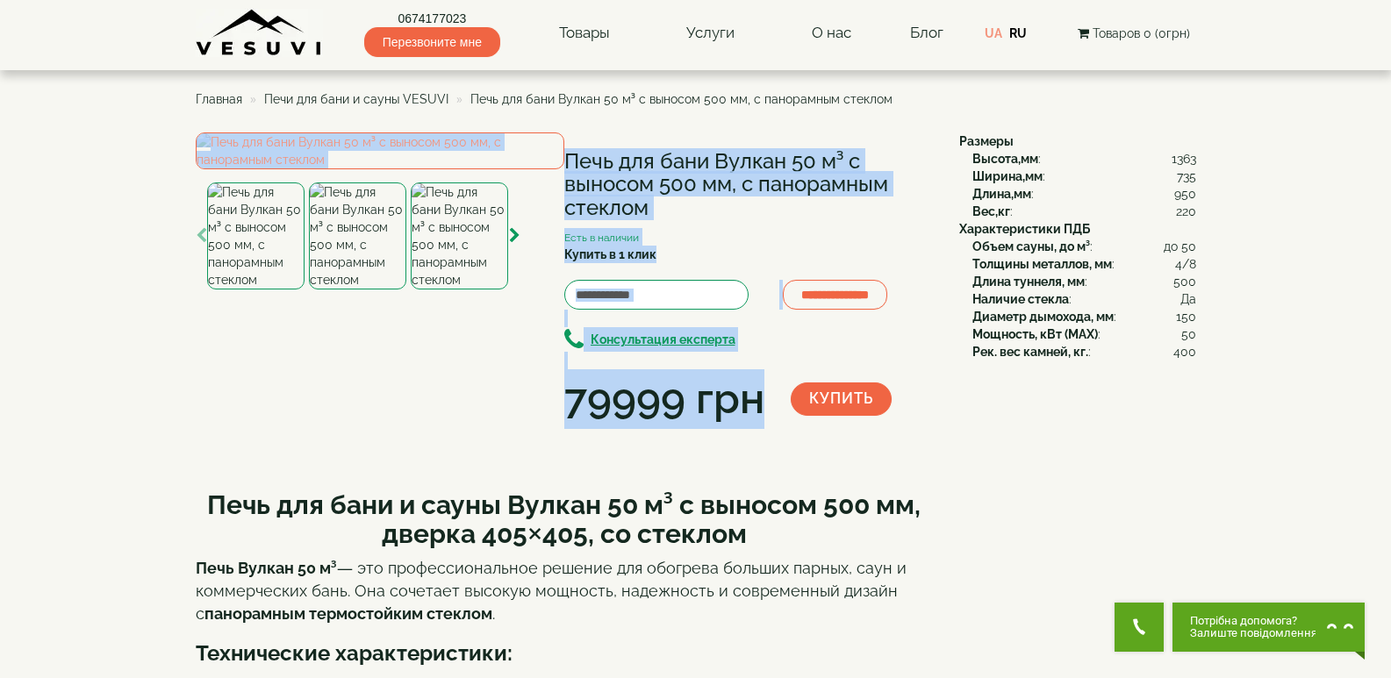
drag, startPoint x: 180, startPoint y: 129, endPoint x: 814, endPoint y: 490, distance: 729.2
click at [988, 517] on div "**********" at bounding box center [696, 511] width 1001 height 756
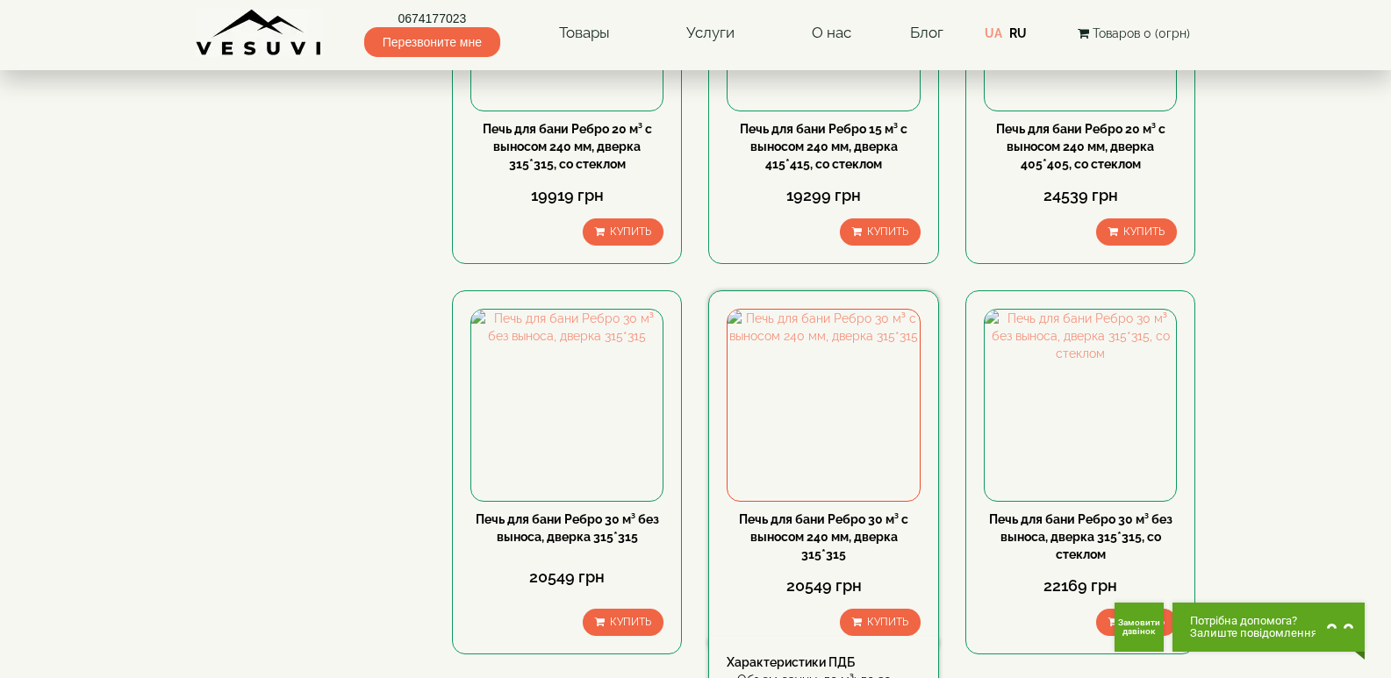
scroll to position [1668, 0]
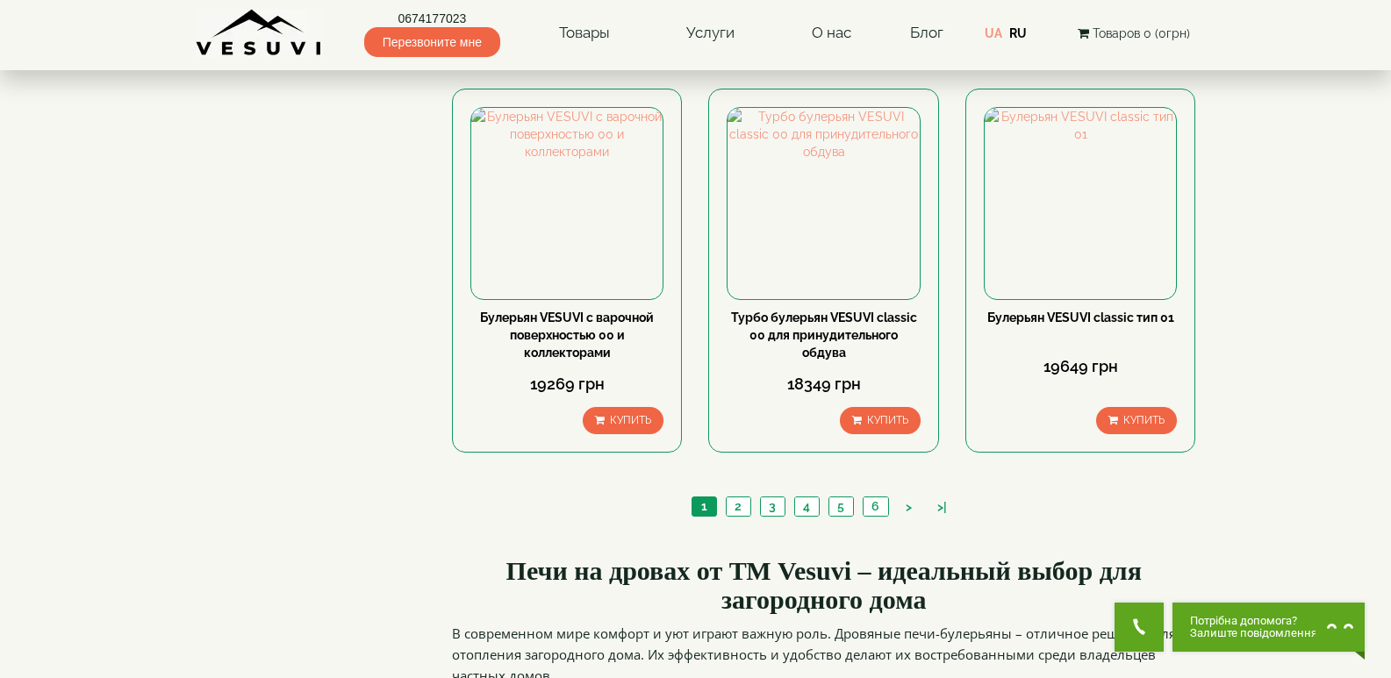
scroll to position [2019, 0]
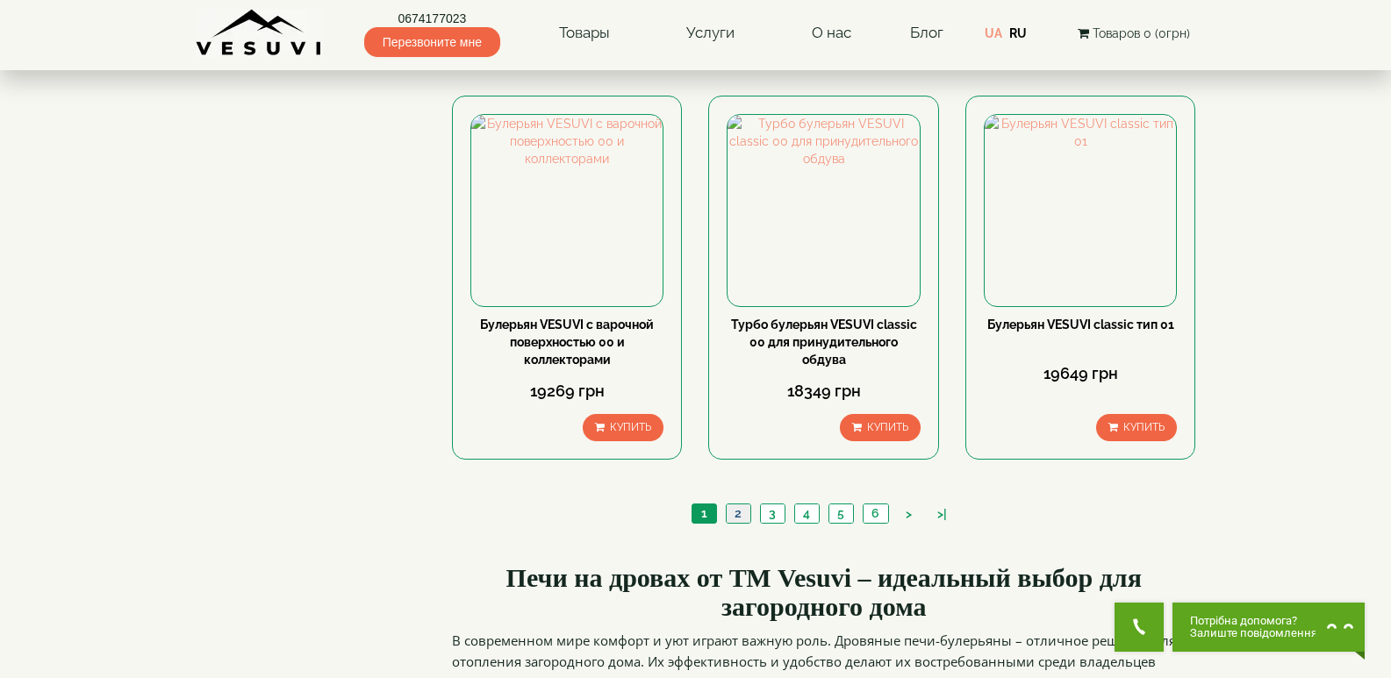
click at [739, 505] on link "2" at bounding box center [738, 514] width 25 height 18
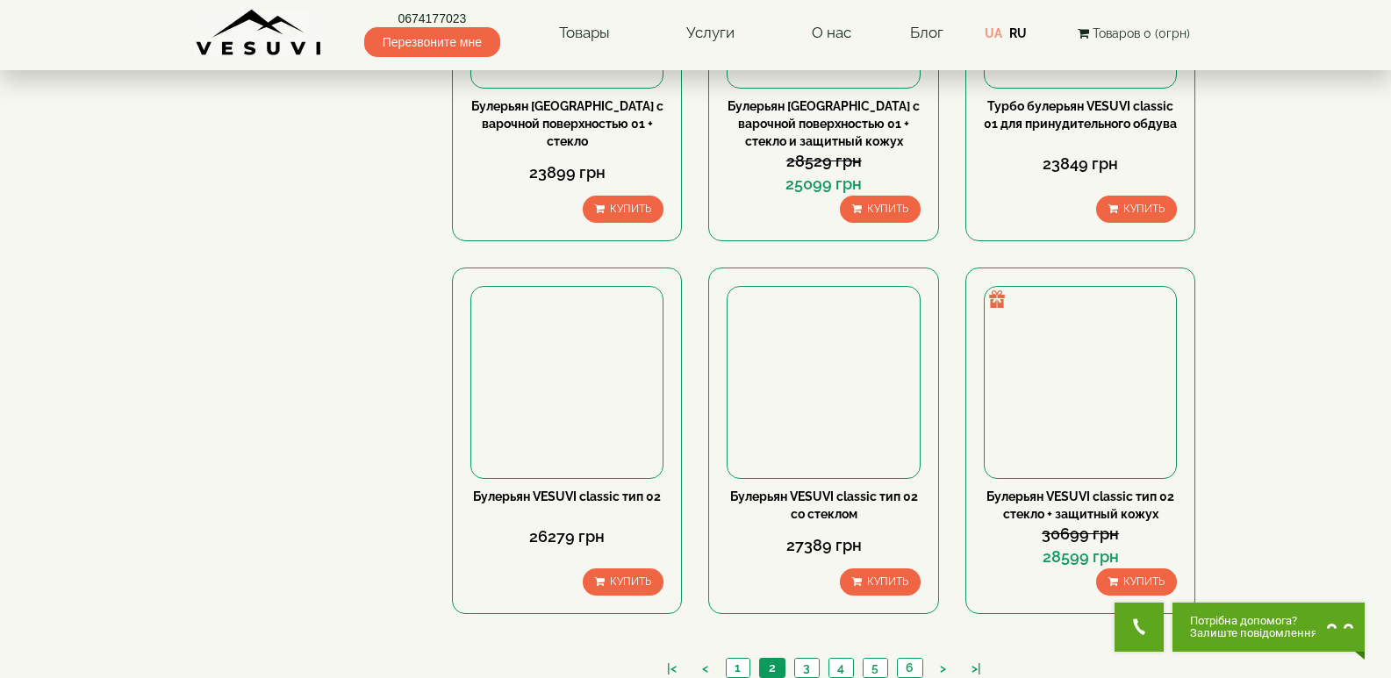
scroll to position [1841, 0]
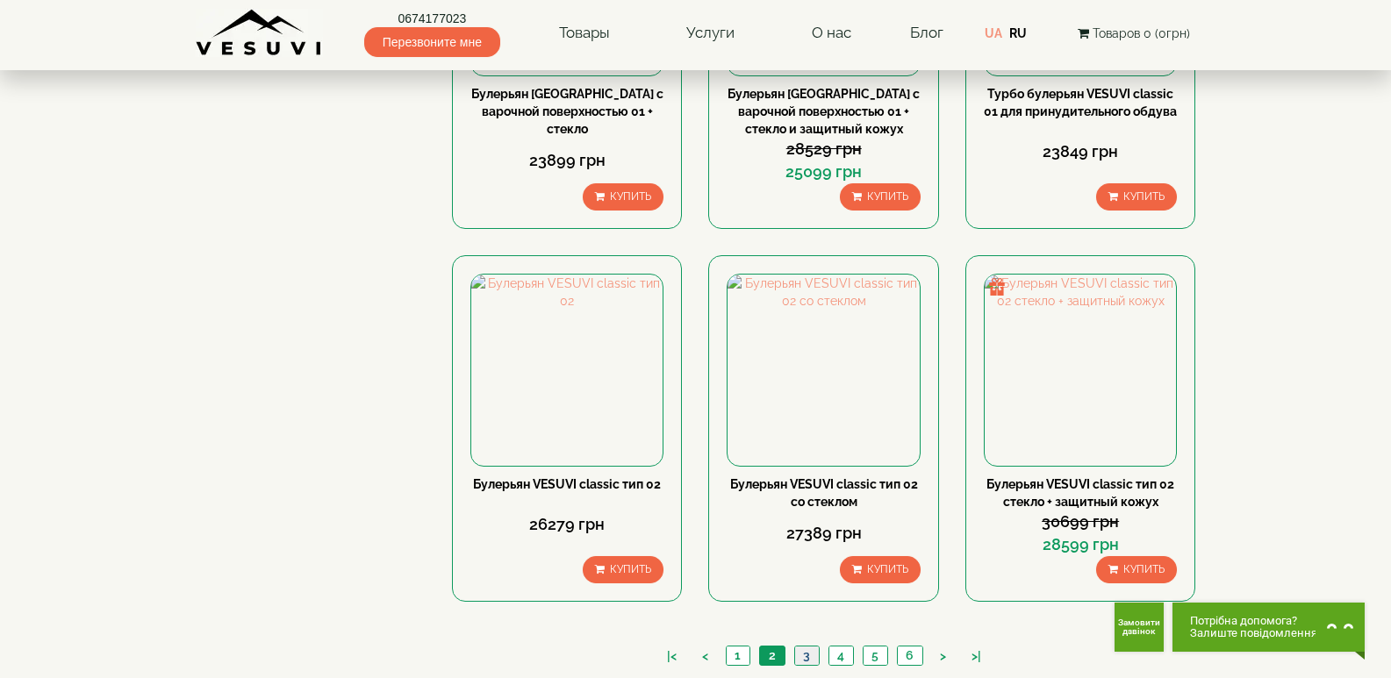
click at [811, 647] on link "3" at bounding box center [806, 656] width 25 height 18
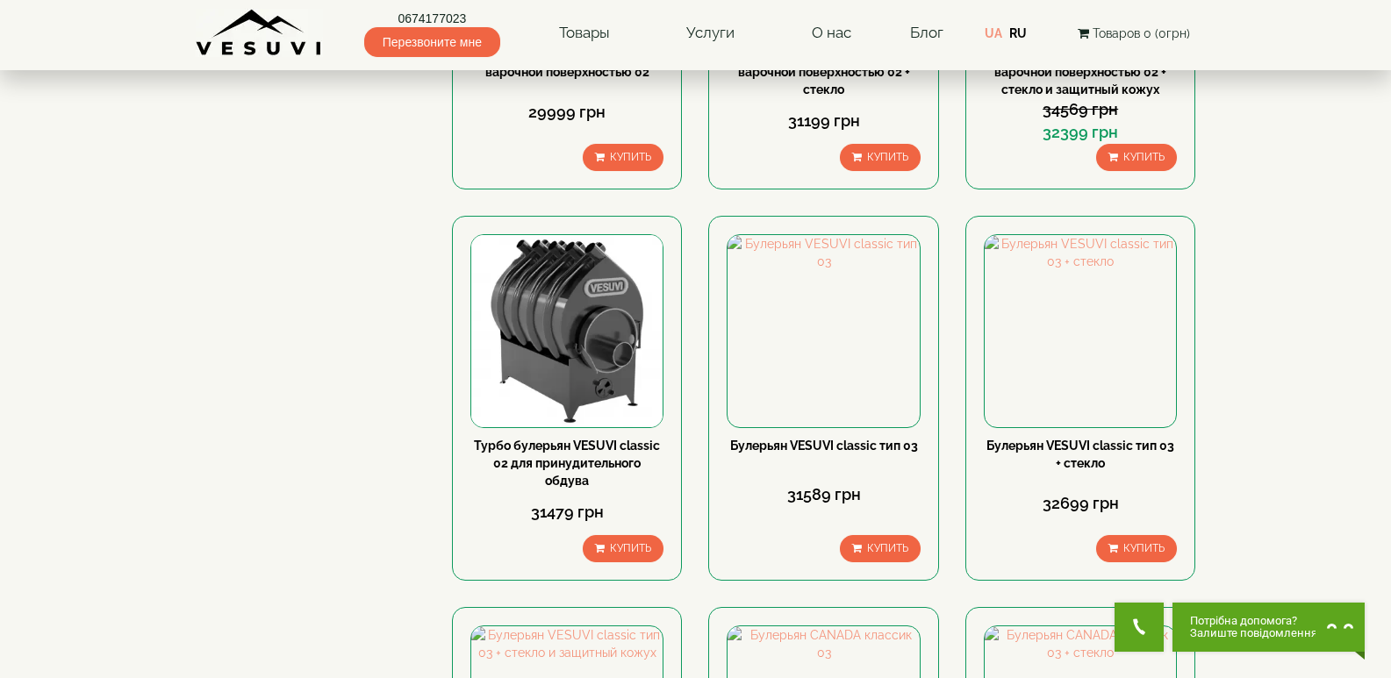
scroll to position [1755, 0]
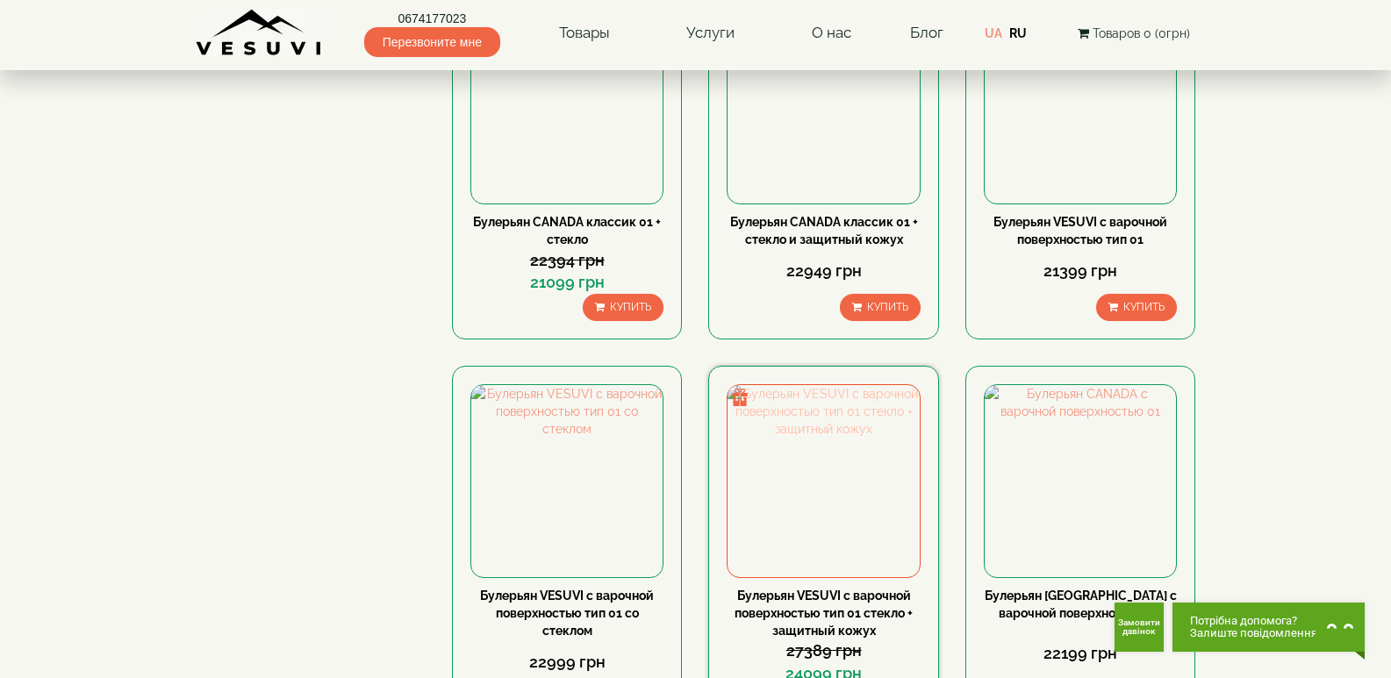
scroll to position [965, 0]
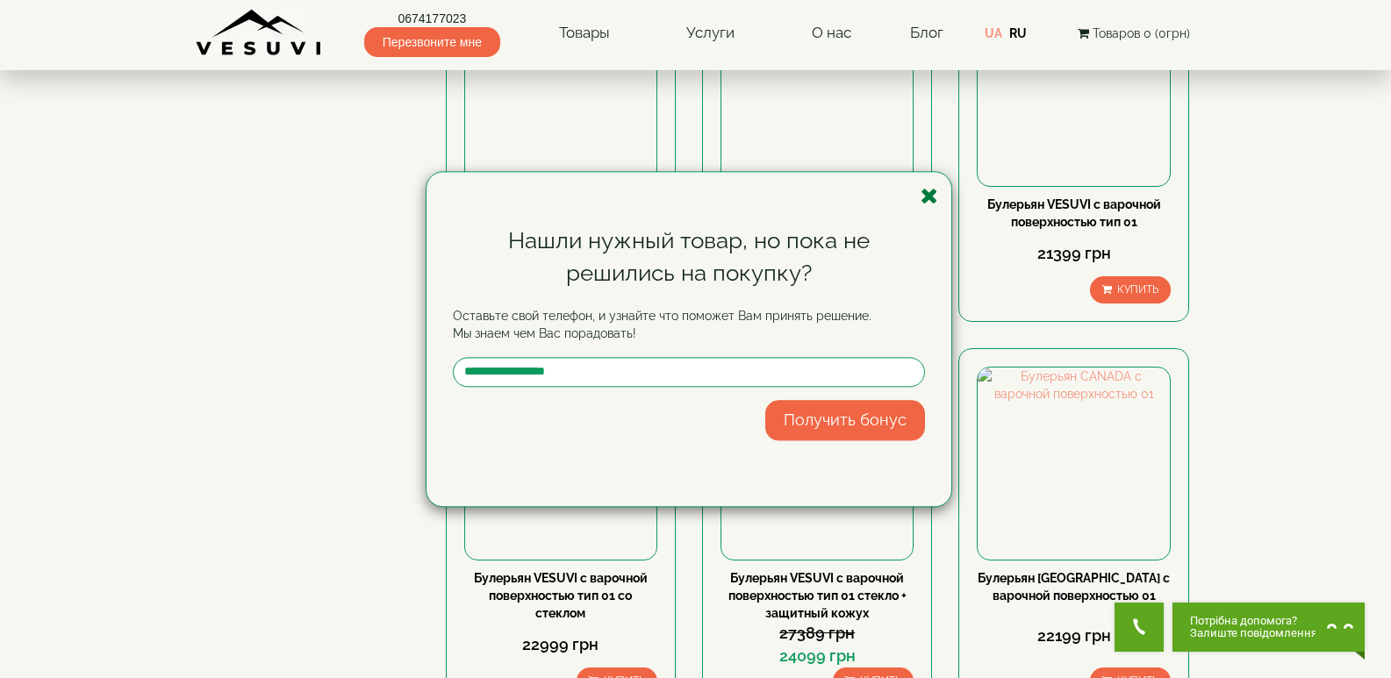
click at [925, 193] on icon "button" at bounding box center [930, 196] width 18 height 22
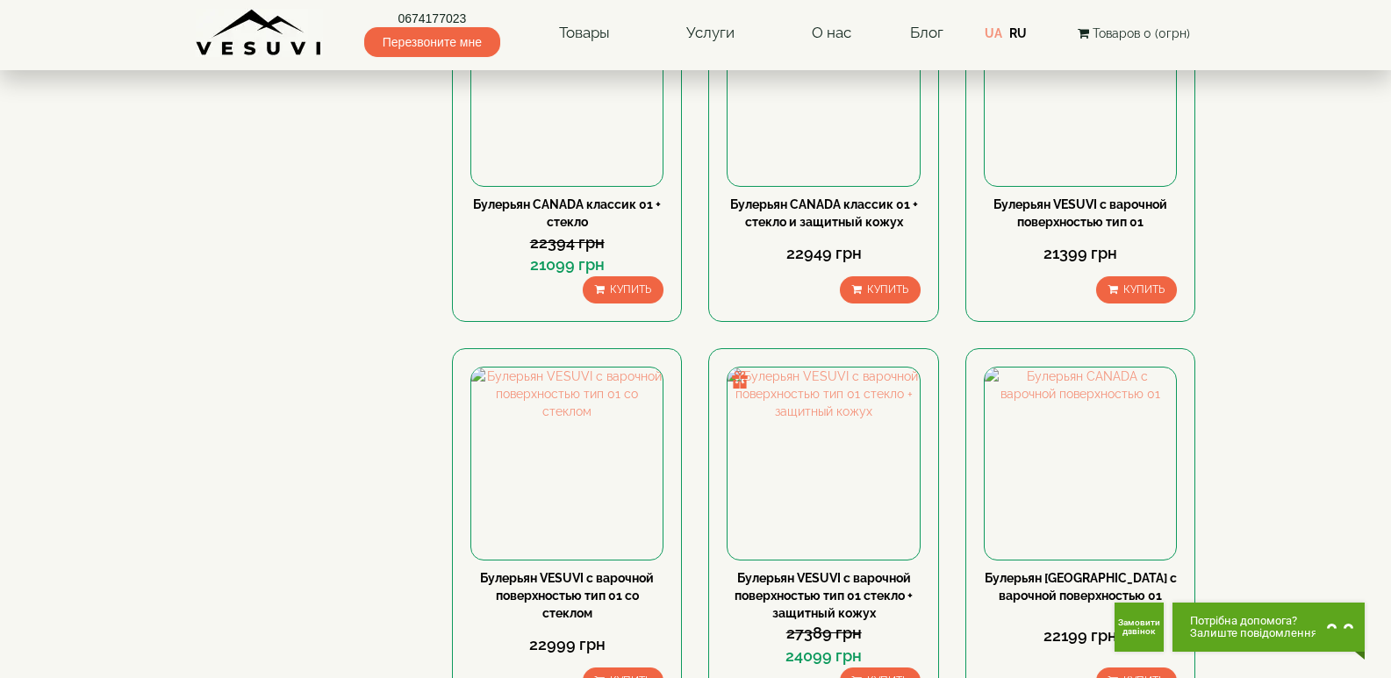
click at [1266, 401] on body "0674177023 Перезвоните мне Товары Булерьяны VESUVI Мангалы от завода VESUVI Печ…" at bounding box center [695, 451] width 1391 height 2832
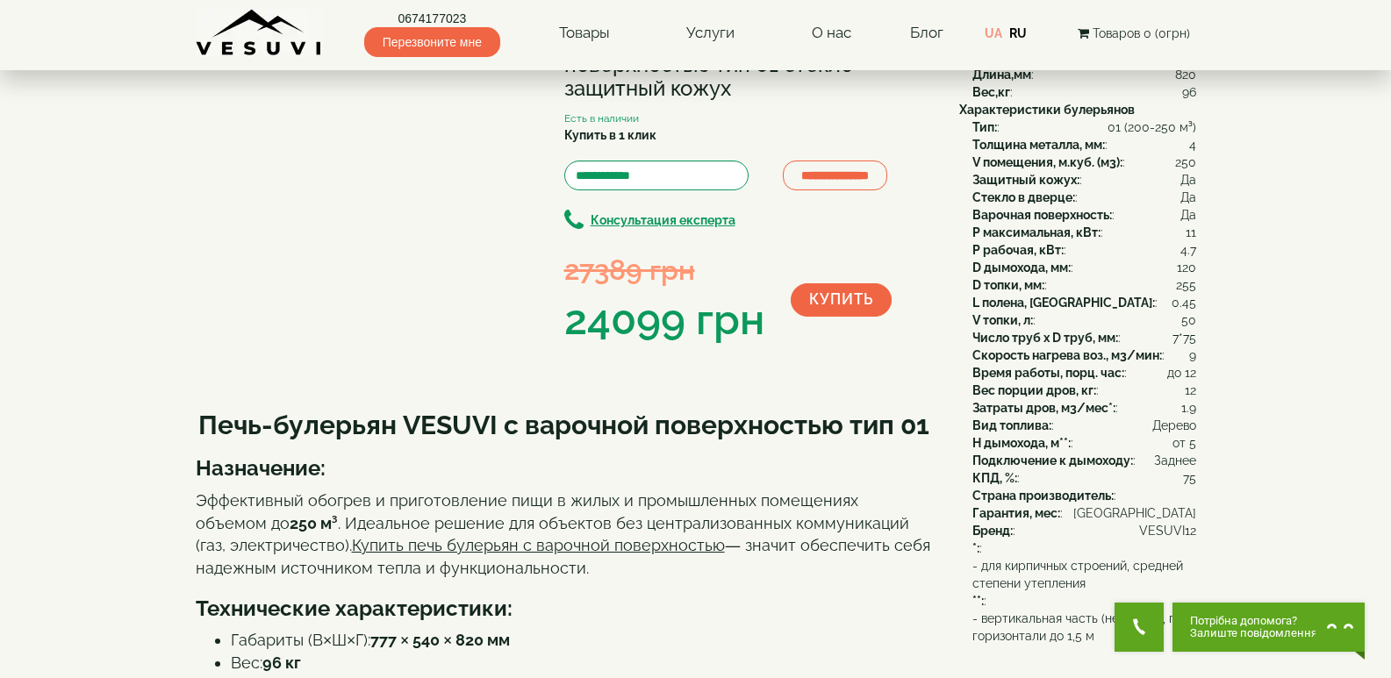
scroll to position [88, 0]
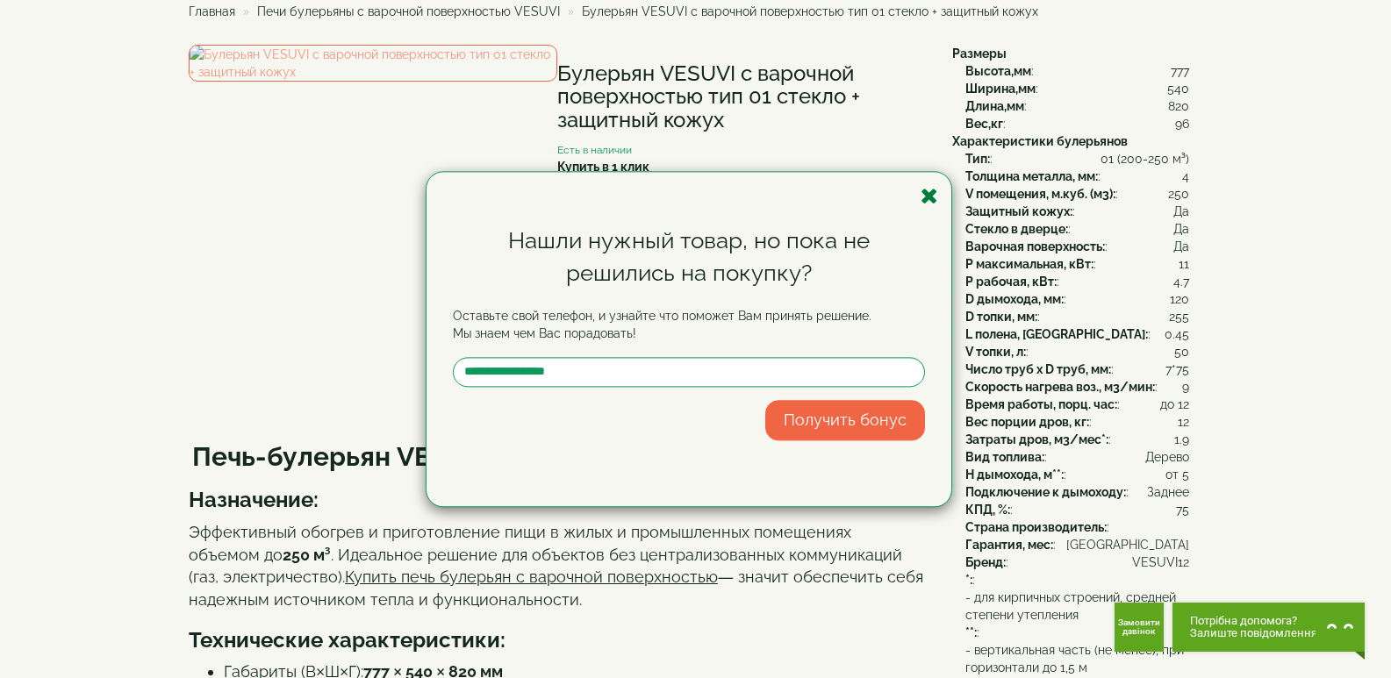
click at [929, 195] on icon "button" at bounding box center [930, 196] width 18 height 22
